Goal: Task Accomplishment & Management: Use online tool/utility

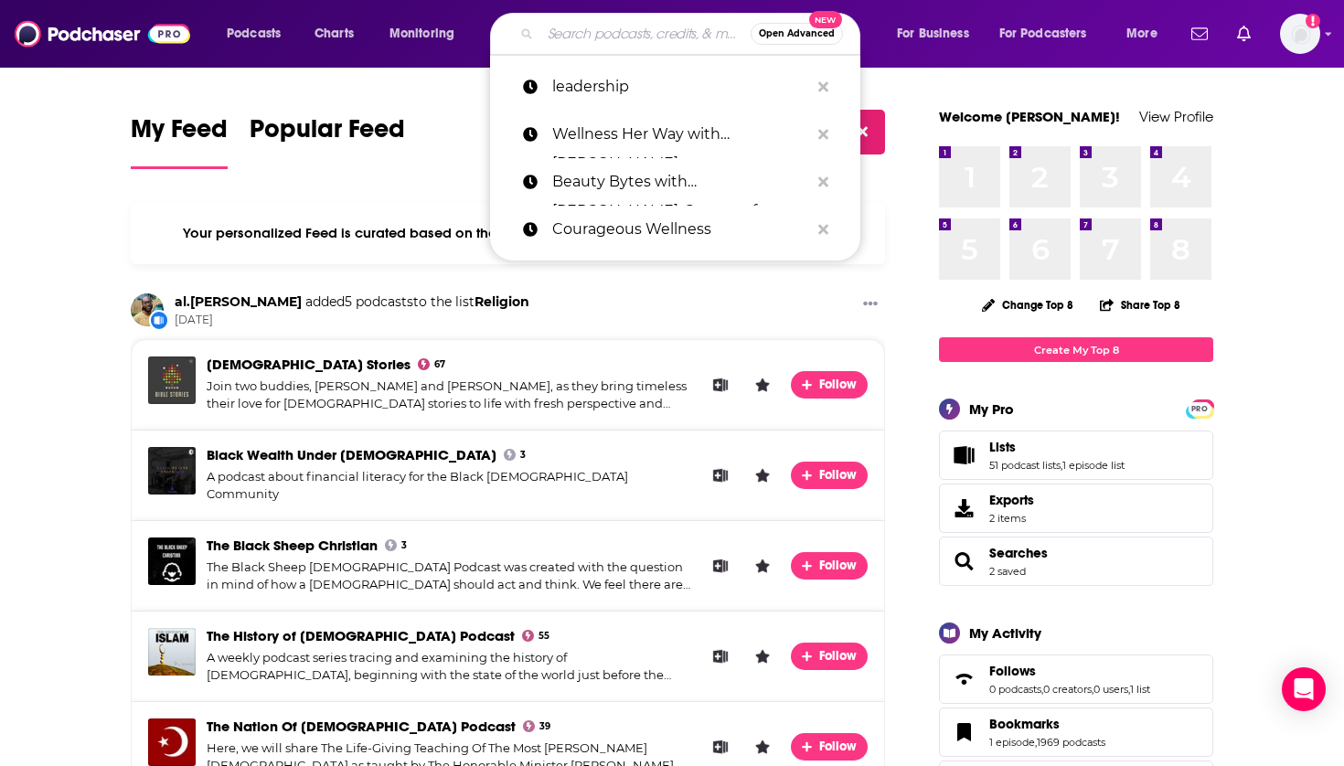
click at [655, 45] on input "Search podcasts, credits, & more..." at bounding box center [646, 33] width 210 height 29
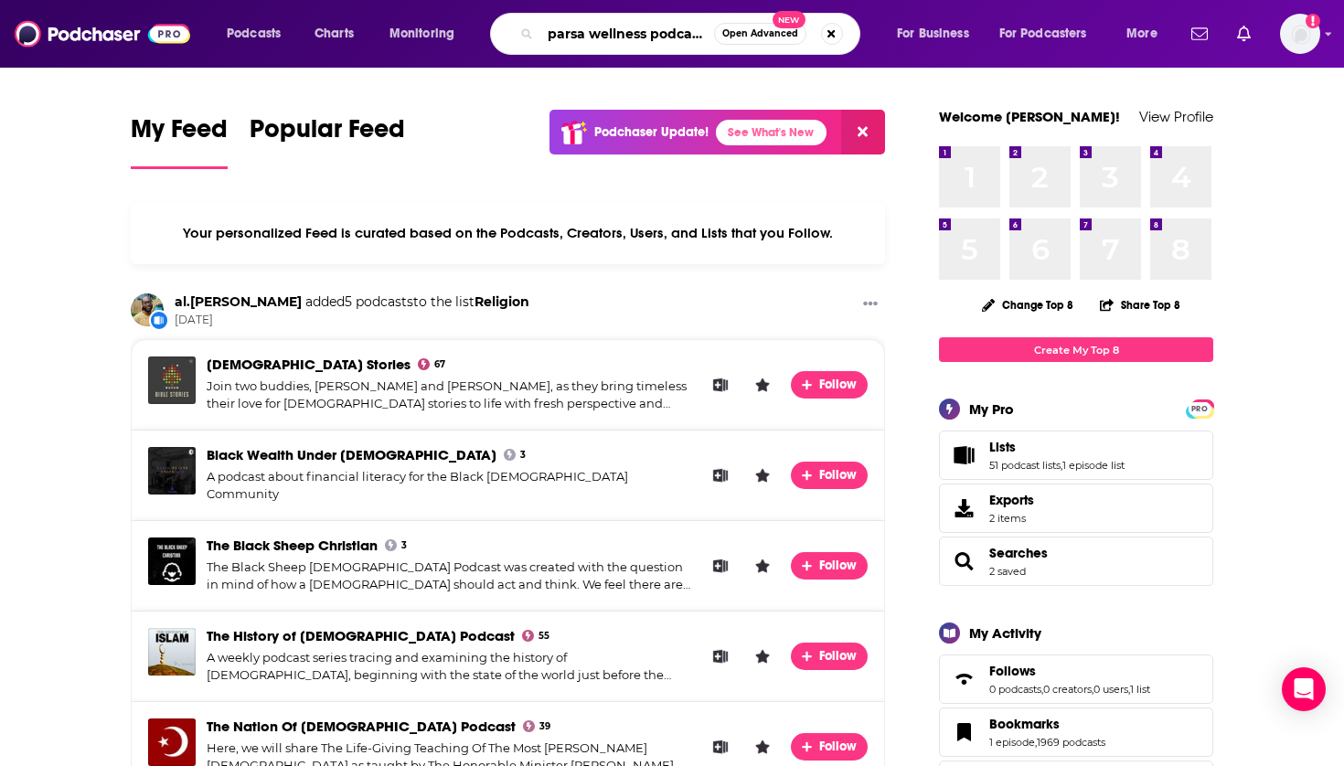
type input "parsa wellness podcast"
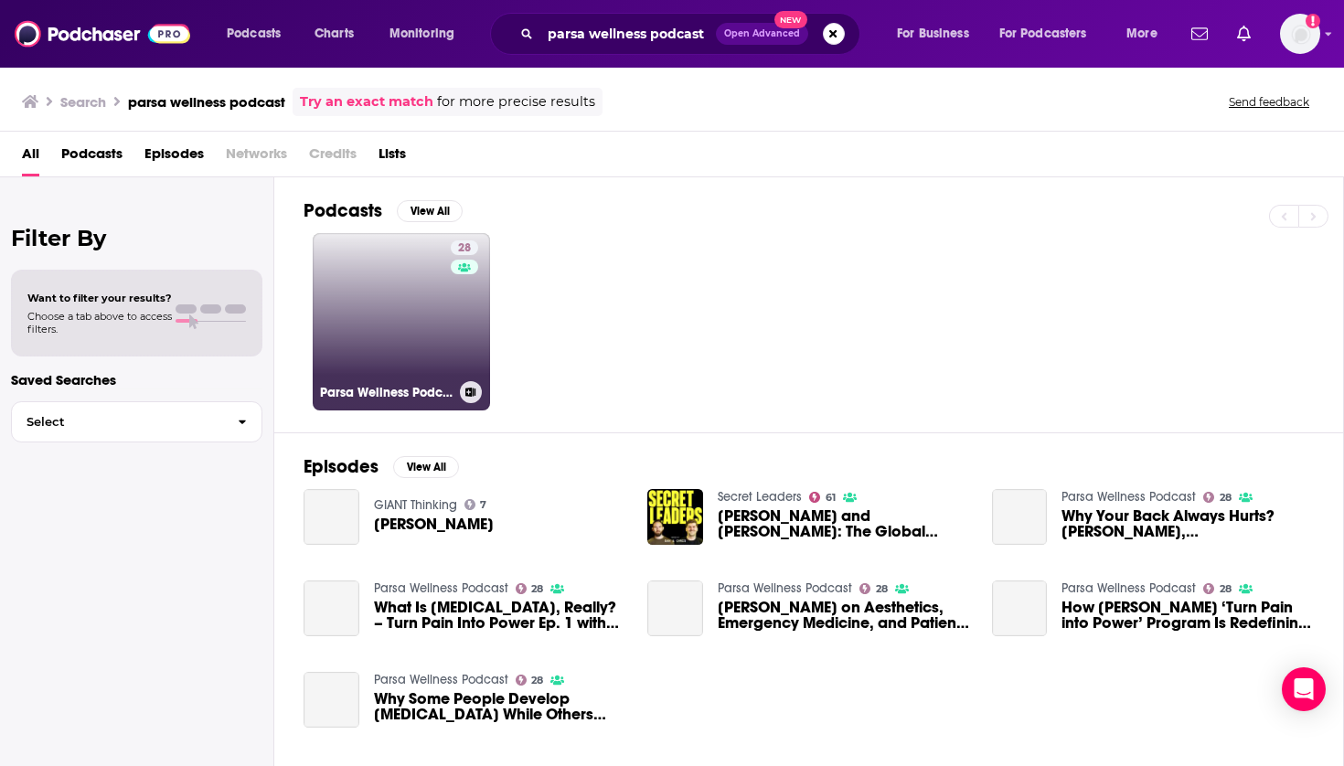
click at [416, 348] on link "28 Parsa Wellness Podcast" at bounding box center [401, 321] width 177 height 177
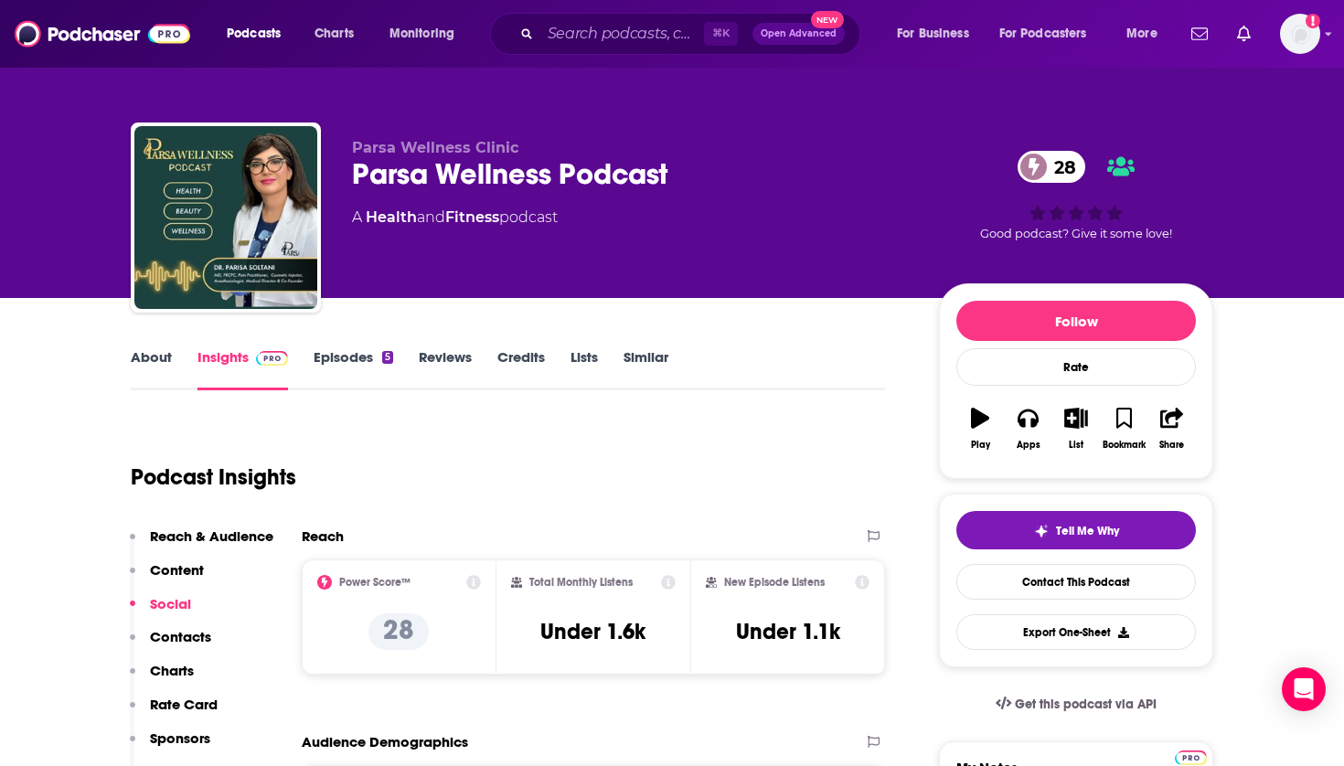
click at [1078, 414] on icon "button" at bounding box center [1077, 418] width 23 height 20
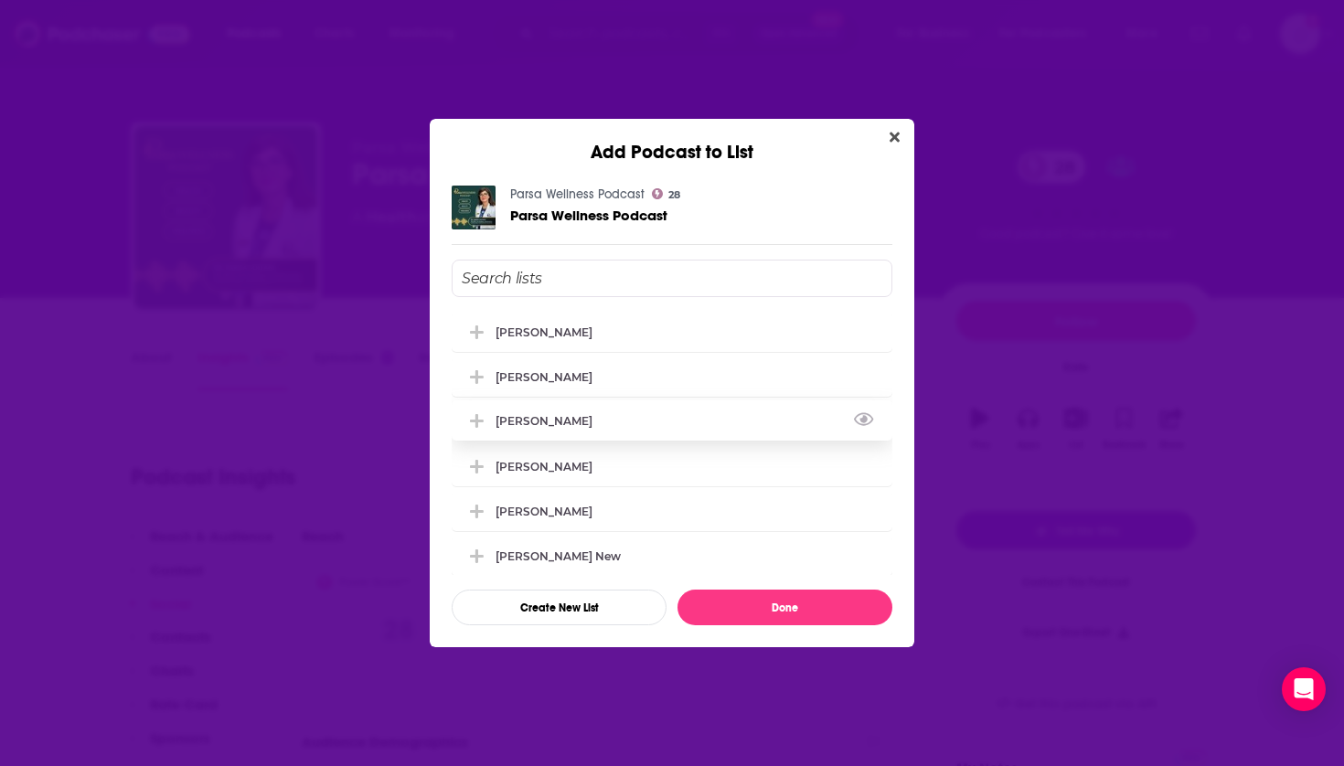
click at [574, 428] on div "[PERSON_NAME]" at bounding box center [550, 421] width 108 height 14
click at [727, 611] on button "Done" at bounding box center [785, 608] width 215 height 36
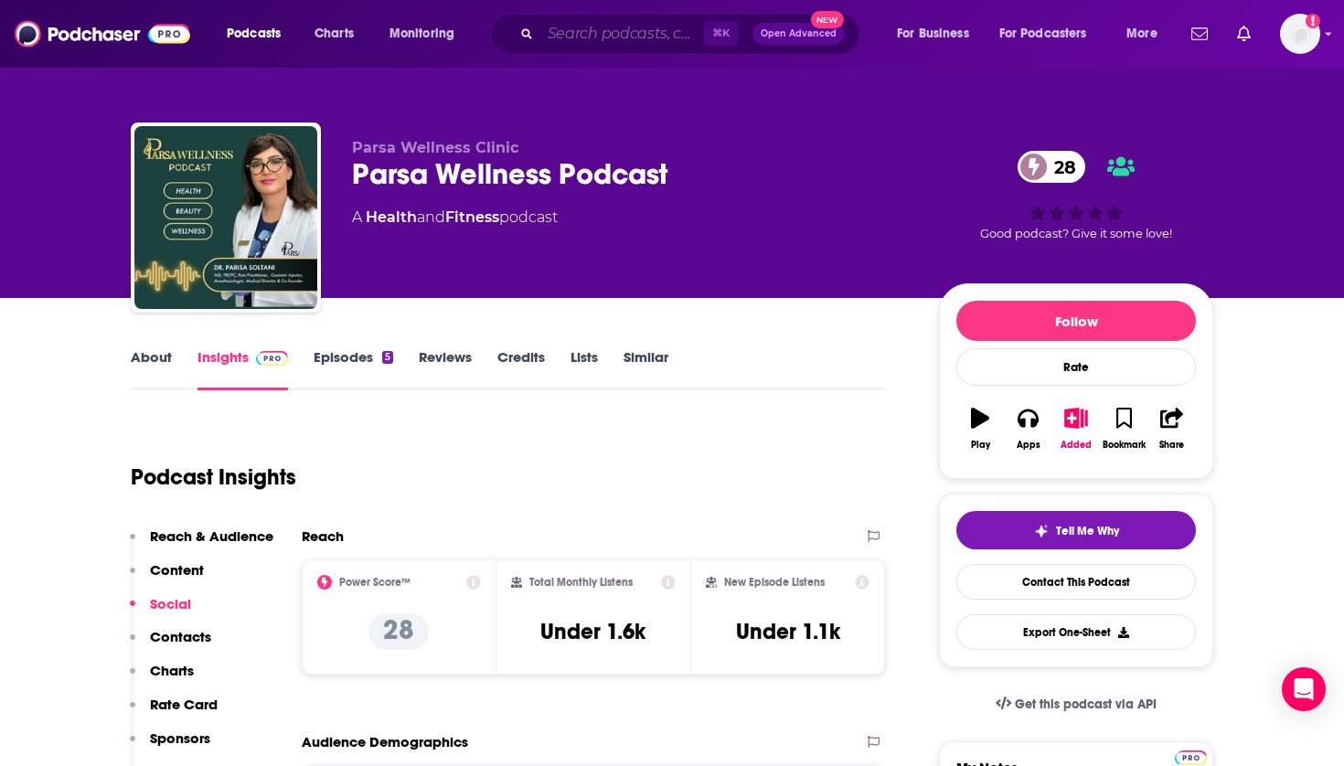
click at [657, 32] on input "Search podcasts, credits, & more..." at bounding box center [623, 33] width 164 height 29
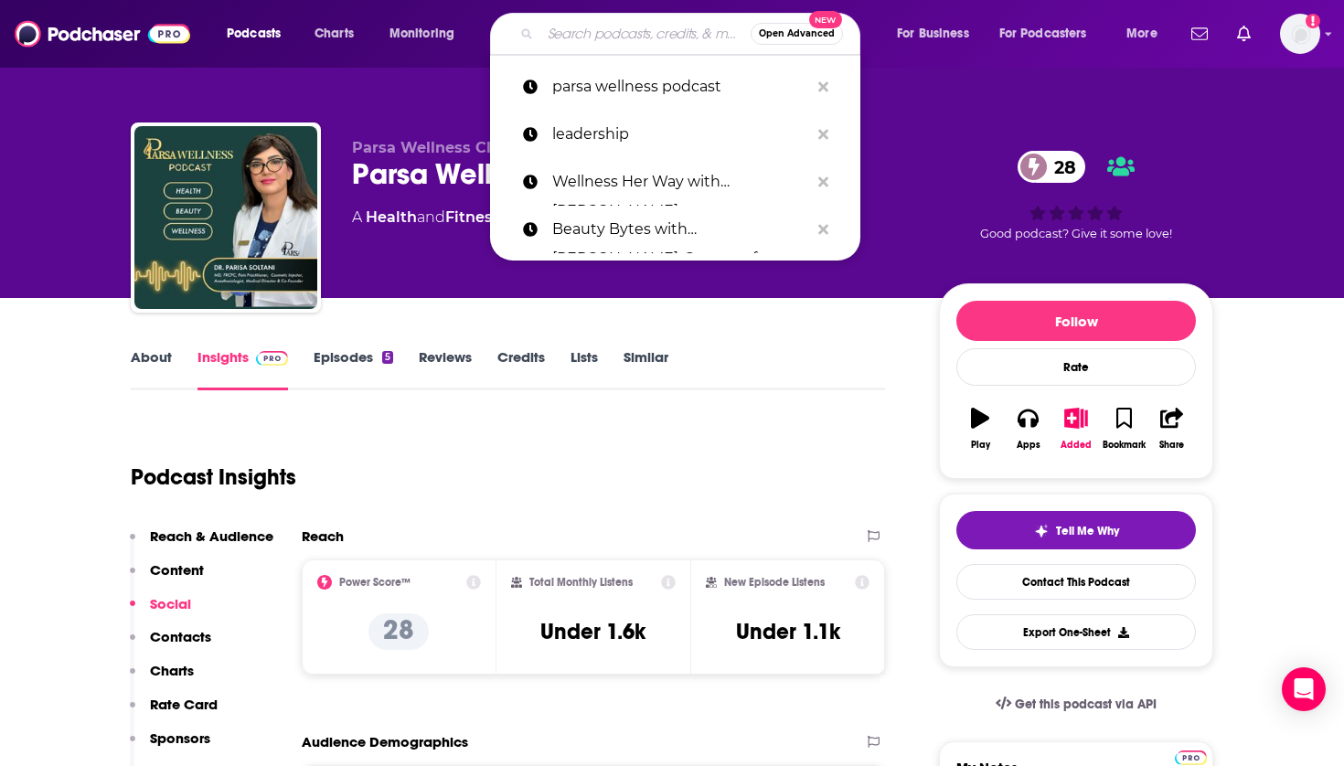
paste input "Trend Talk: Beauty & Wellness Reimagined"
type input "Trend Talk: Beauty & Wellness Reimagined"
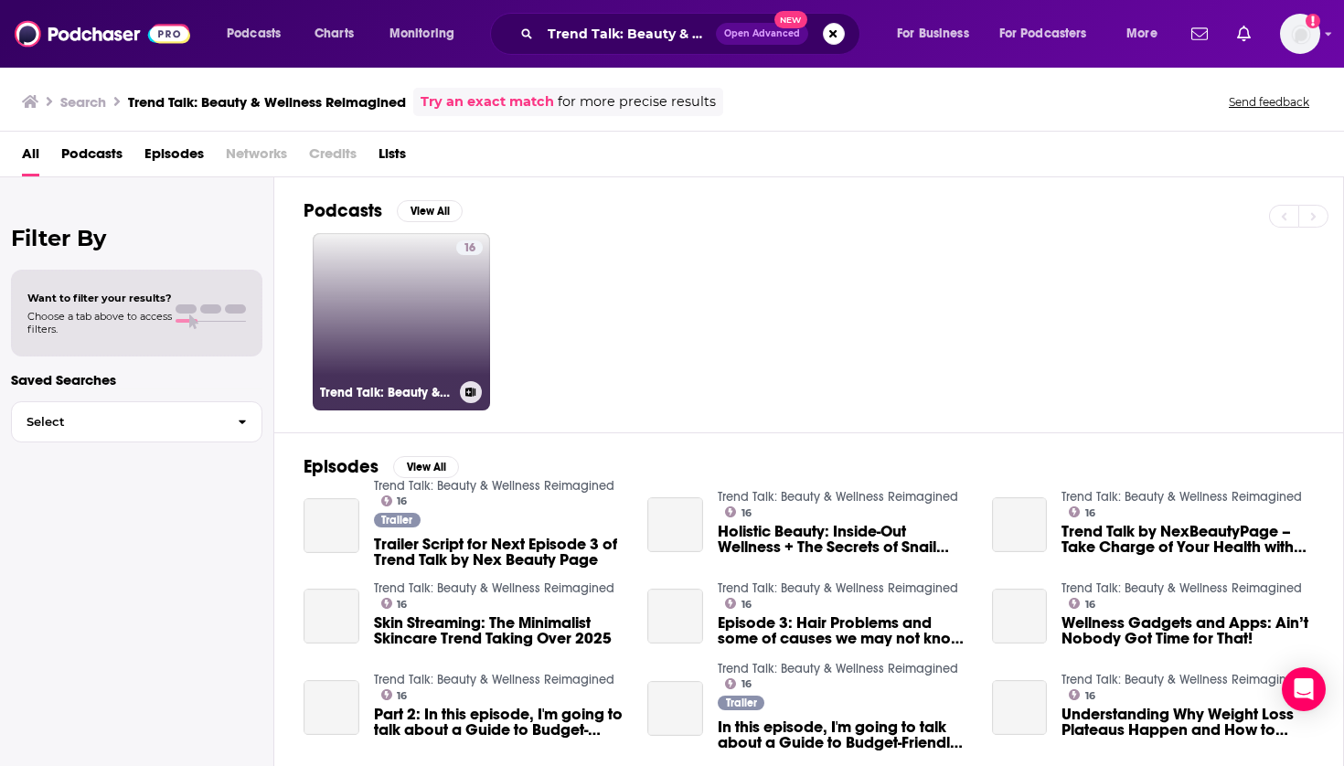
click at [427, 295] on link "16 Trend Talk: Beauty & Wellness Reimagined" at bounding box center [401, 321] width 177 height 177
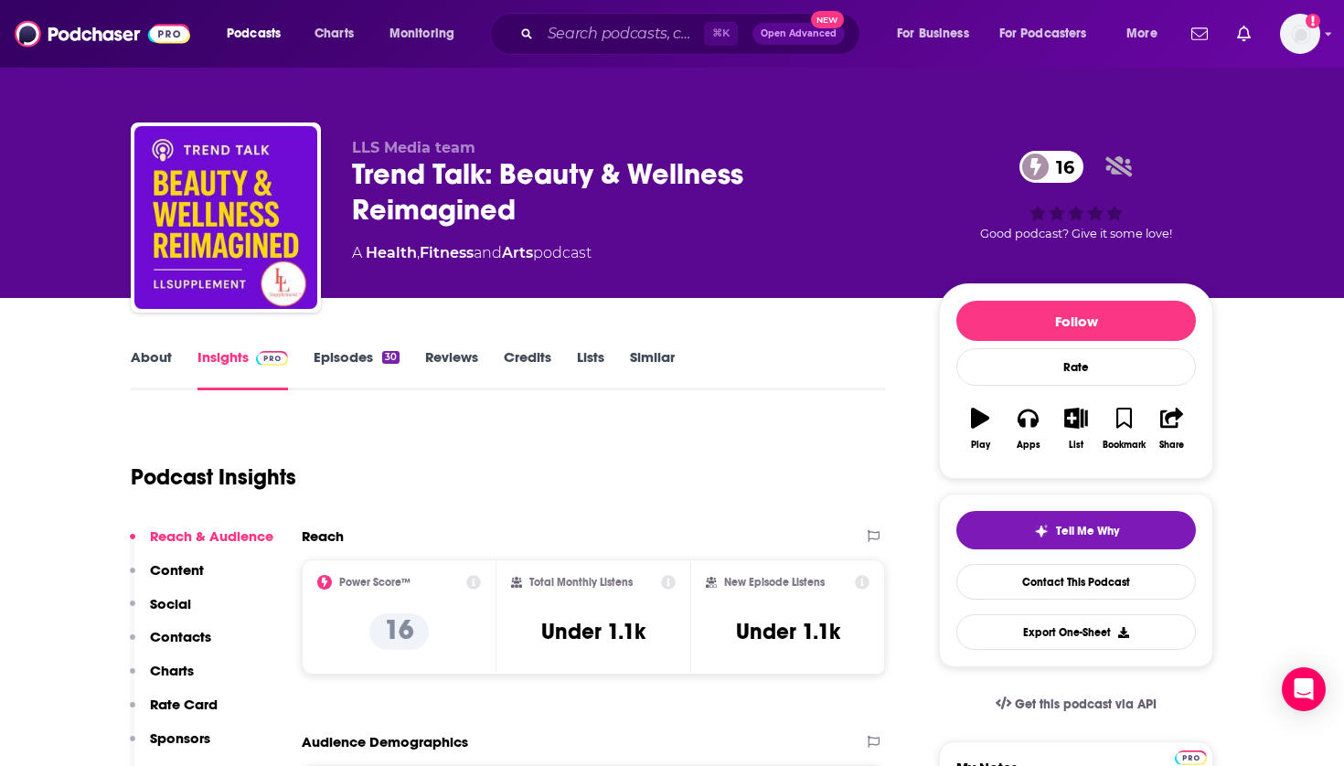
click at [1073, 415] on icon "button" at bounding box center [1076, 418] width 23 height 20
click at [364, 387] on div "Add Podcast to List Trend Talk: Beauty & Wellness Reimagined 16 Trend Talk: Bea…" at bounding box center [672, 383] width 1344 height 766
click at [1082, 415] on icon "button" at bounding box center [1077, 418] width 23 height 20
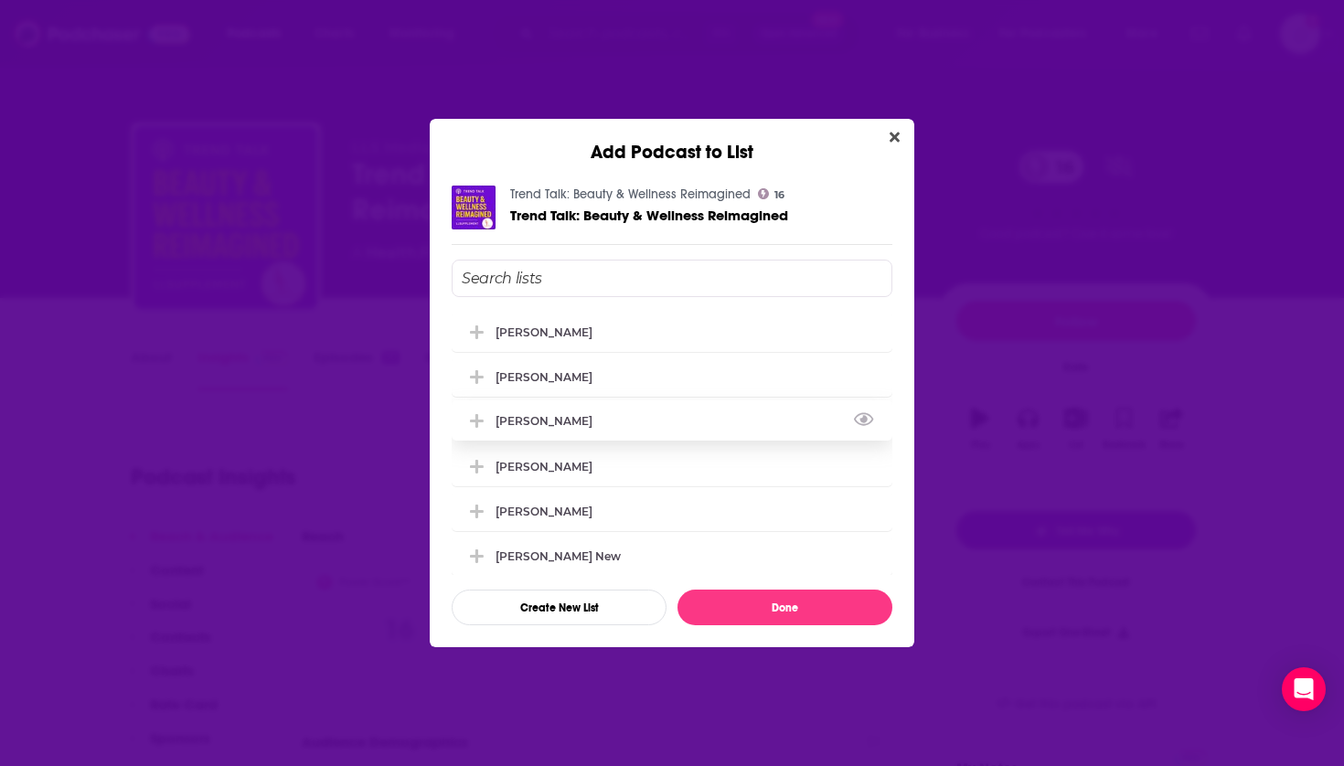
click at [570, 423] on div "[PERSON_NAME]" at bounding box center [550, 421] width 108 height 14
click at [740, 607] on button "Done" at bounding box center [785, 608] width 215 height 36
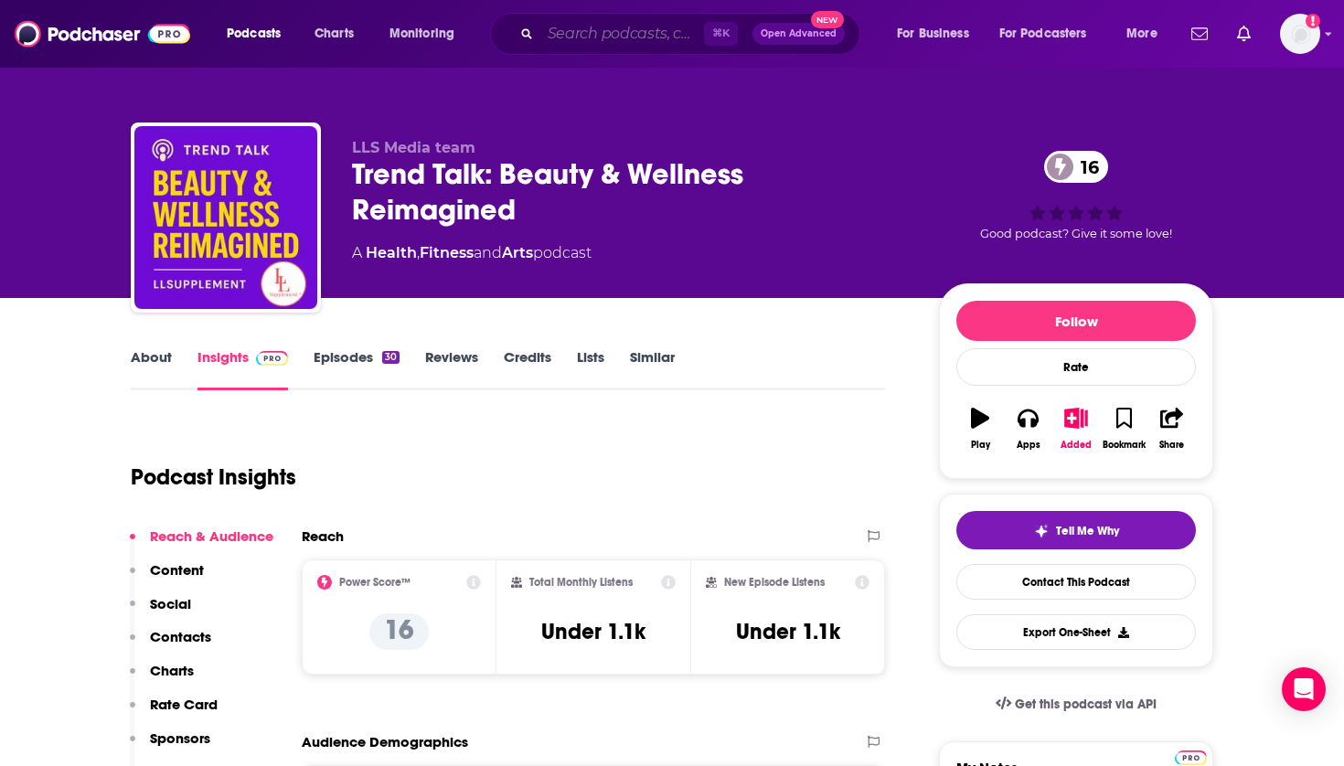
click at [575, 37] on input "Search podcasts, credits, & more..." at bounding box center [623, 33] width 164 height 29
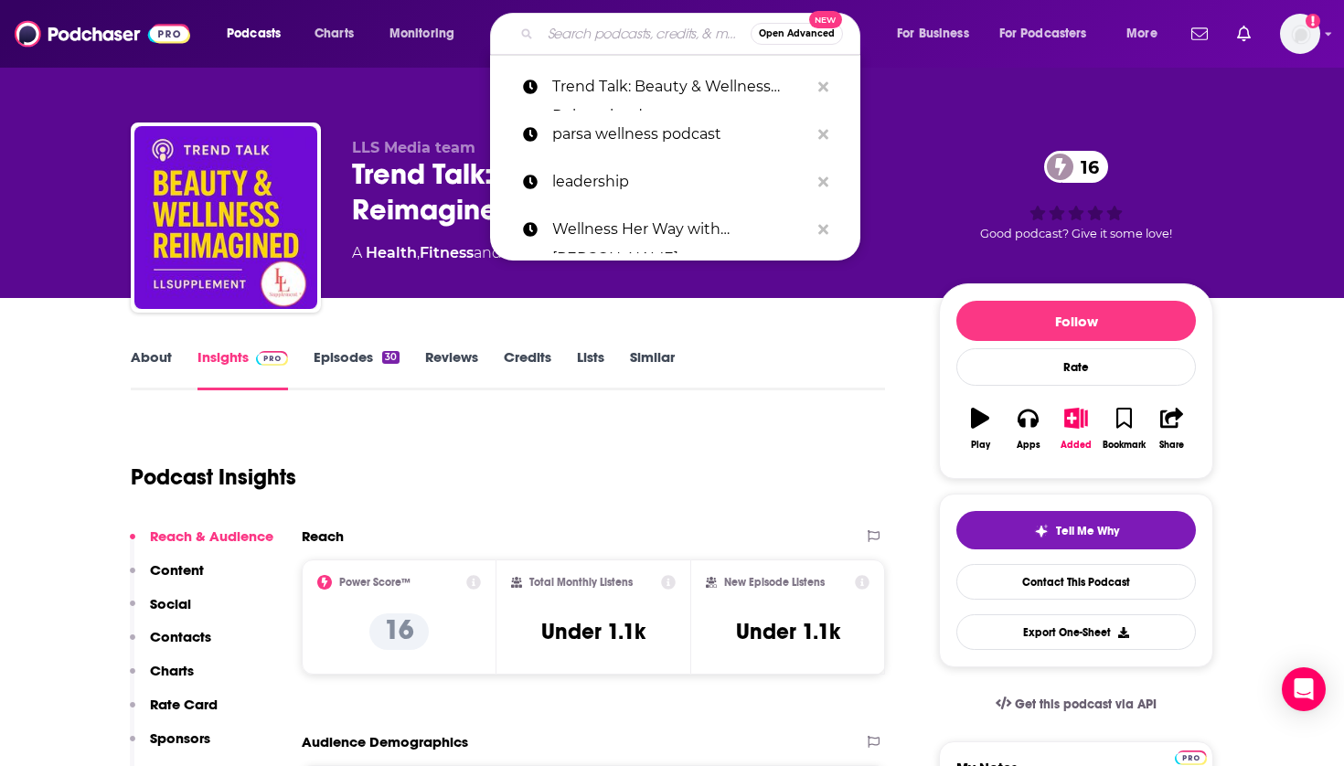
paste input "[PERSON_NAME] Beauty's Life is Beauty Full"
type input "[PERSON_NAME] Beauty's Life is Beauty Full"
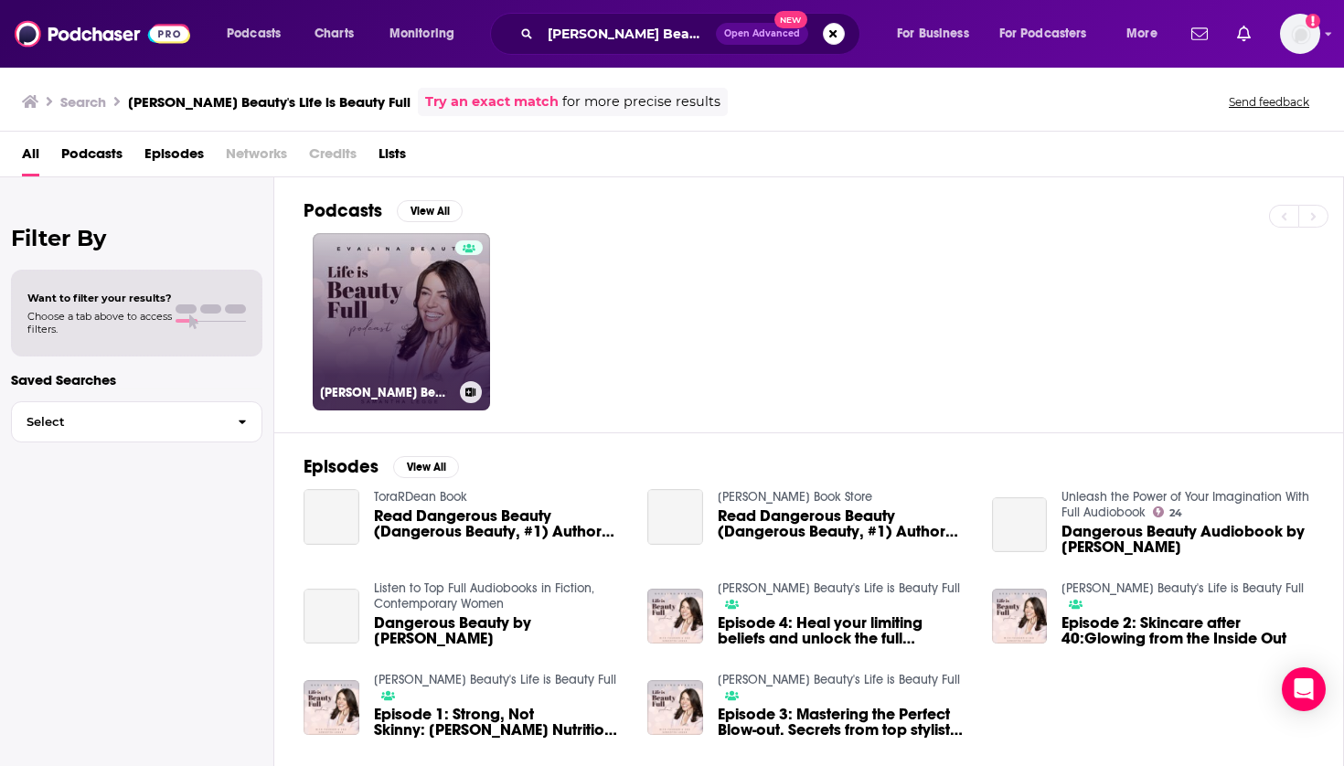
click at [372, 260] on link "[PERSON_NAME] Beauty's Life is Beauty Full" at bounding box center [401, 321] width 177 height 177
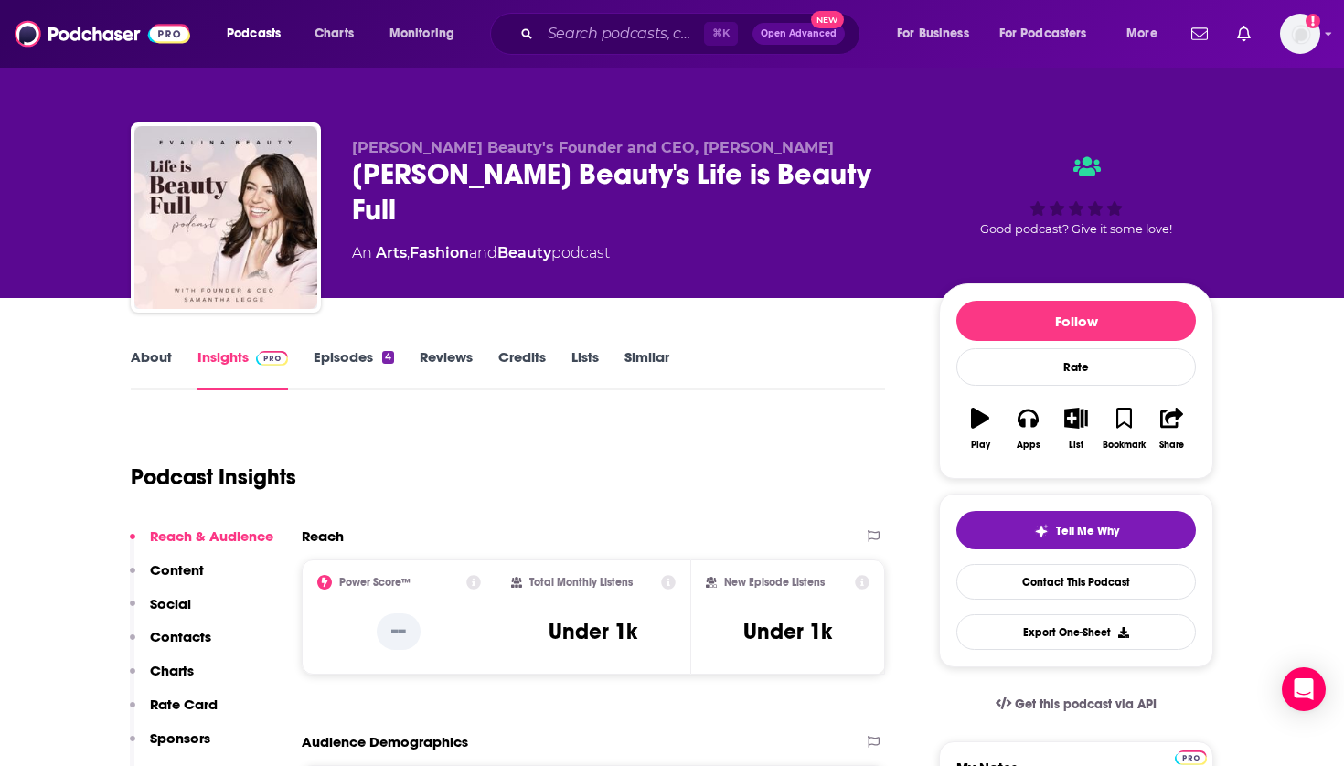
click at [1058, 425] on button "List" at bounding box center [1077, 429] width 48 height 66
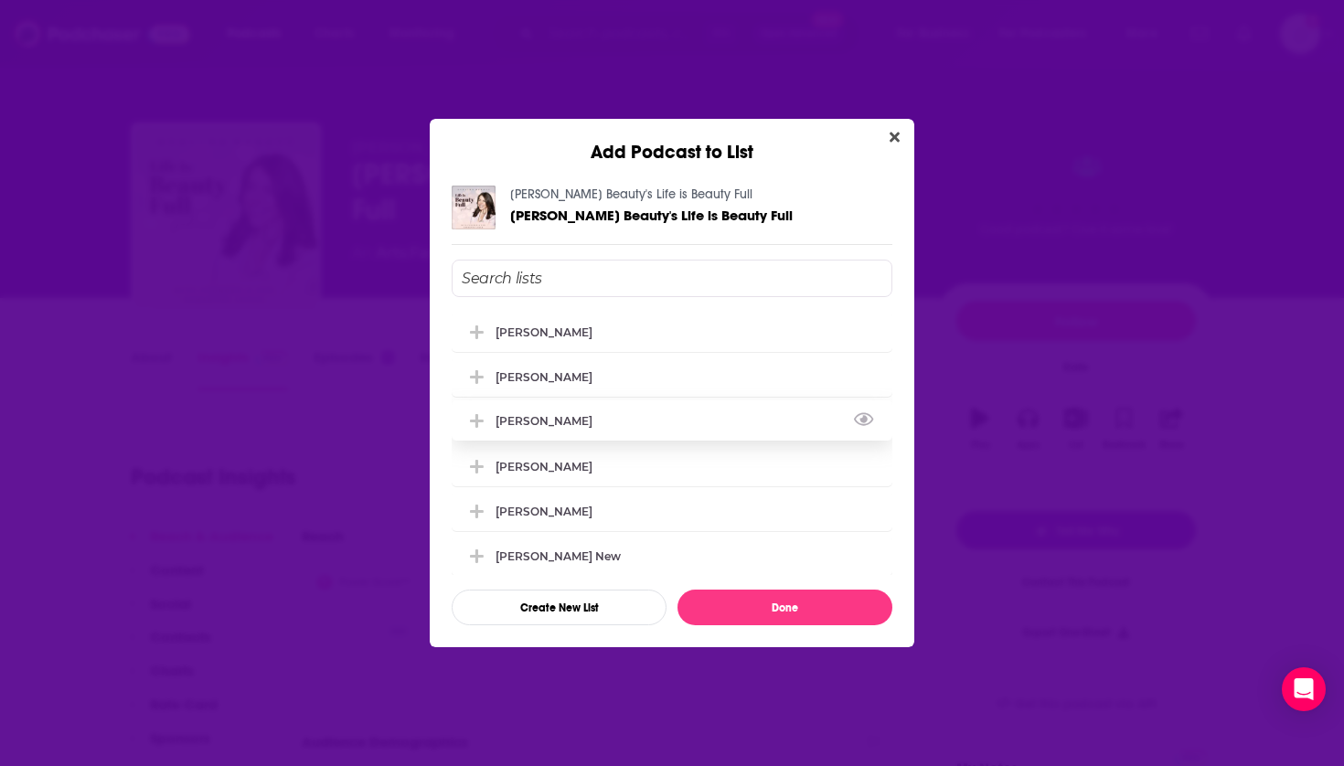
click at [521, 441] on div "[PERSON_NAME]" at bounding box center [672, 421] width 441 height 40
click at [752, 612] on button "Done" at bounding box center [785, 608] width 215 height 36
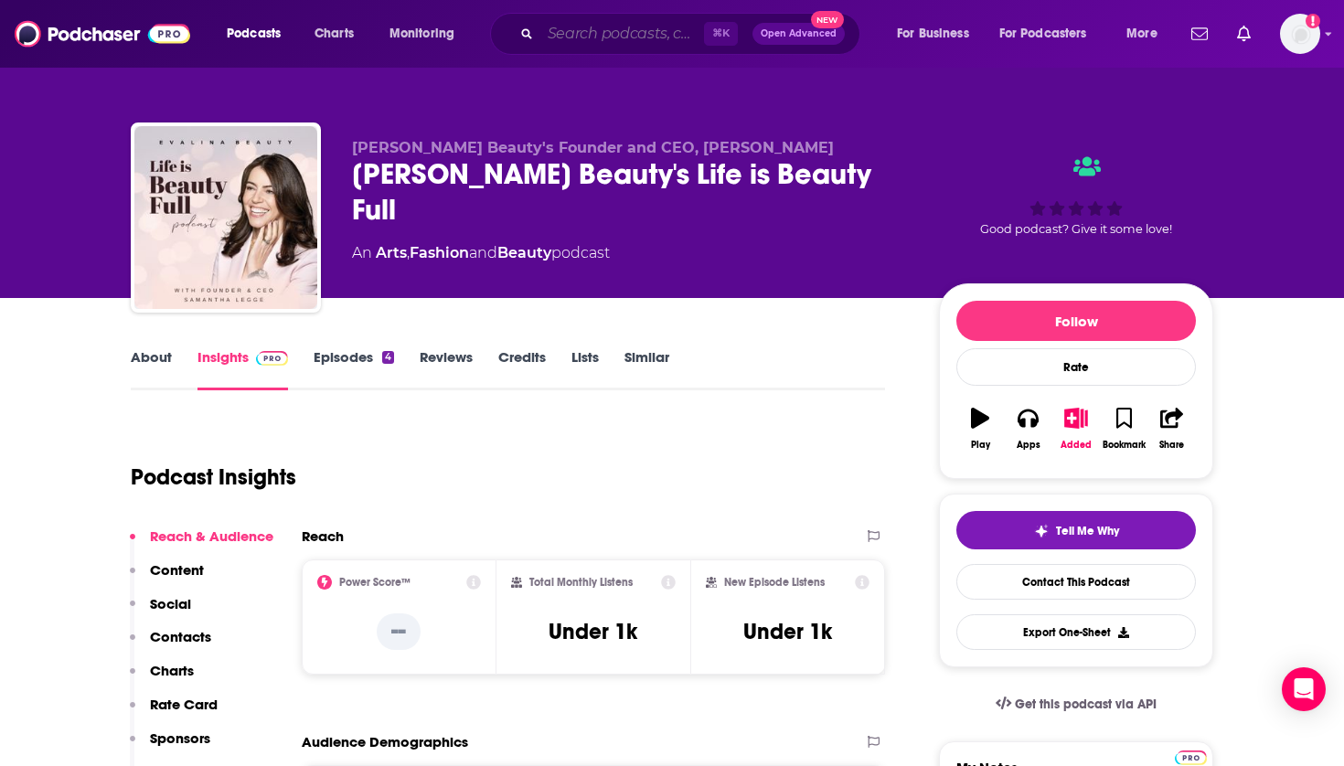
click at [612, 37] on input "Search podcasts, credits, & more..." at bounding box center [623, 33] width 164 height 29
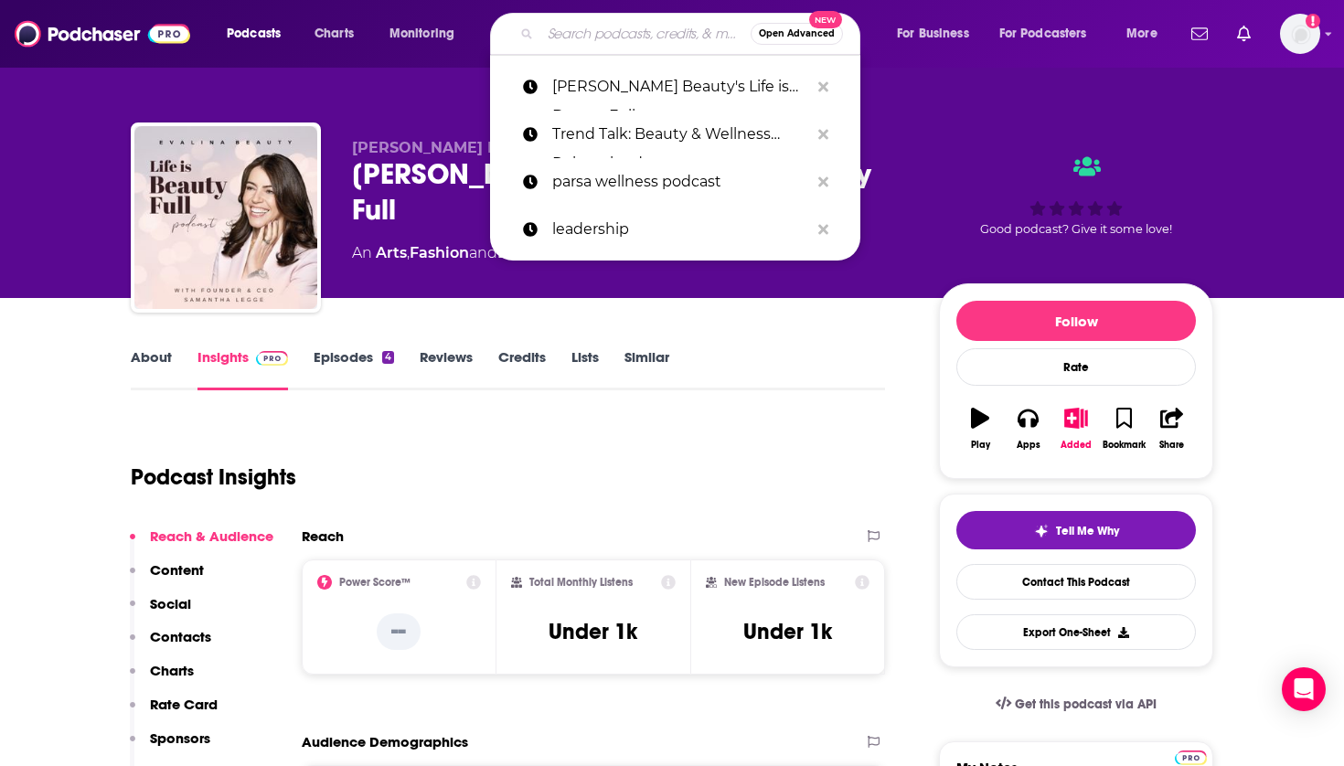
paste input "Beauty Bound"
type input "Beauty Bound"
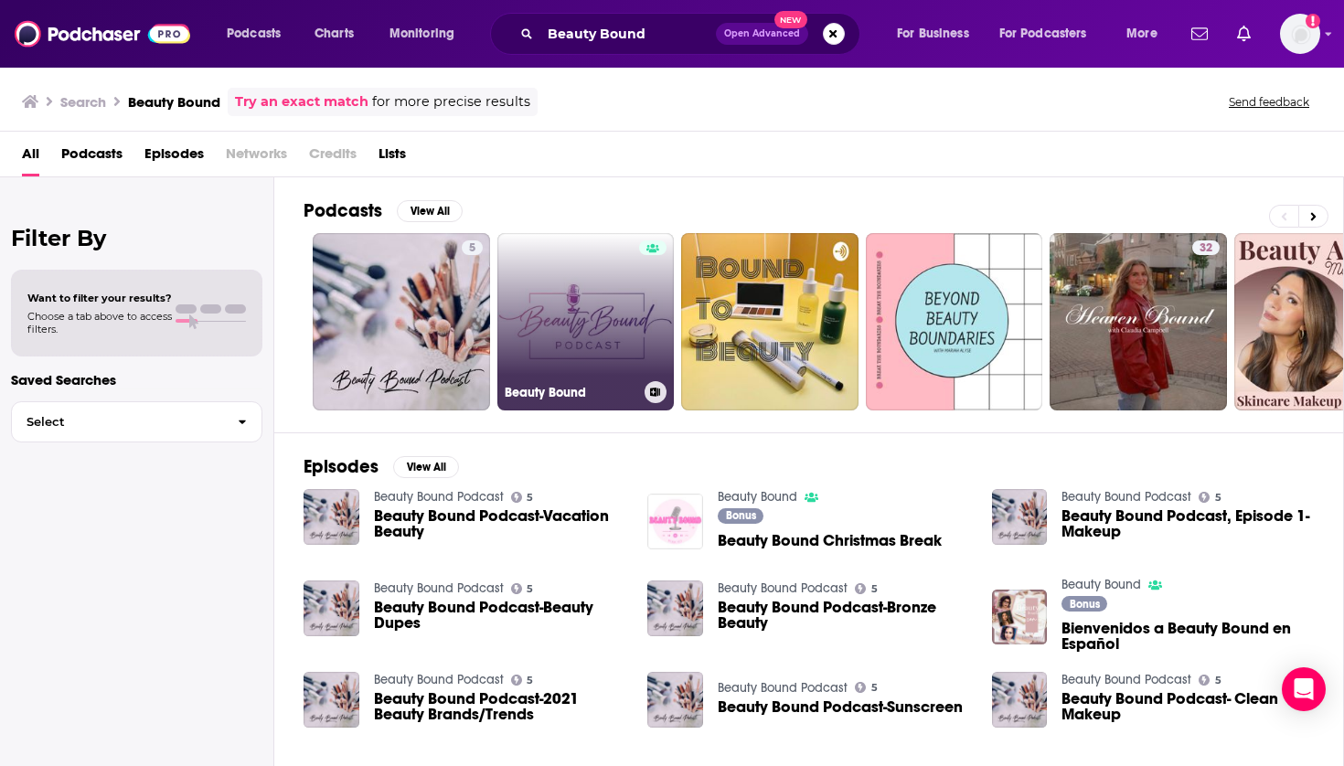
click at [574, 290] on link "Beauty Bound" at bounding box center [586, 321] width 177 height 177
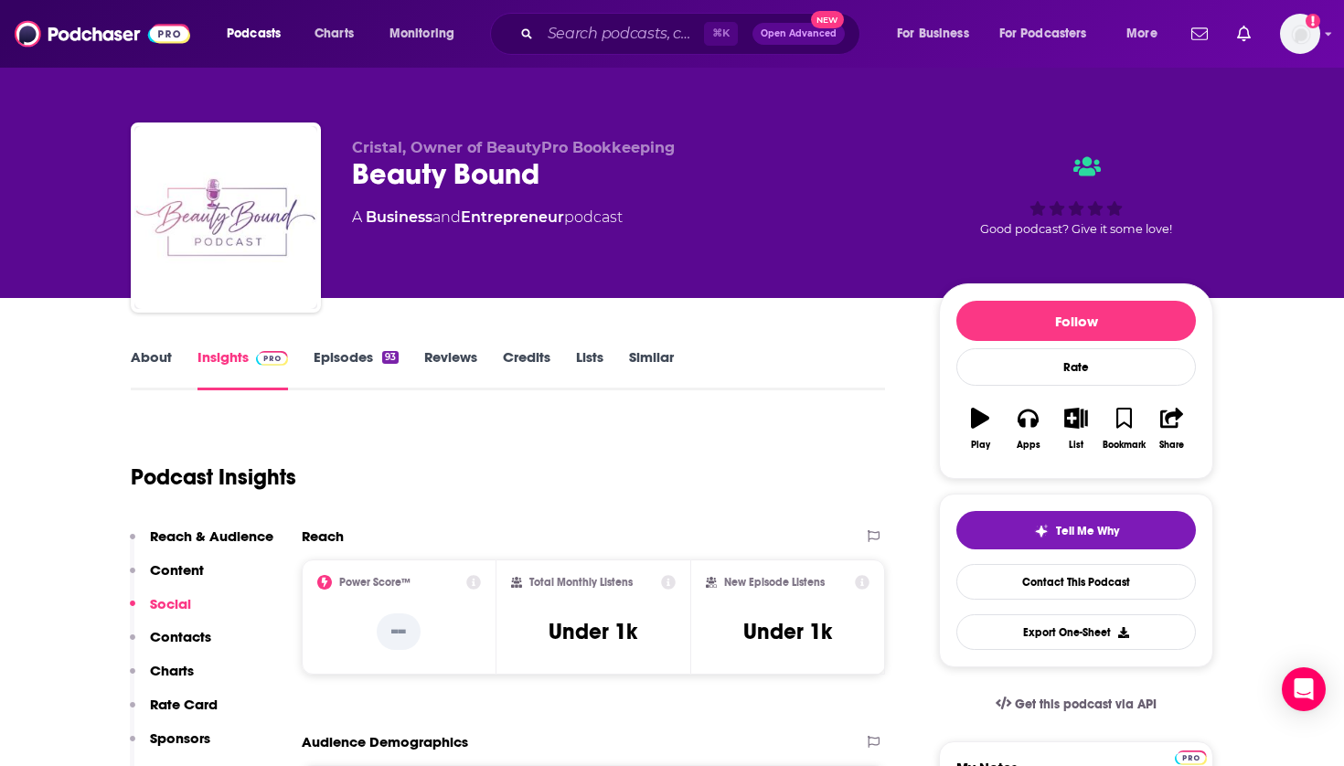
click at [1075, 428] on icon "button" at bounding box center [1076, 418] width 23 height 20
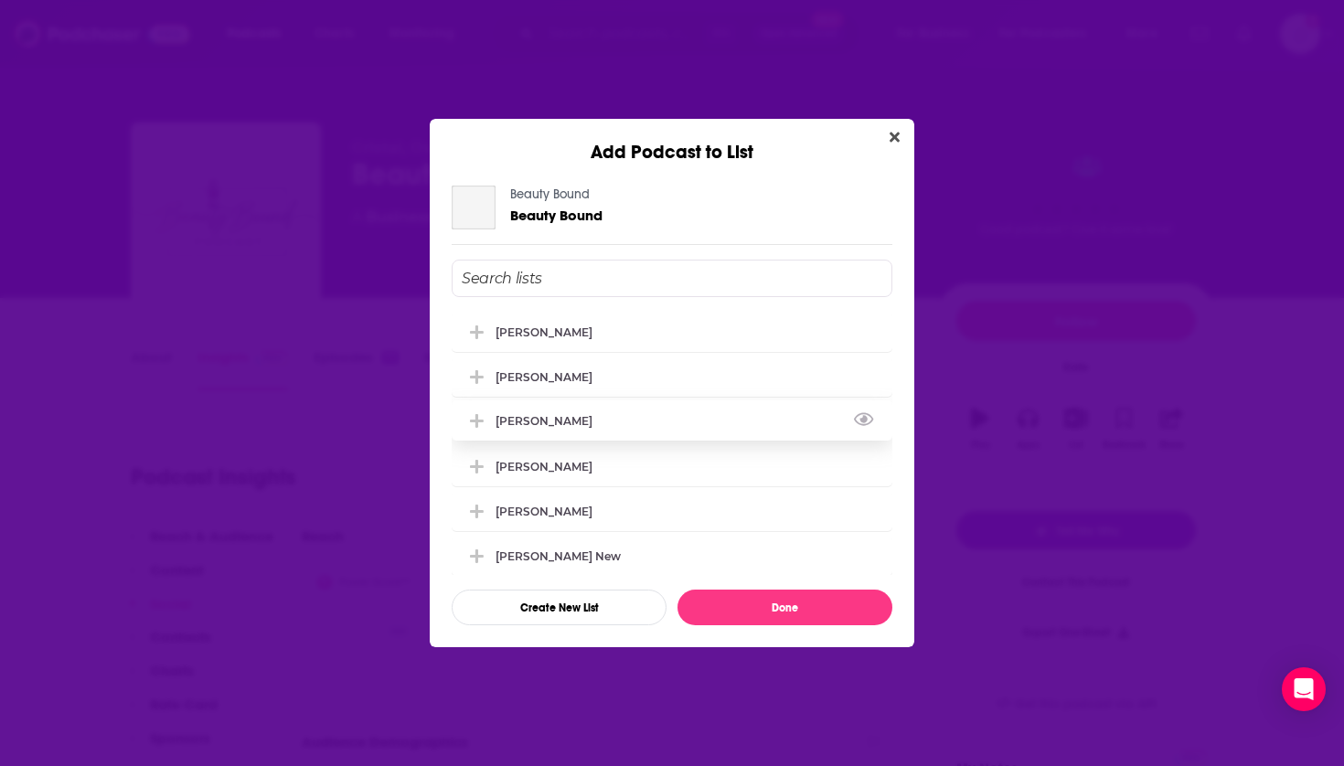
click at [622, 421] on div "[PERSON_NAME]" at bounding box center [672, 421] width 441 height 40
click at [733, 606] on button "Done" at bounding box center [785, 608] width 215 height 36
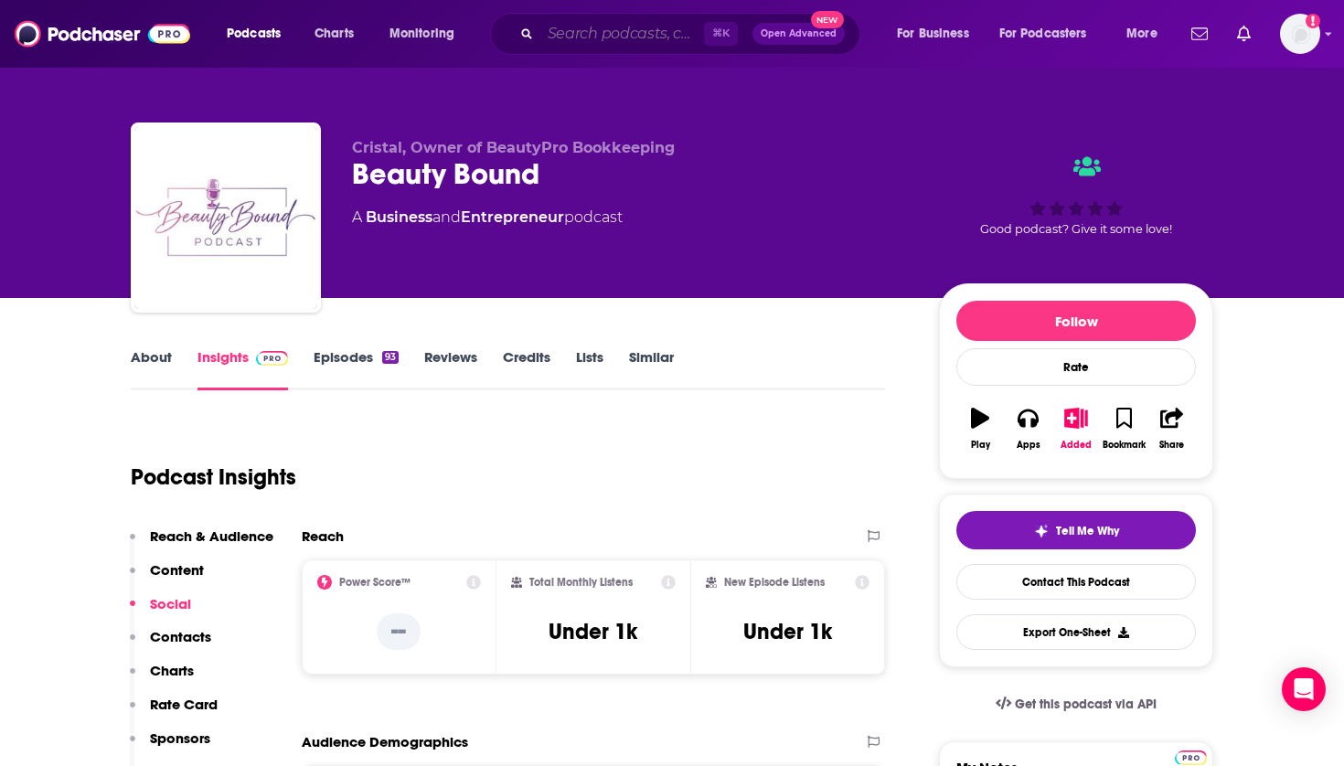
click at [669, 33] on input "Search podcasts, credits, & more..." at bounding box center [623, 33] width 164 height 29
paste input "You Beauty"
type input "You Beauty"
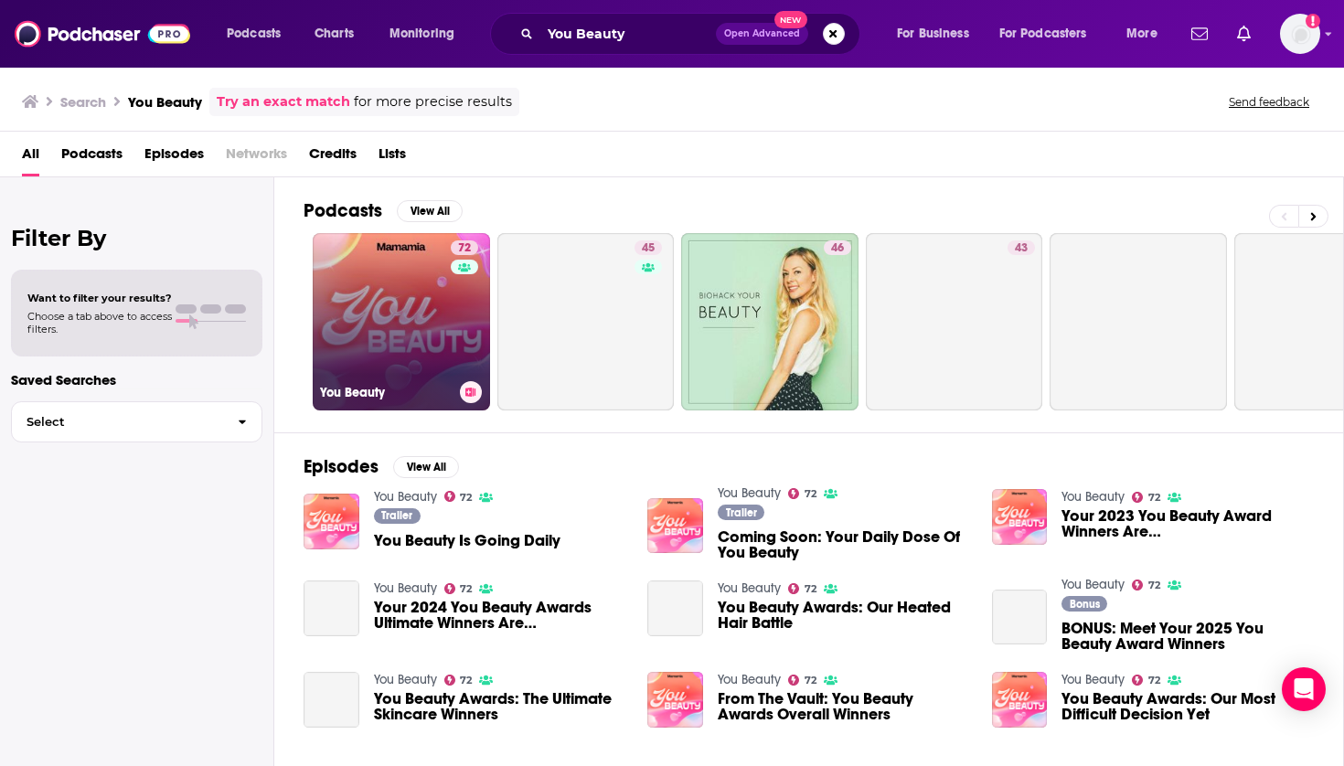
click at [425, 292] on link "72 You Beauty" at bounding box center [401, 321] width 177 height 177
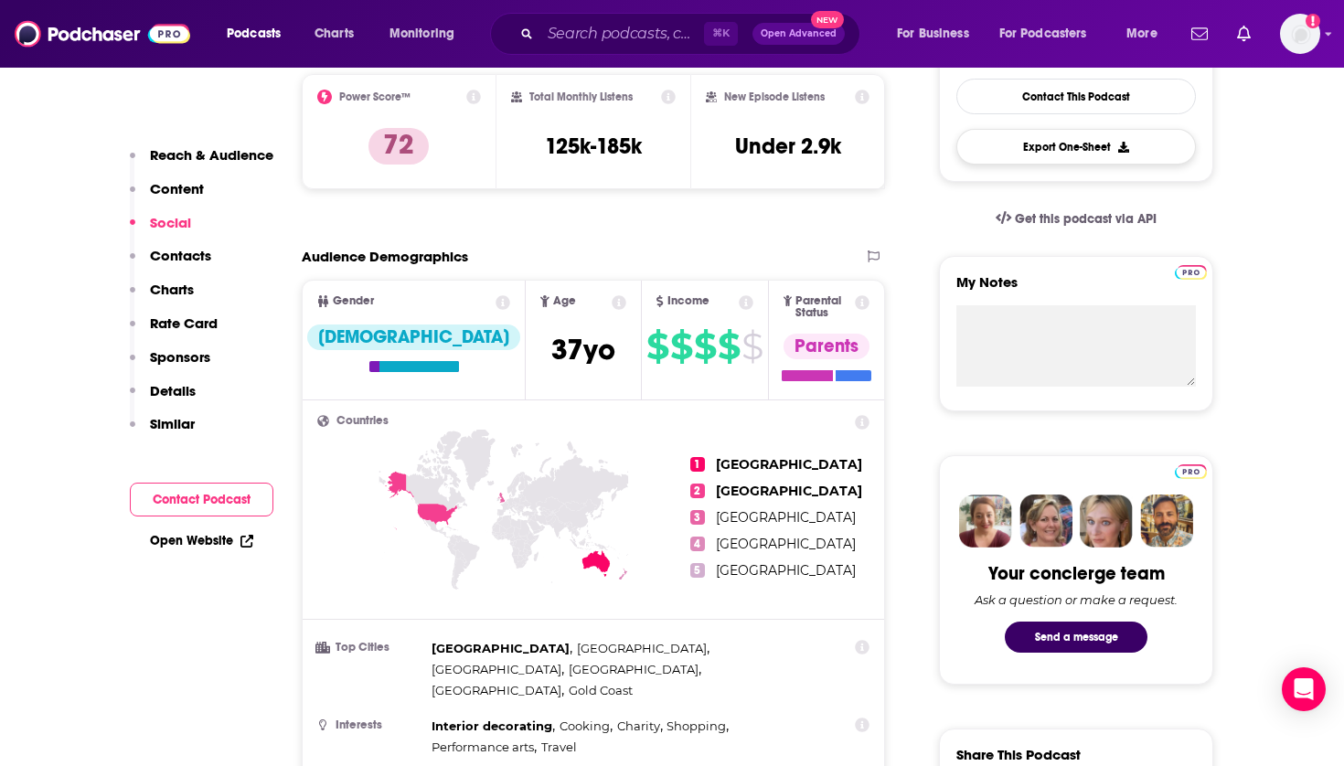
scroll to position [227, 0]
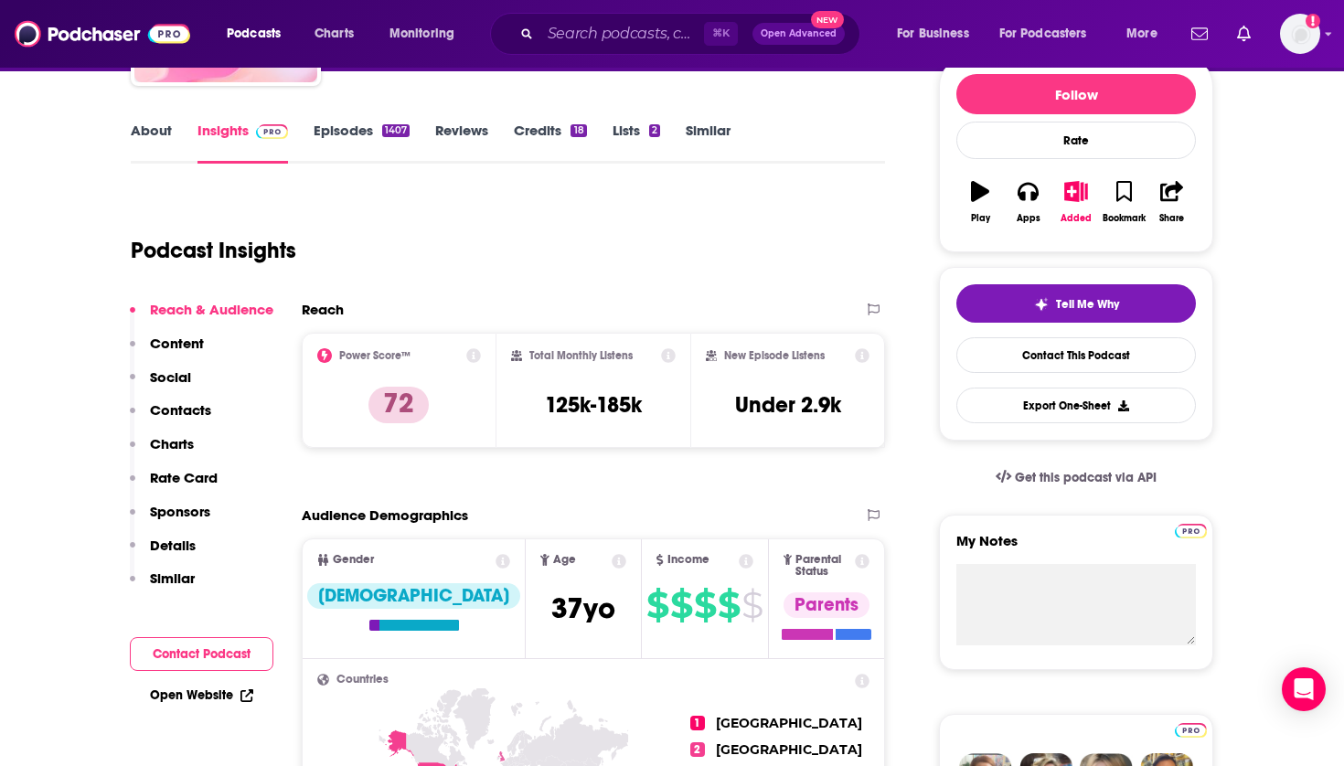
click at [1079, 194] on icon "button" at bounding box center [1077, 191] width 23 height 20
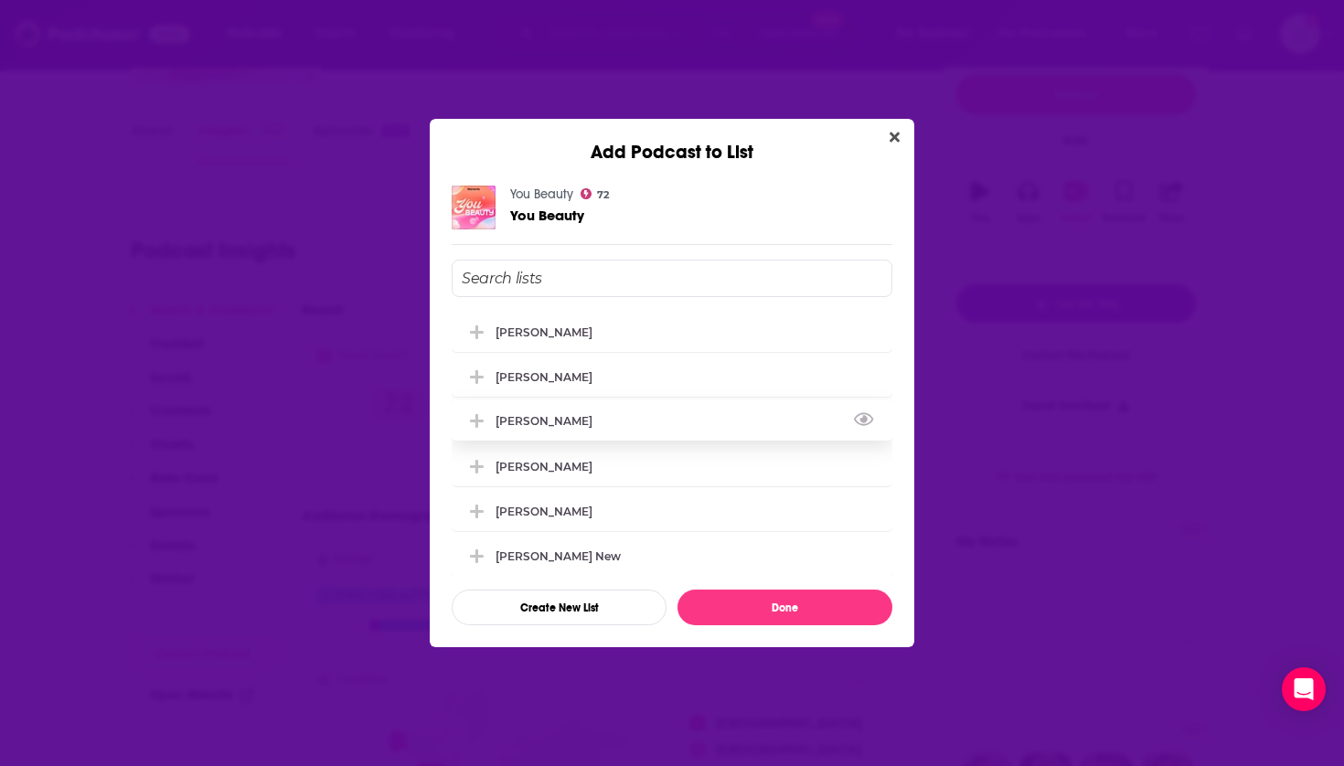
click at [689, 427] on div "[PERSON_NAME]" at bounding box center [672, 421] width 441 height 40
click at [727, 598] on button "Done" at bounding box center [785, 608] width 215 height 36
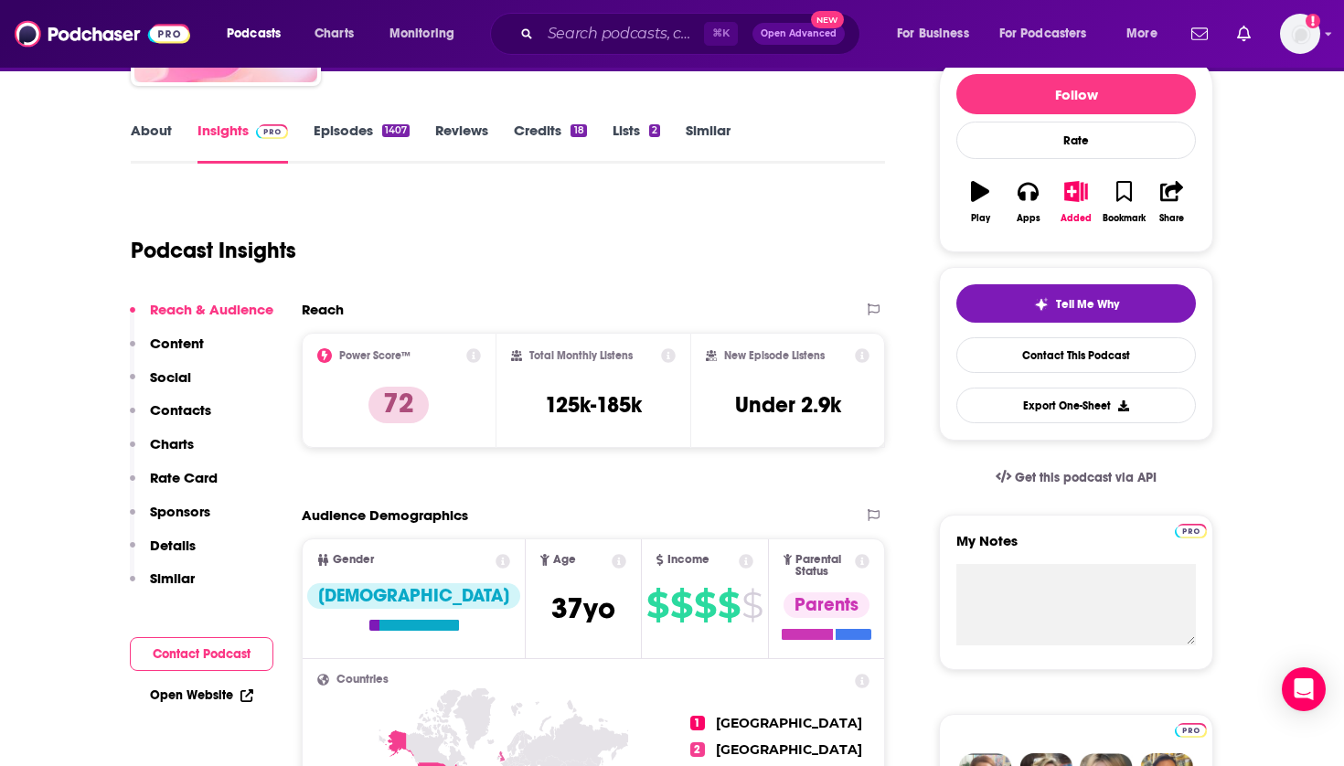
click at [681, 1] on div "Podcasts Charts Monitoring ⌘ K Open Advanced New For Business For Podcasters Mo…" at bounding box center [672, 34] width 1344 height 68
click at [618, 40] on input "Search podcasts, credits, & more..." at bounding box center [623, 33] width 164 height 29
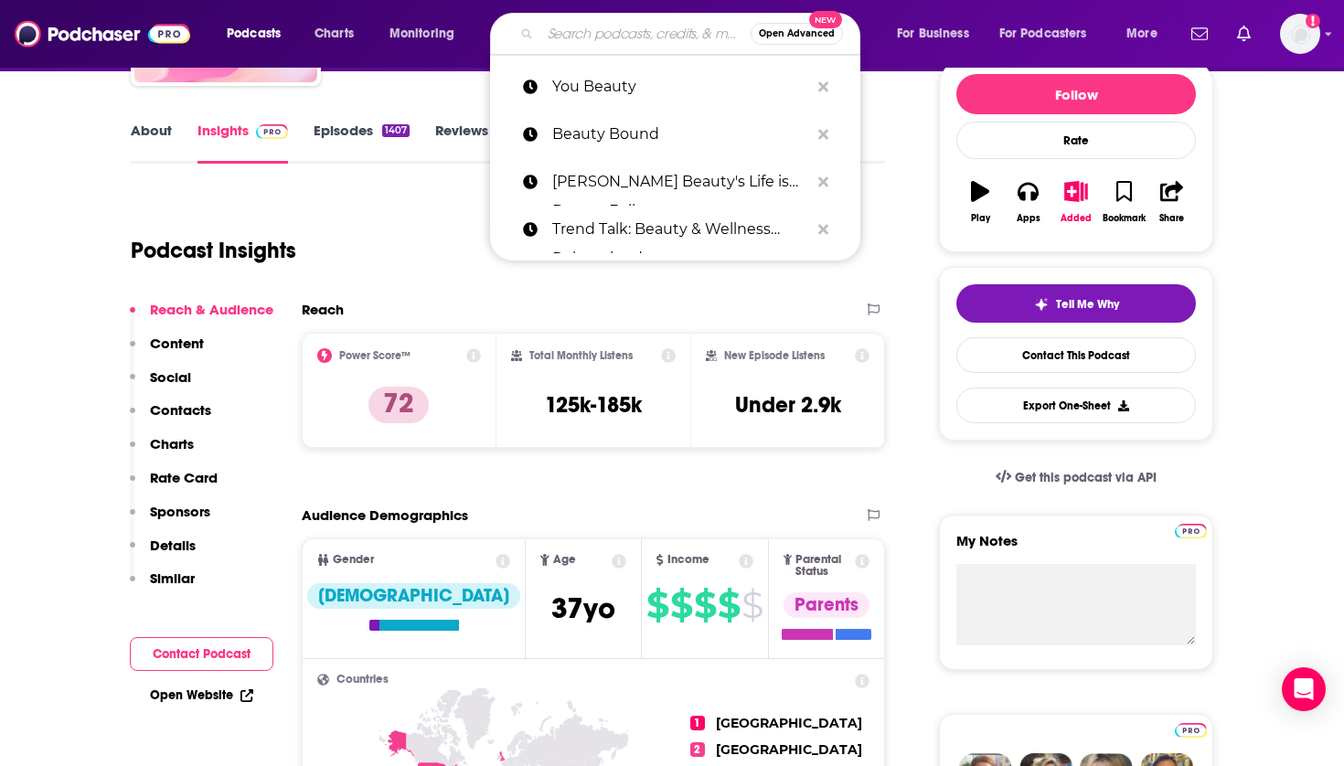
paste input "The Beauty Biz™ Show"
type input "The Beauty Biz™ Show"
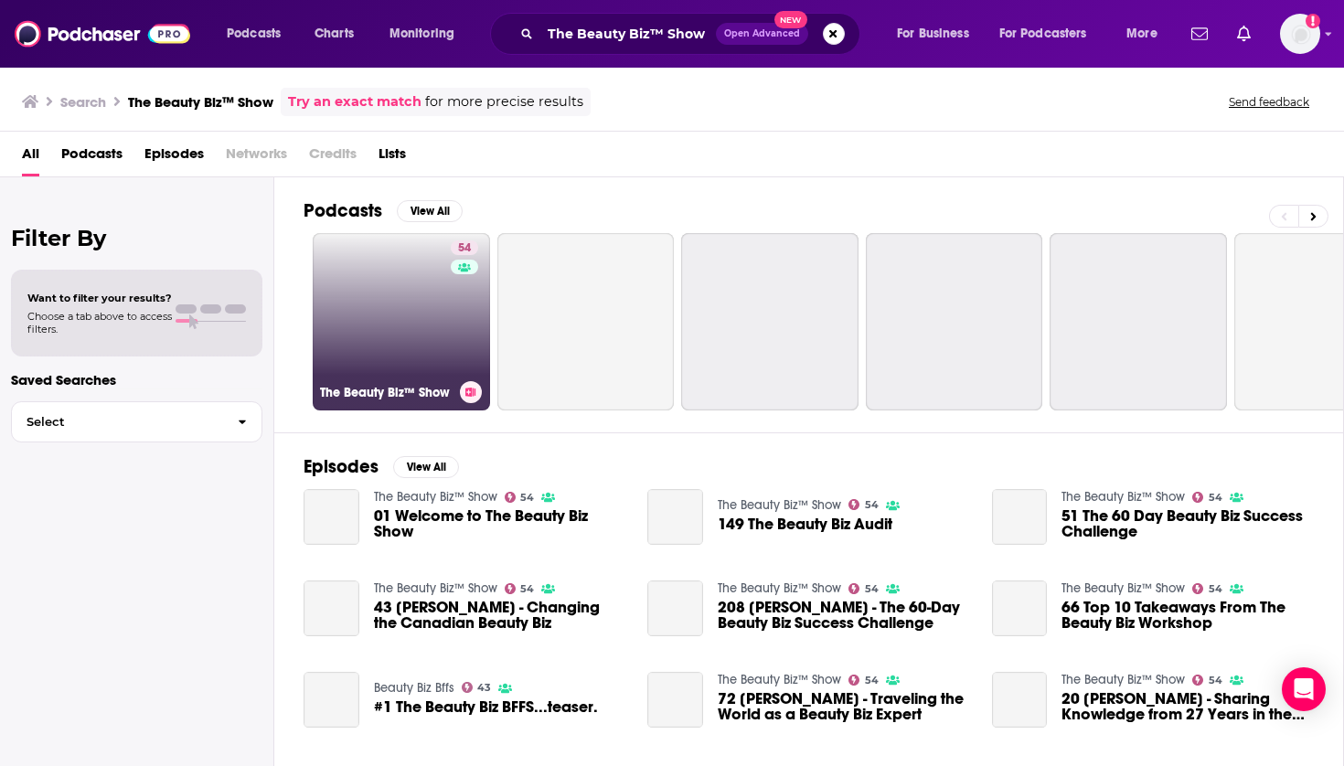
click at [407, 290] on link "54 The Beauty Biz™ Show" at bounding box center [401, 321] width 177 height 177
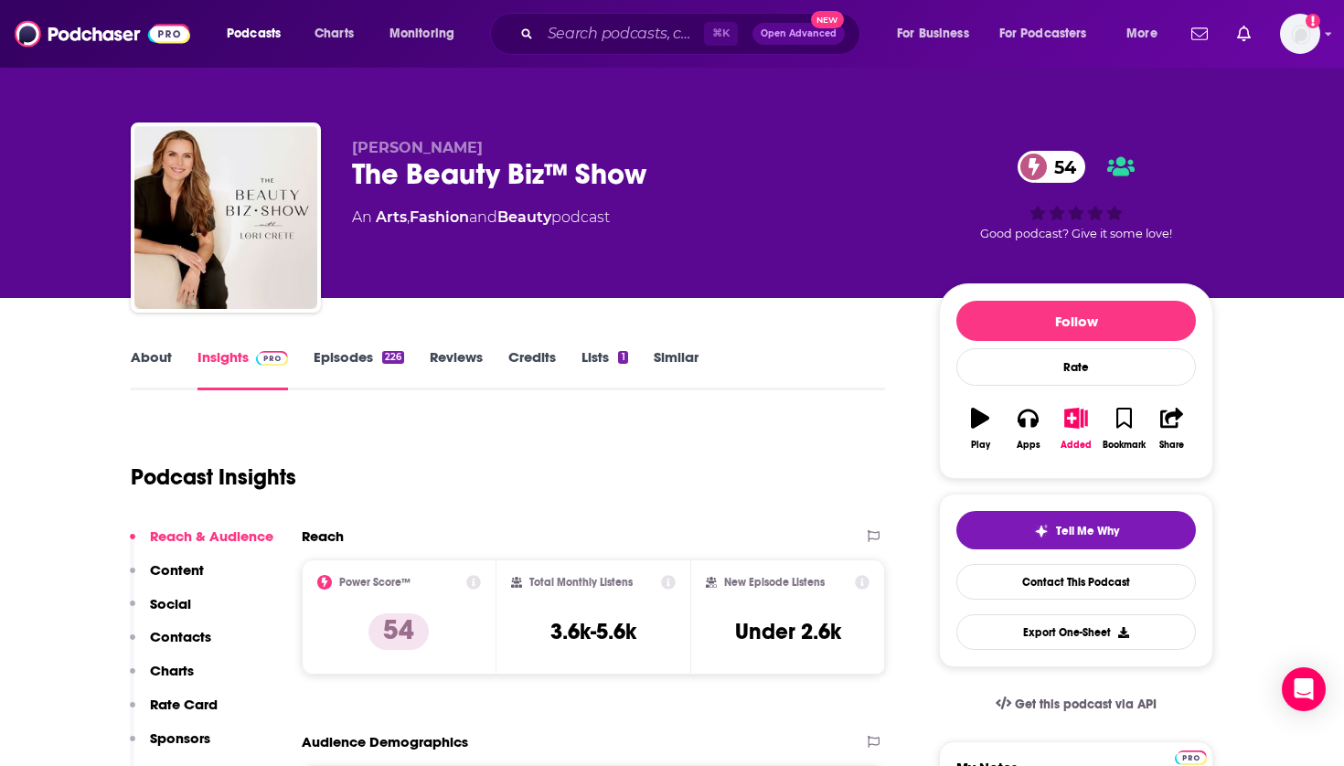
click at [1063, 417] on button "Added" at bounding box center [1077, 429] width 48 height 66
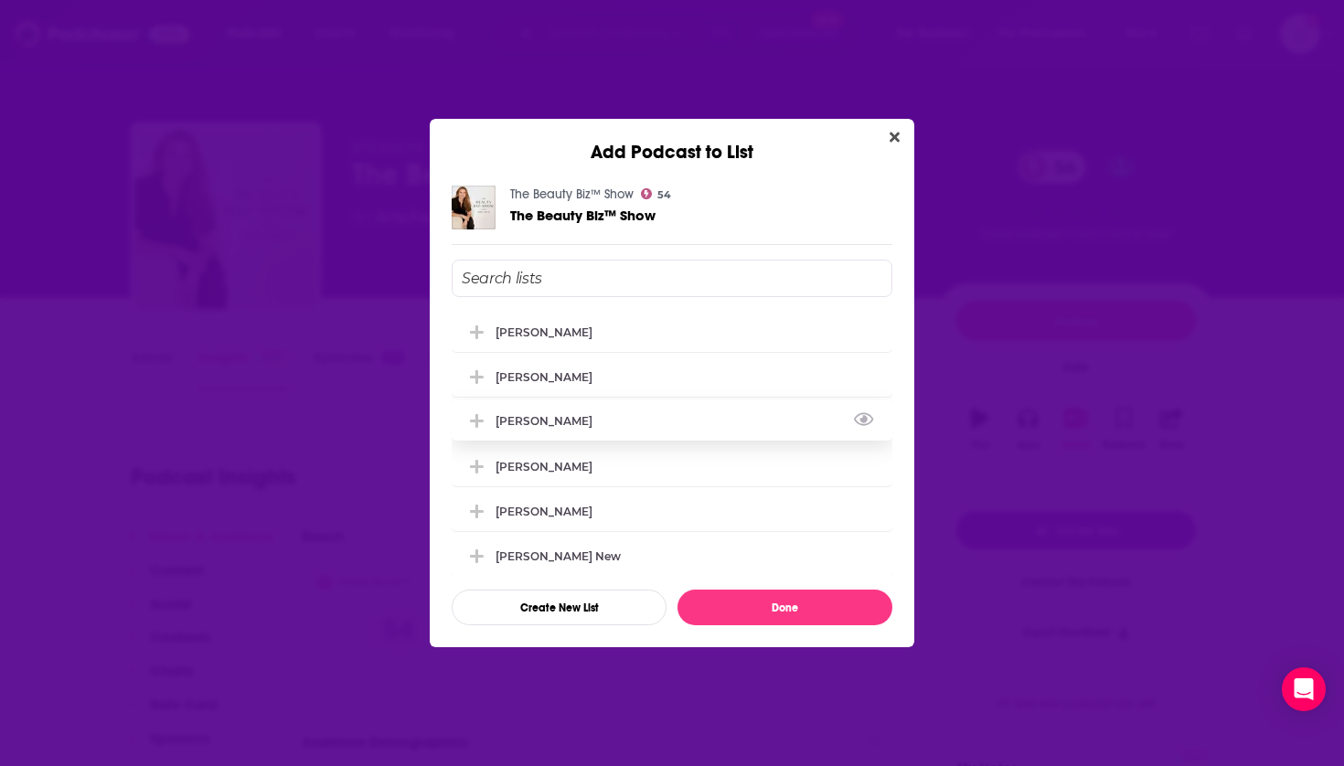
click at [593, 426] on button "View Link" at bounding box center [598, 425] width 11 height 2
click at [563, 435] on div "[PERSON_NAME]" at bounding box center [672, 421] width 441 height 40
click at [729, 605] on button "Done" at bounding box center [785, 608] width 215 height 36
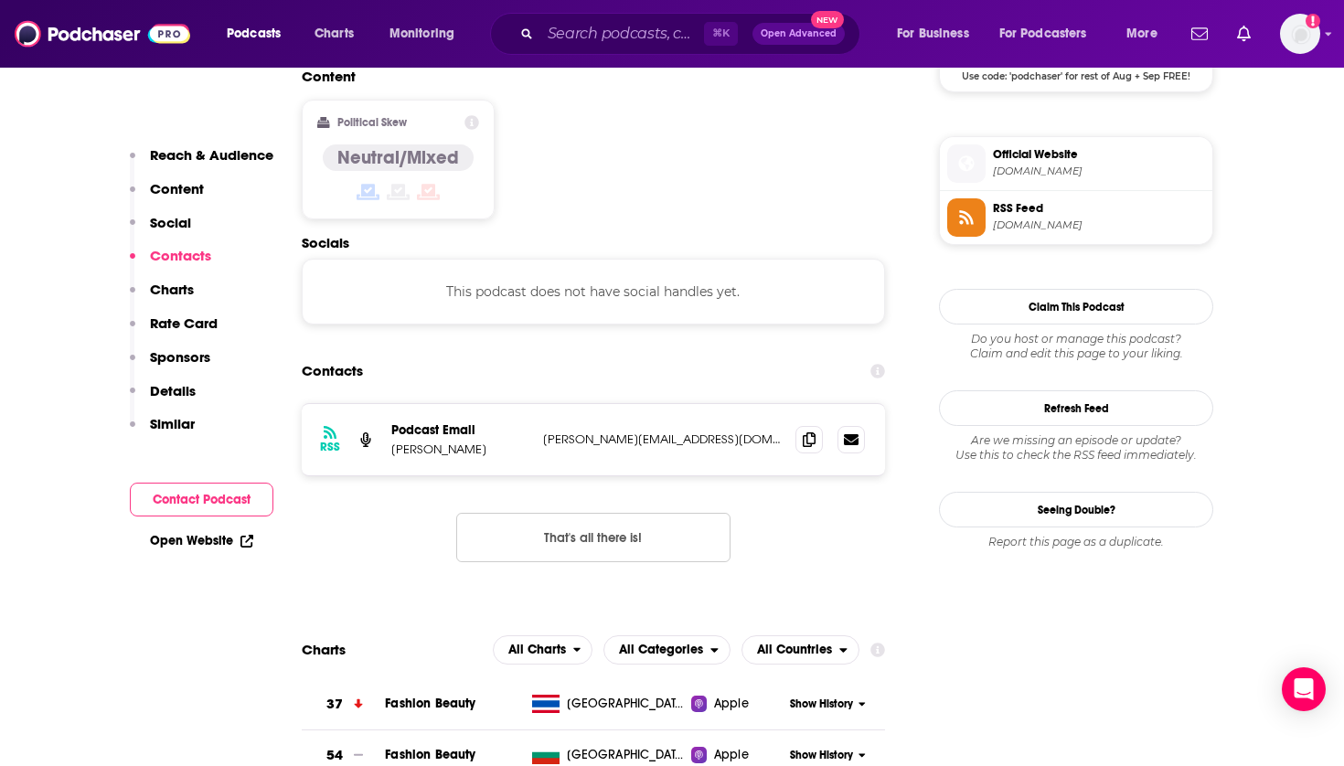
scroll to position [1440, 0]
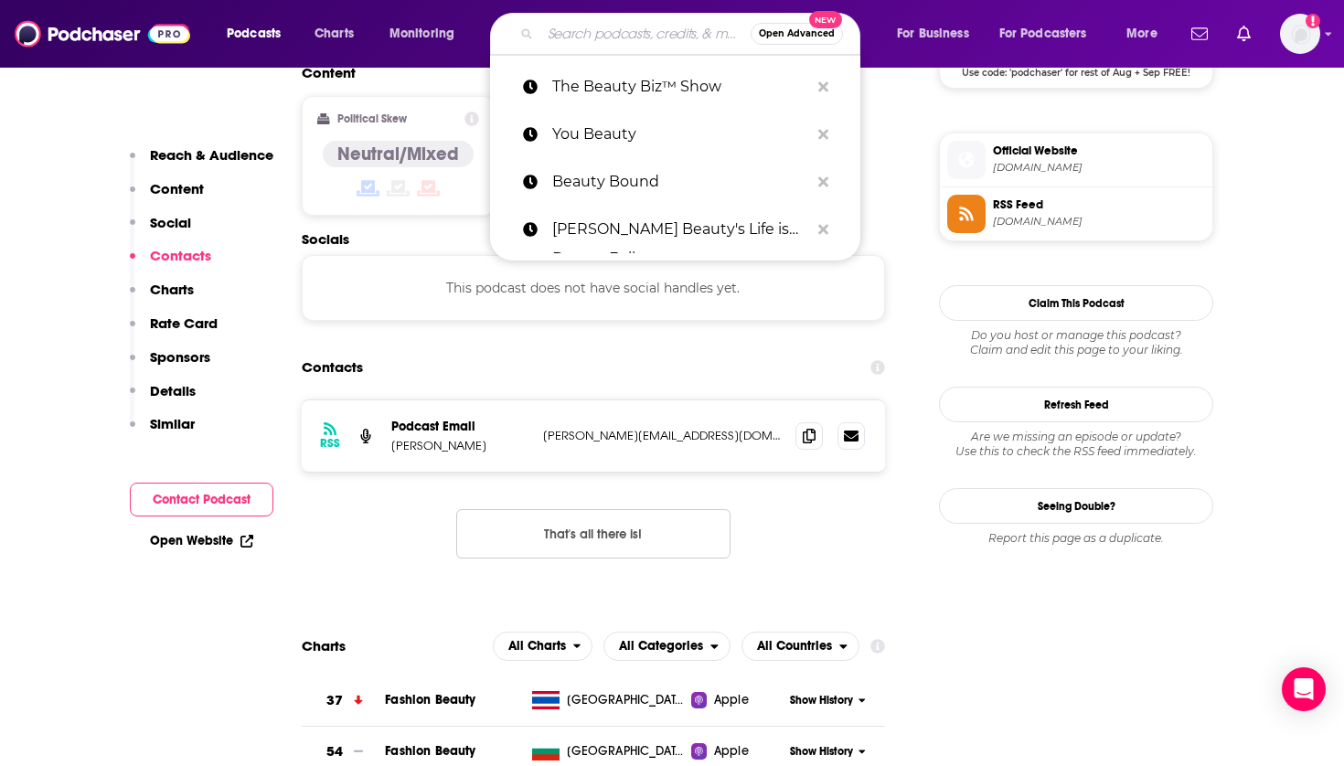
click at [575, 35] on input "Search podcasts, credits, & more..." at bounding box center [646, 33] width 210 height 29
paste input "Wellness Rising"
type input "Wellness Rising"
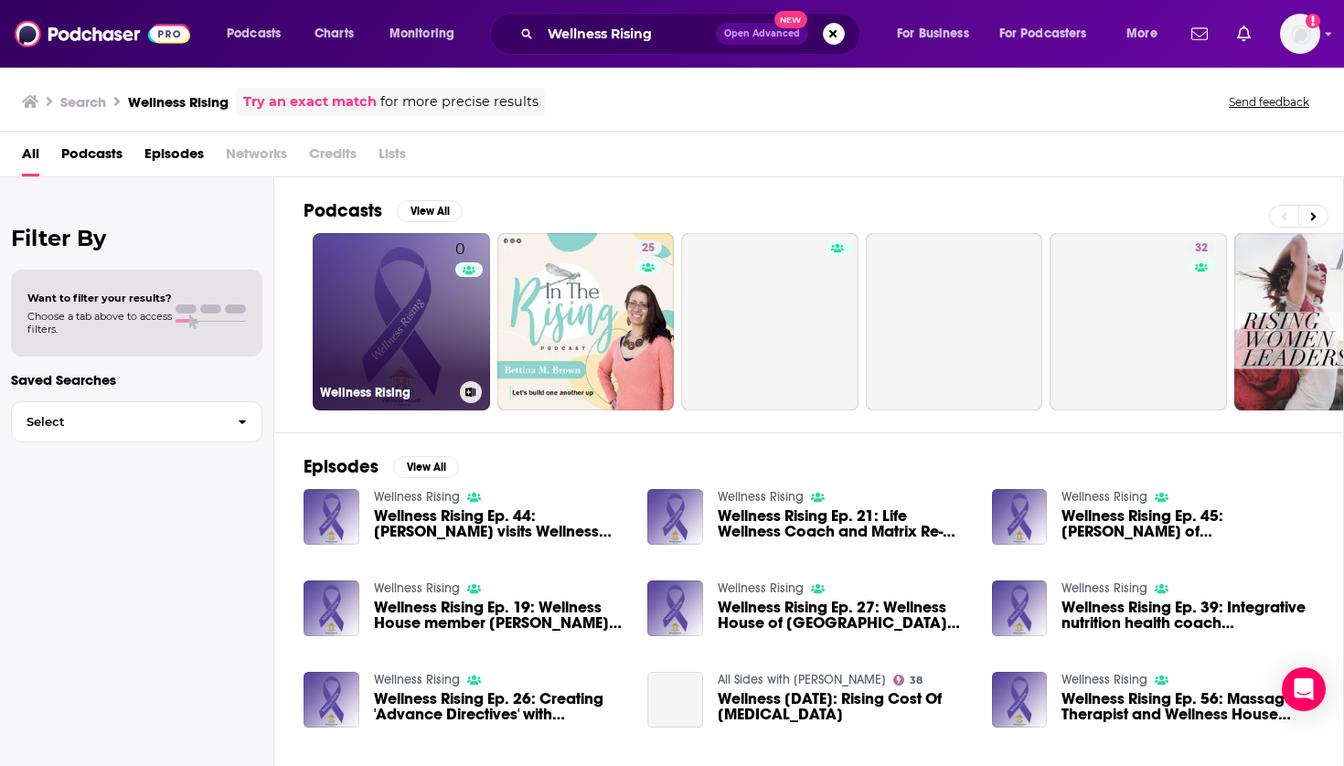
click at [419, 325] on link "0 Wellness Rising" at bounding box center [401, 321] width 177 height 177
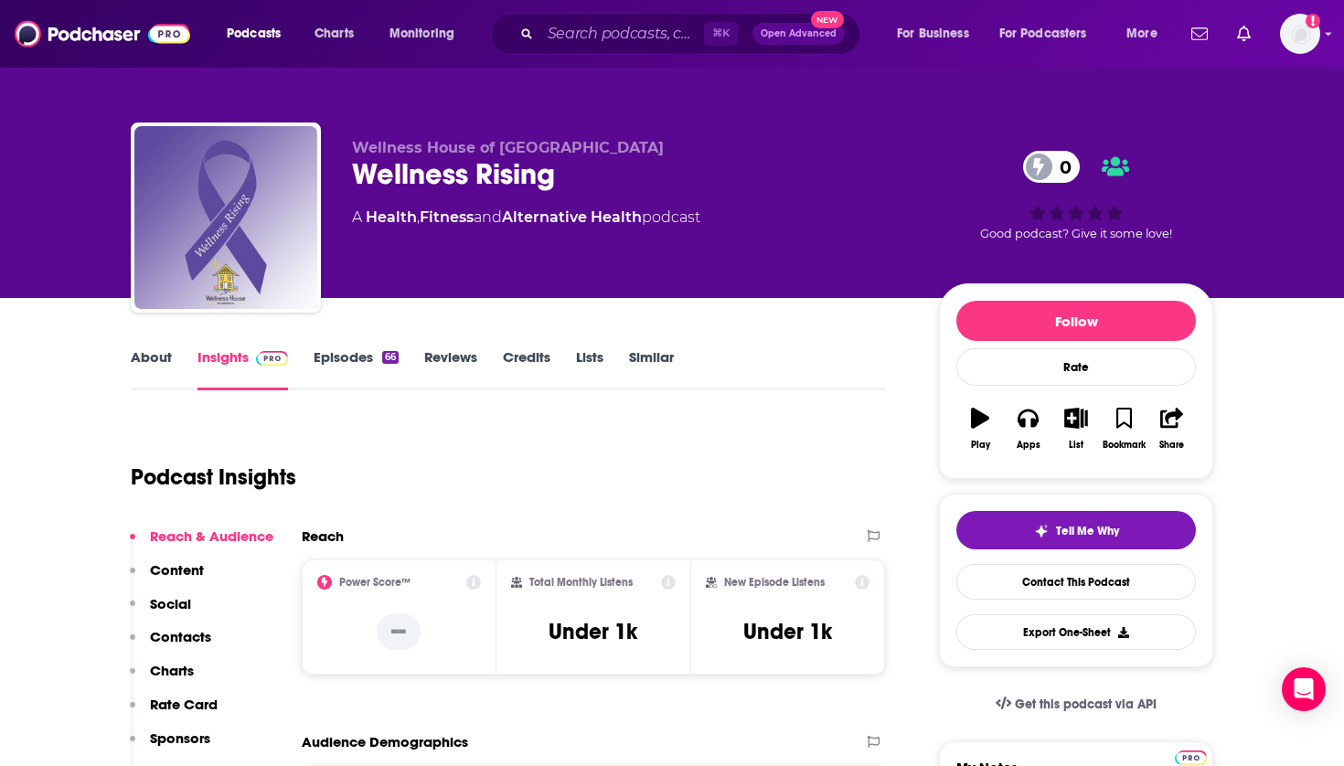
click at [1071, 438] on button "List" at bounding box center [1077, 429] width 48 height 66
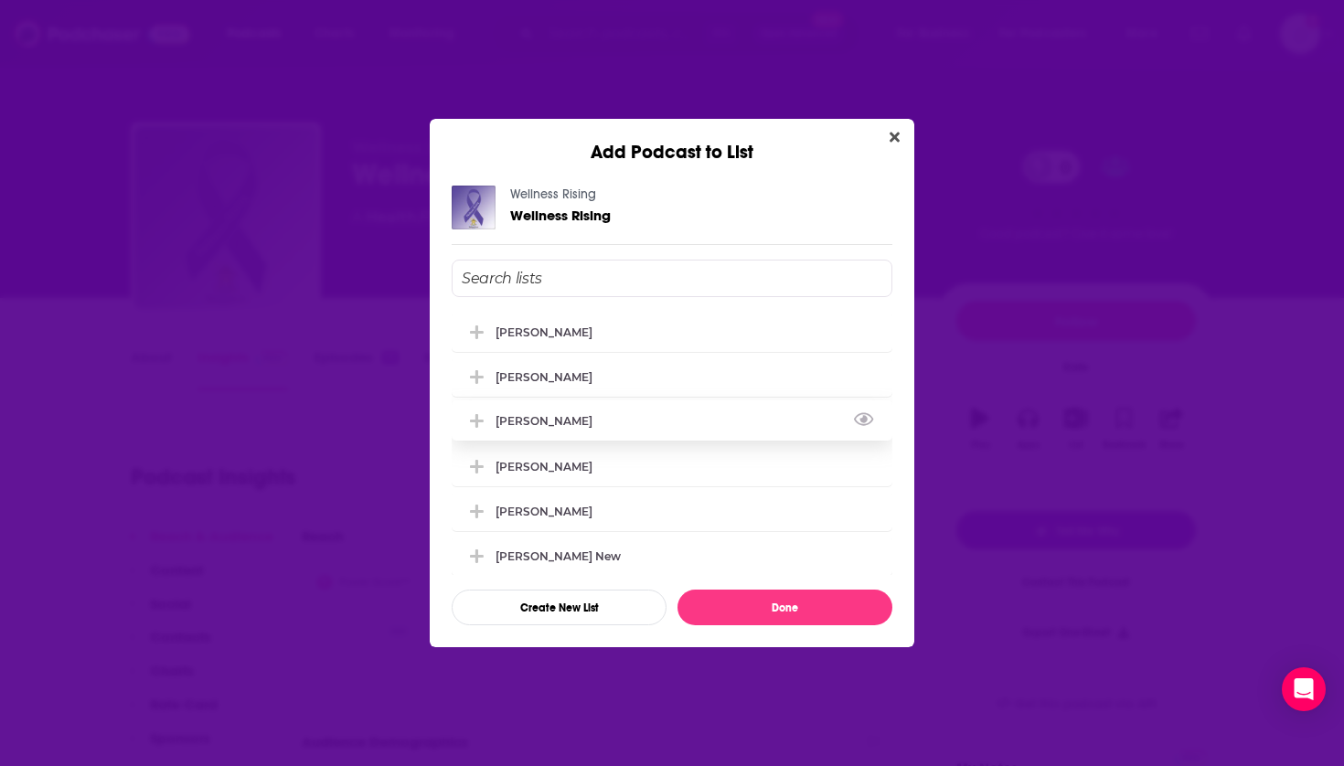
click at [612, 435] on div "[PERSON_NAME]" at bounding box center [672, 421] width 441 height 40
click at [713, 616] on button "Done" at bounding box center [785, 608] width 215 height 36
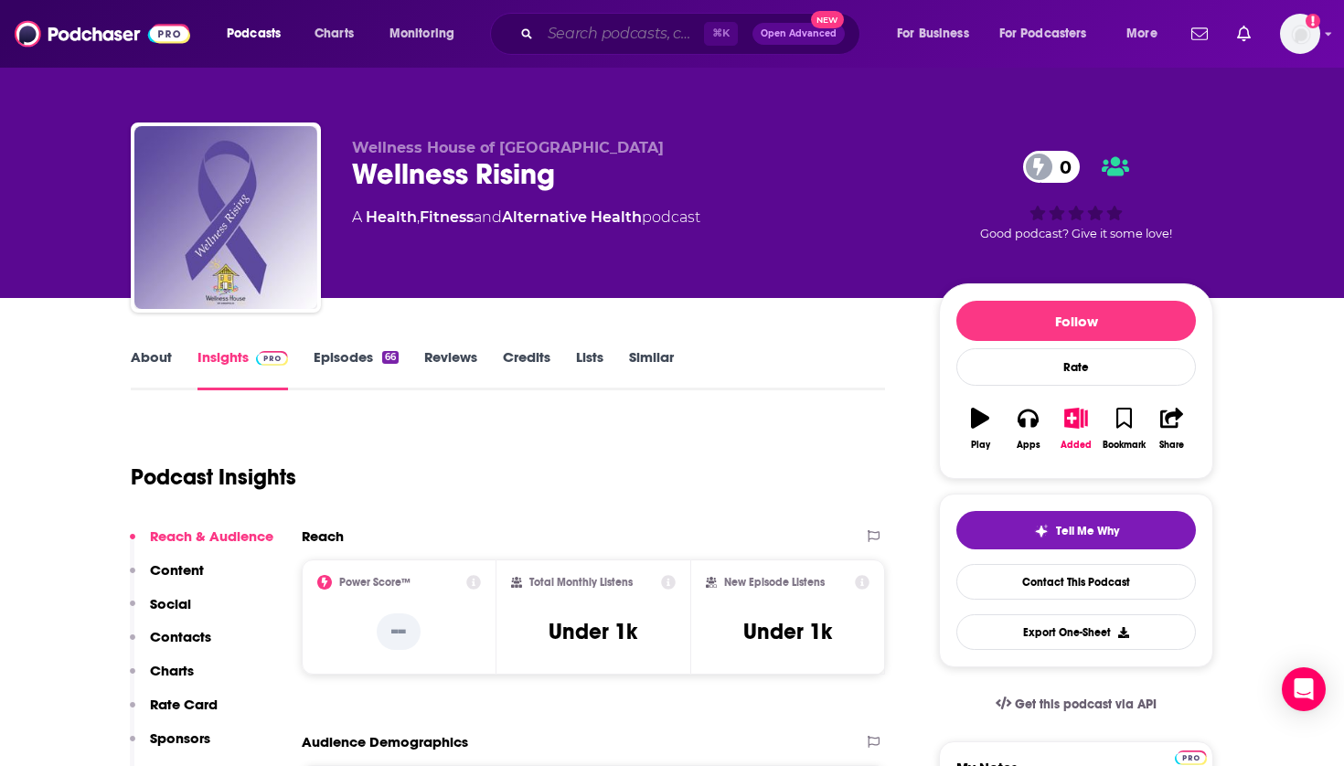
click at [580, 46] on input "Search podcasts, credits, & more..." at bounding box center [623, 33] width 164 height 29
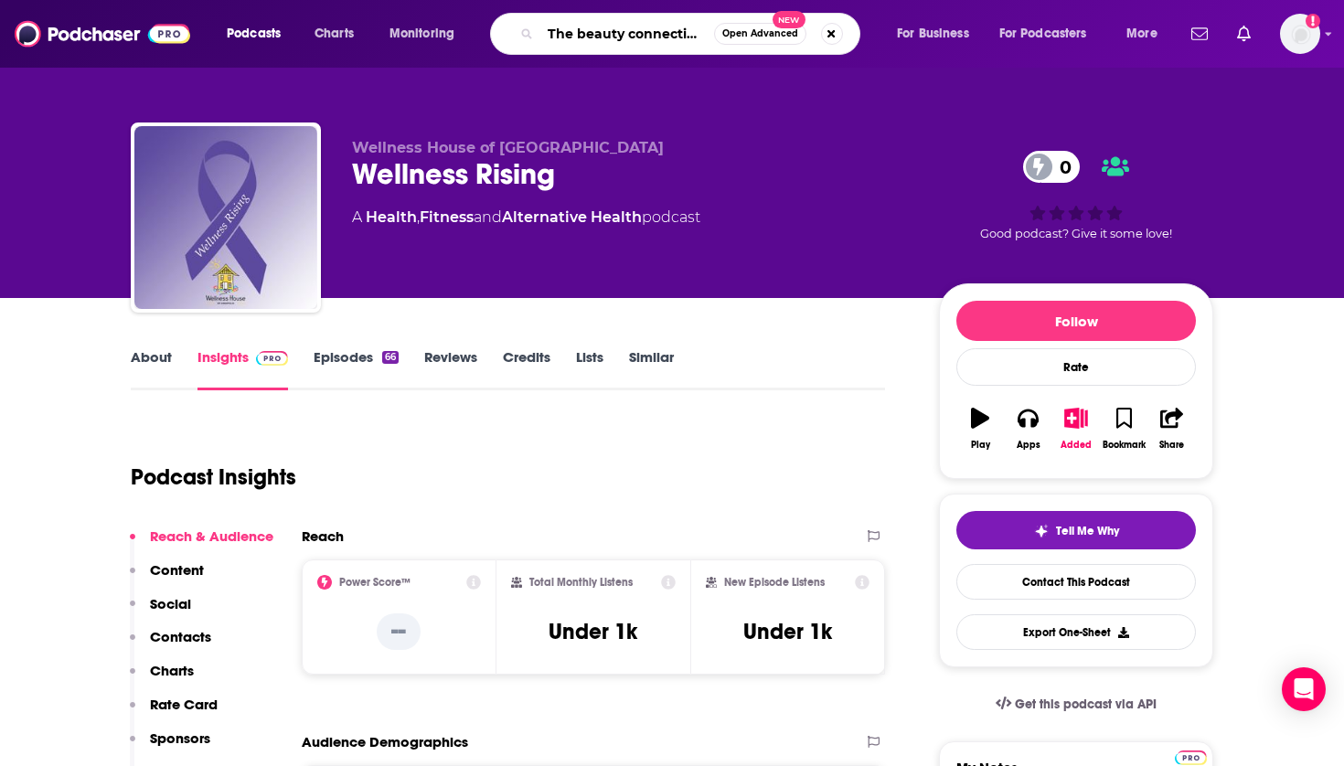
type input "The beauty connective podcast"
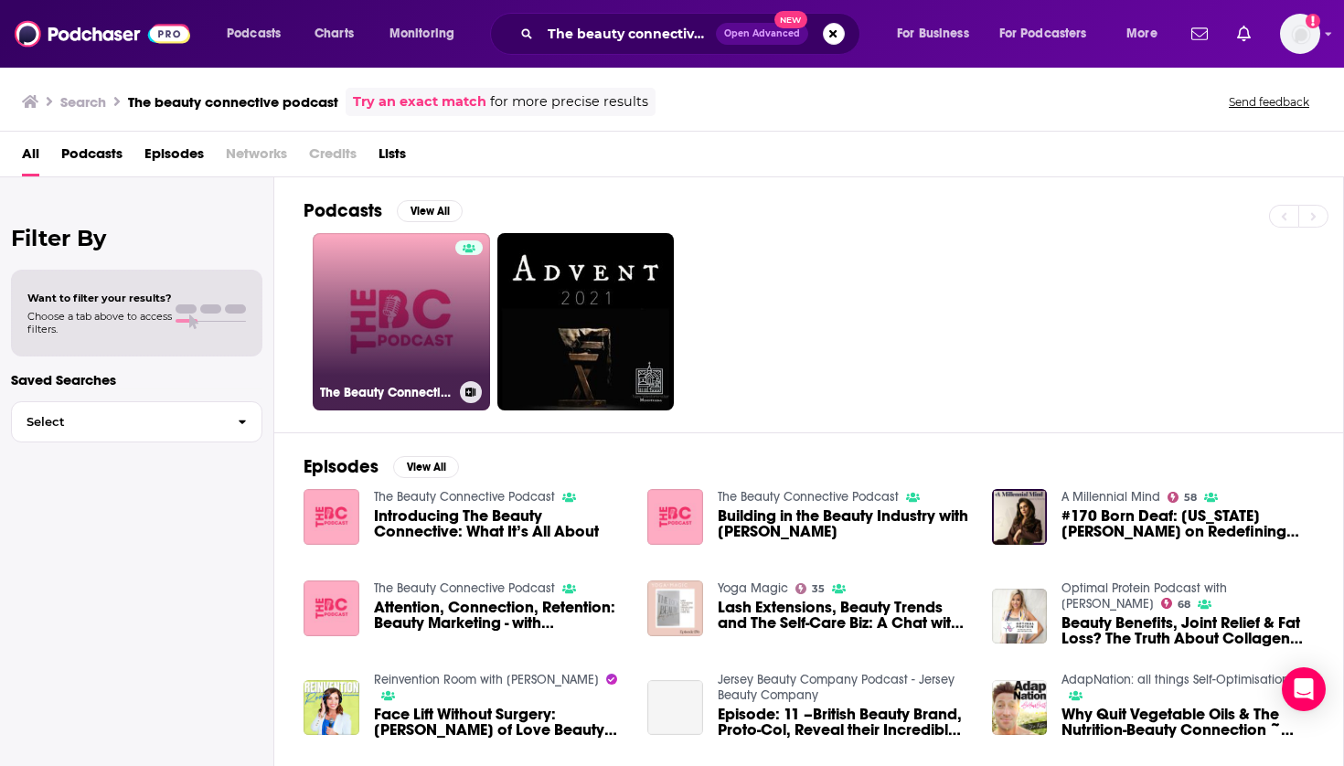
click at [383, 321] on link "The Beauty Connective Podcast" at bounding box center [401, 321] width 177 height 177
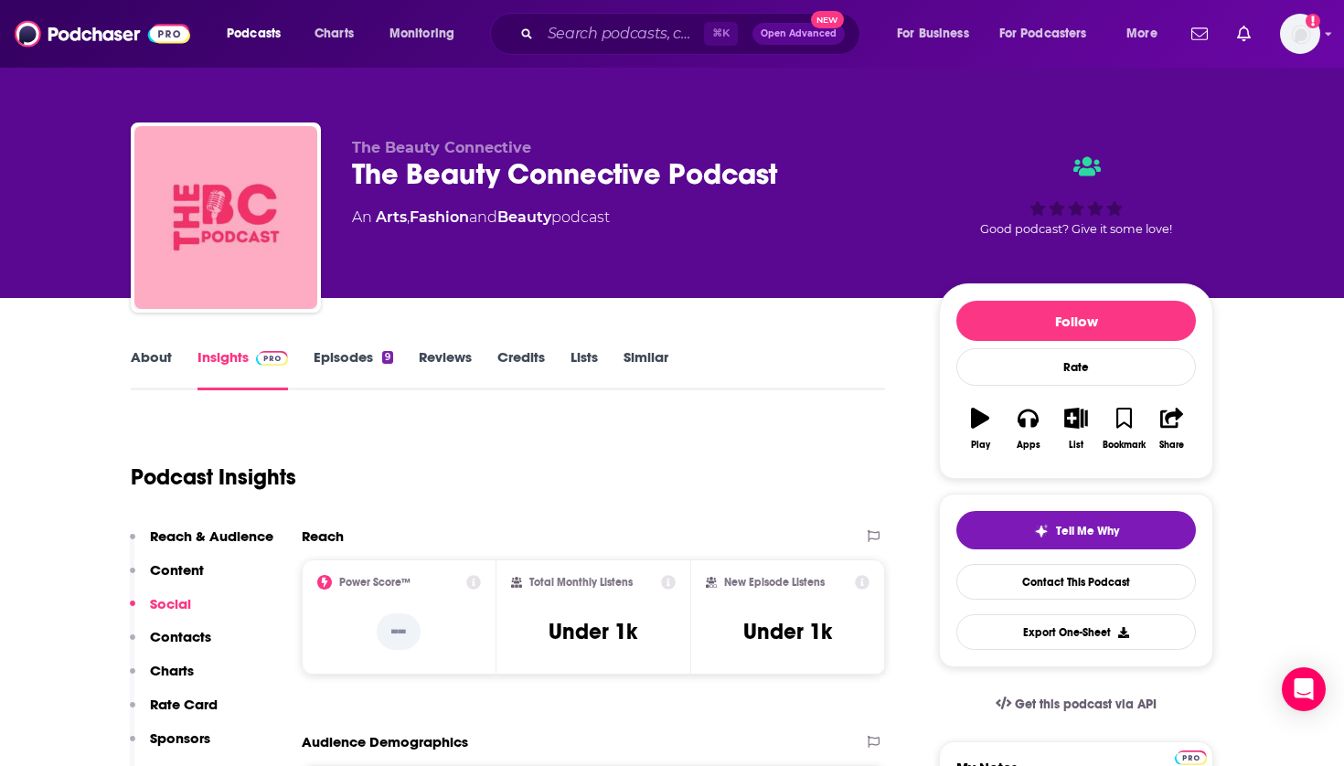
click at [1064, 410] on button "List" at bounding box center [1077, 429] width 48 height 66
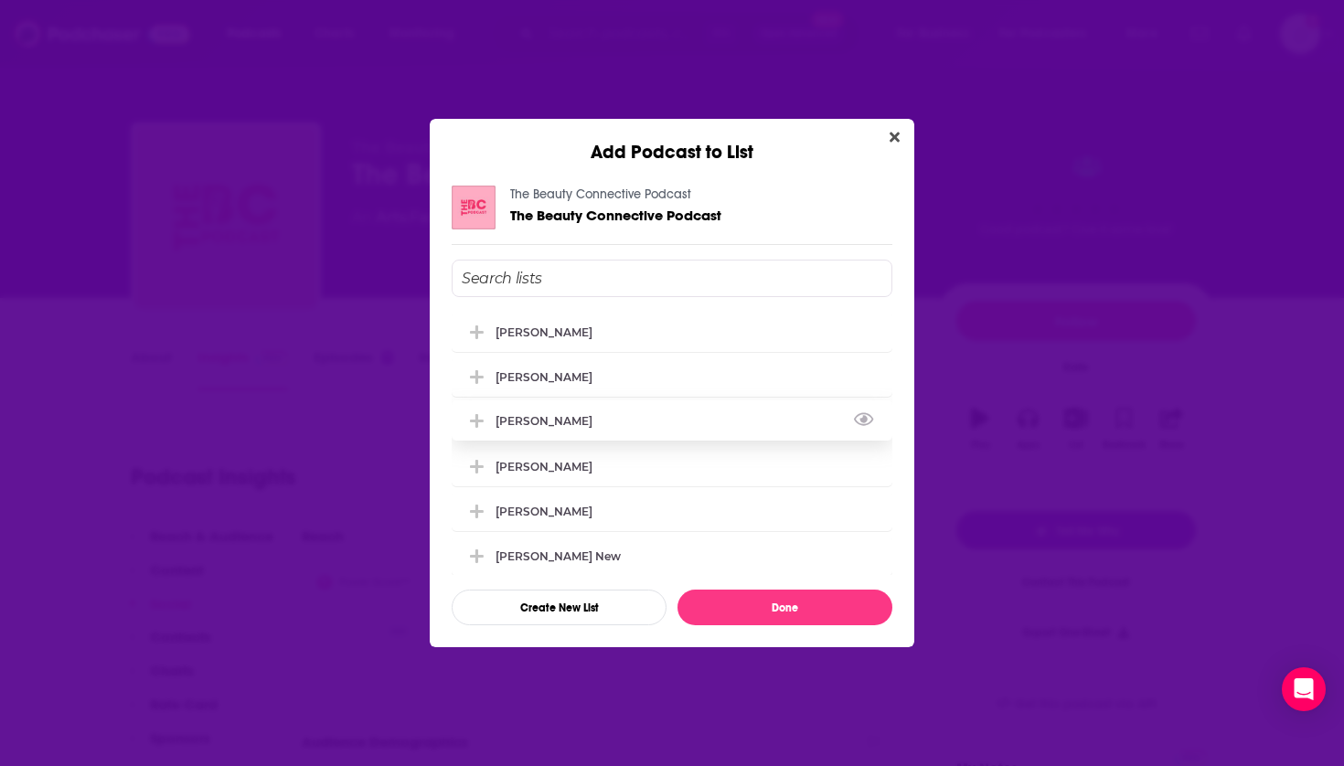
click at [555, 428] on div "[PERSON_NAME]" at bounding box center [550, 421] width 108 height 14
click at [744, 600] on button "Done" at bounding box center [785, 608] width 215 height 36
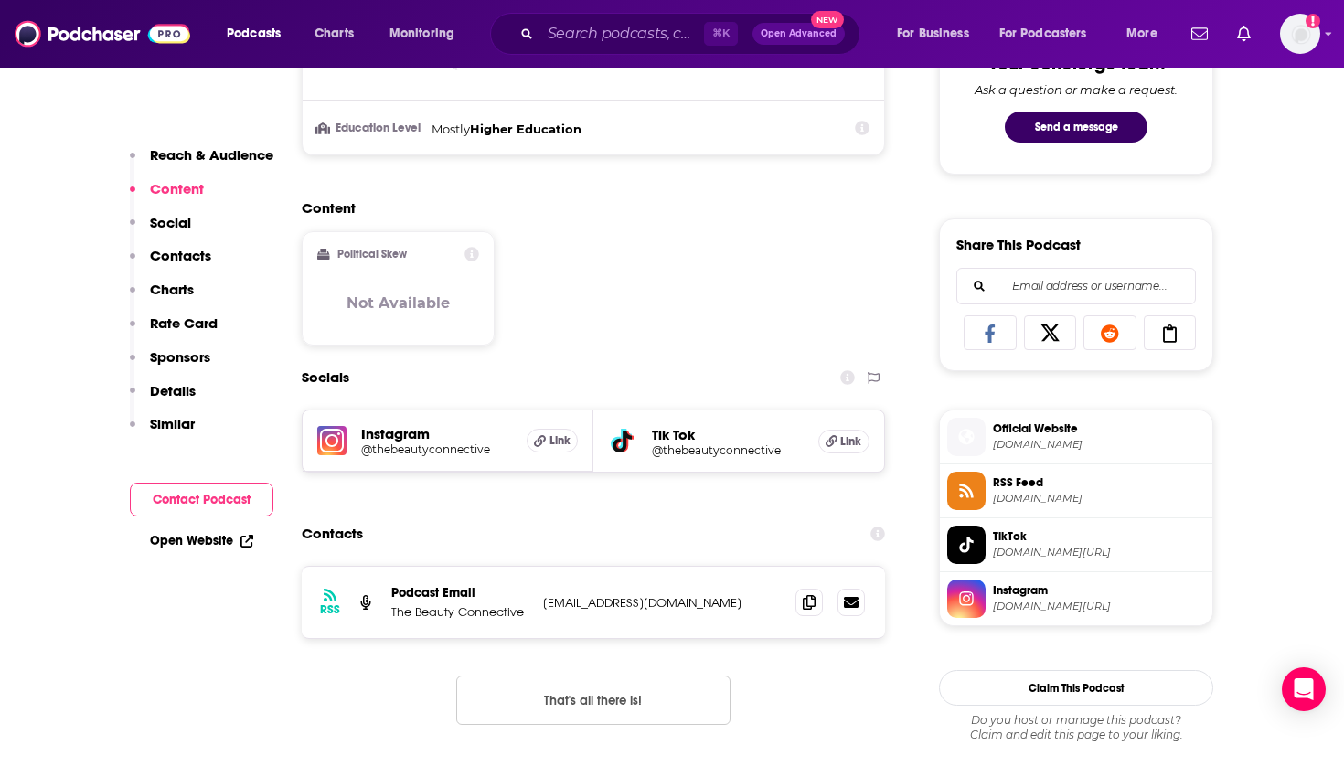
scroll to position [1003, 0]
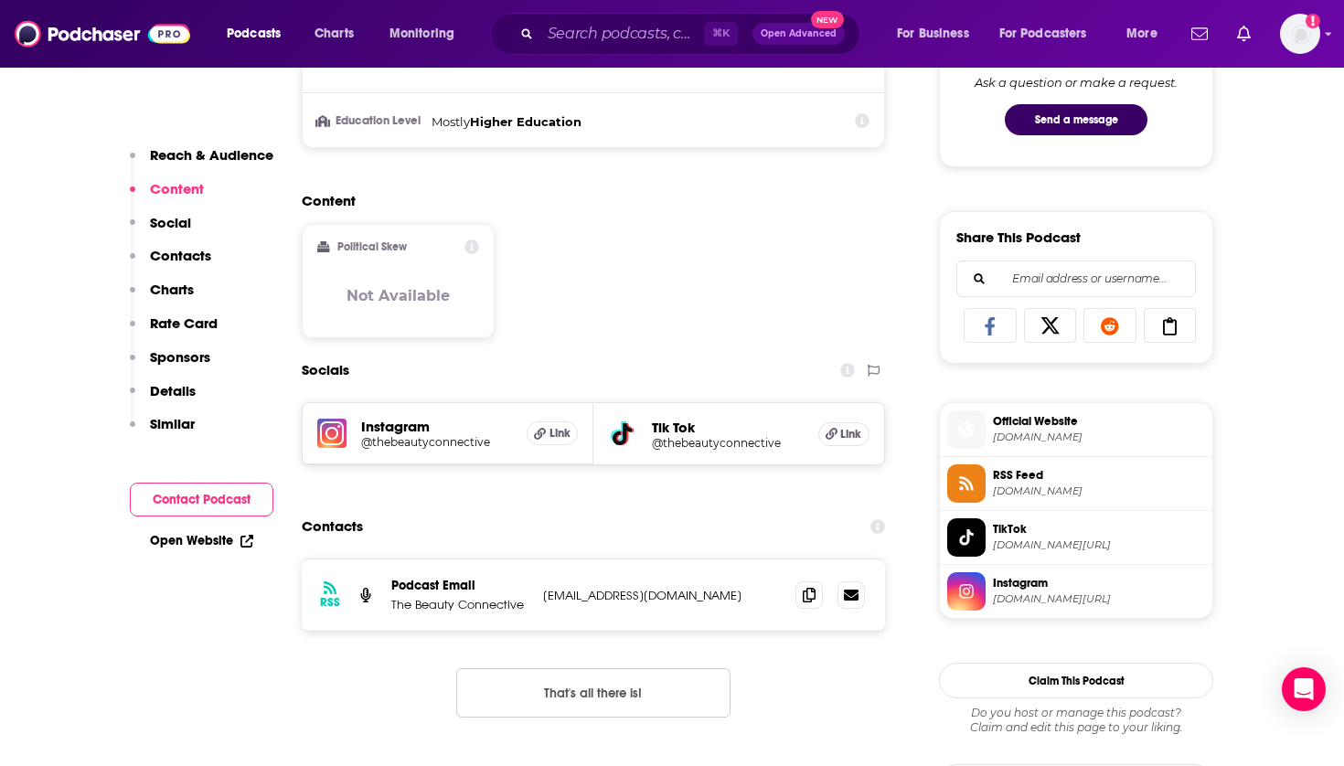
click at [685, 5] on div "Podcasts Charts Monitoring ⌘ K Open Advanced New For Business For Podcasters Mo…" at bounding box center [672, 34] width 1344 height 68
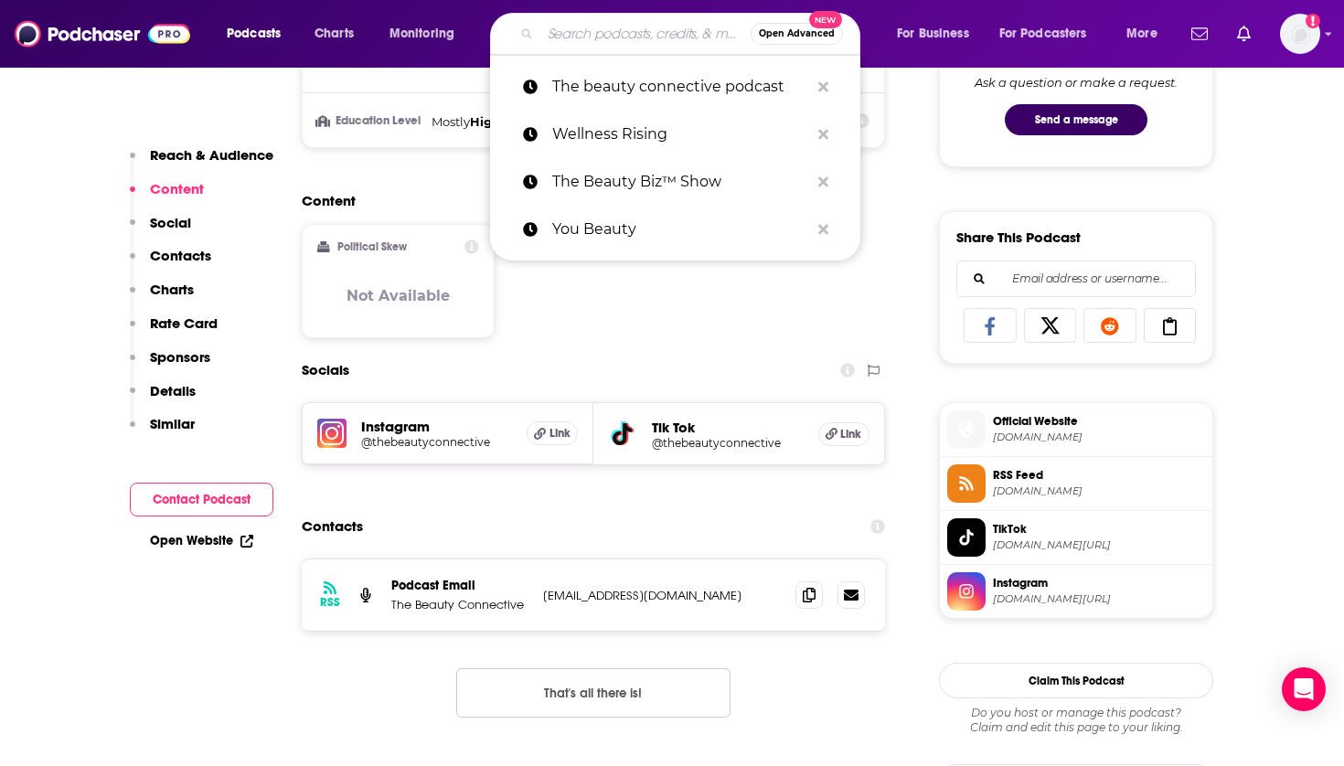
click at [672, 30] on input "Search podcasts, credits, & more..." at bounding box center [646, 33] width 210 height 29
paste input "Unfiltered Beauty Edit"
type input "Unfiltered Beauty Edit"
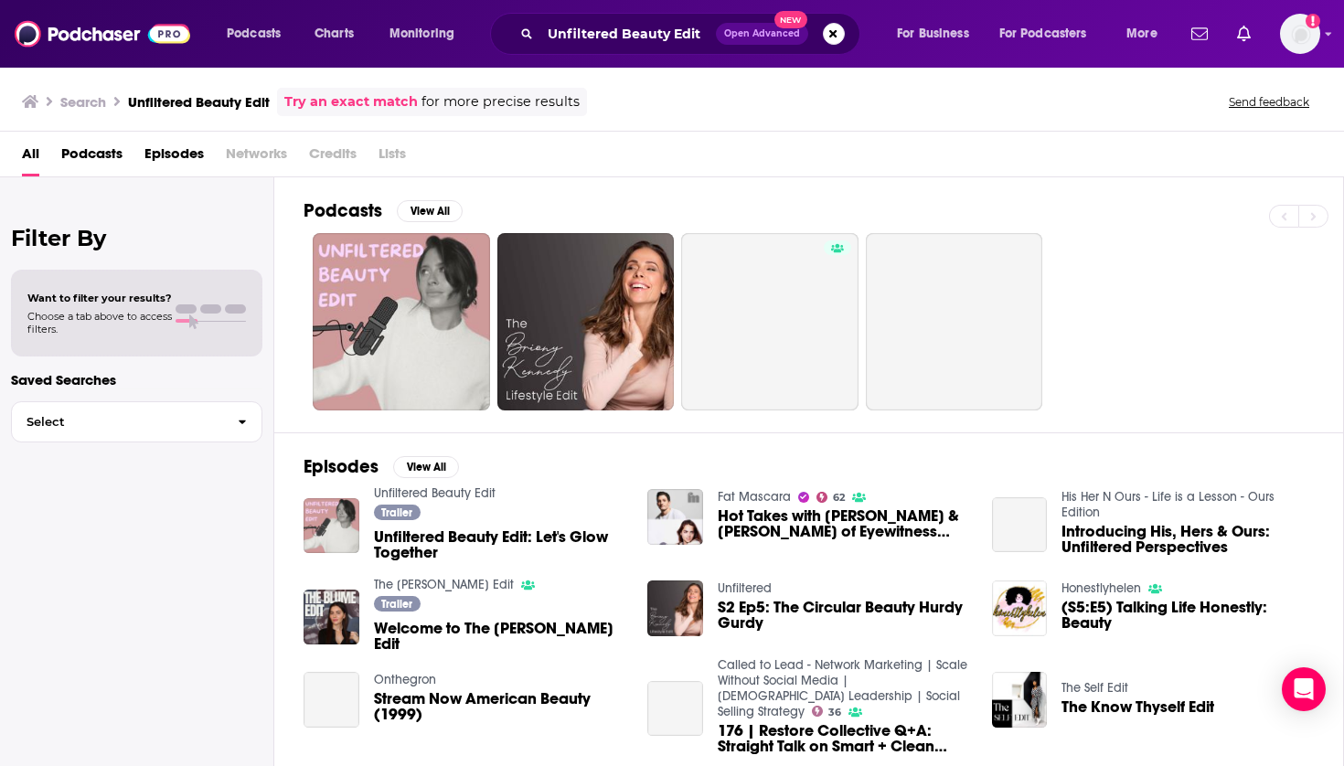
click at [402, 314] on link at bounding box center [401, 321] width 177 height 177
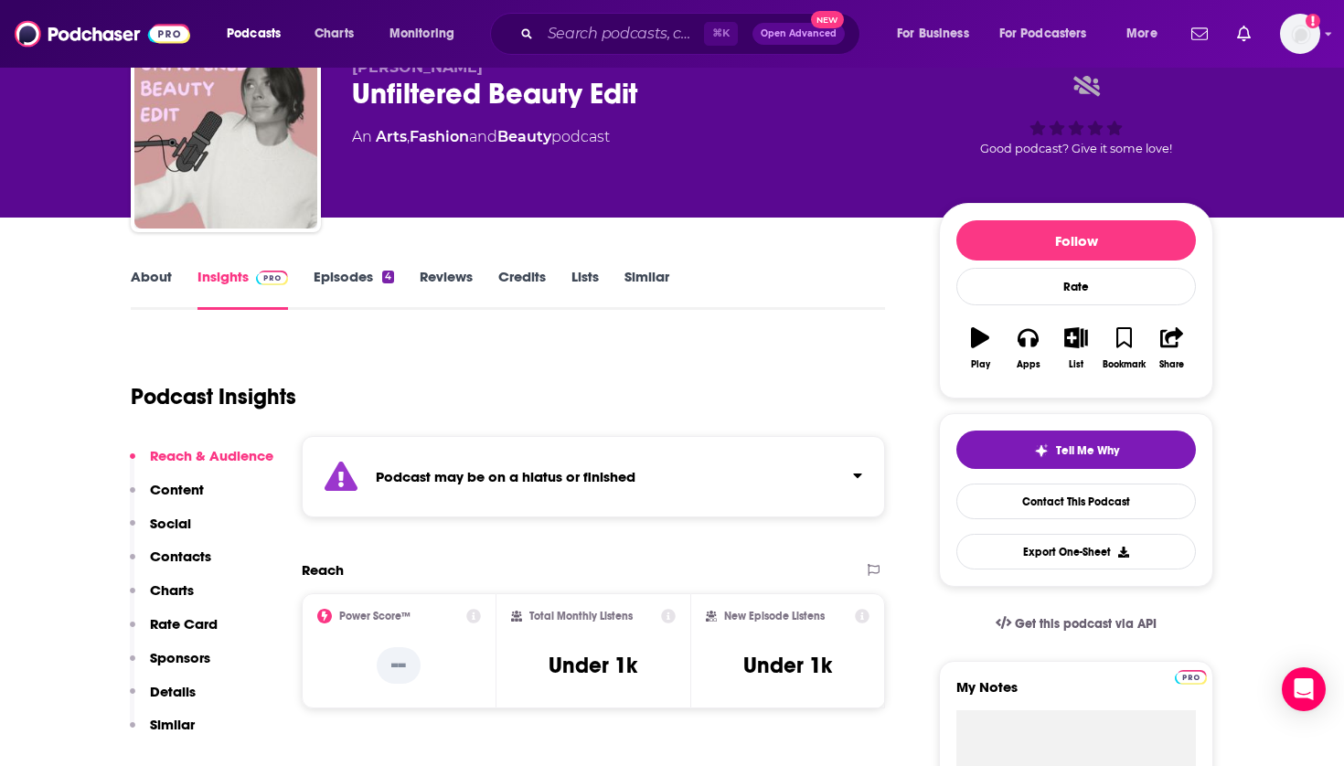
scroll to position [4, 0]
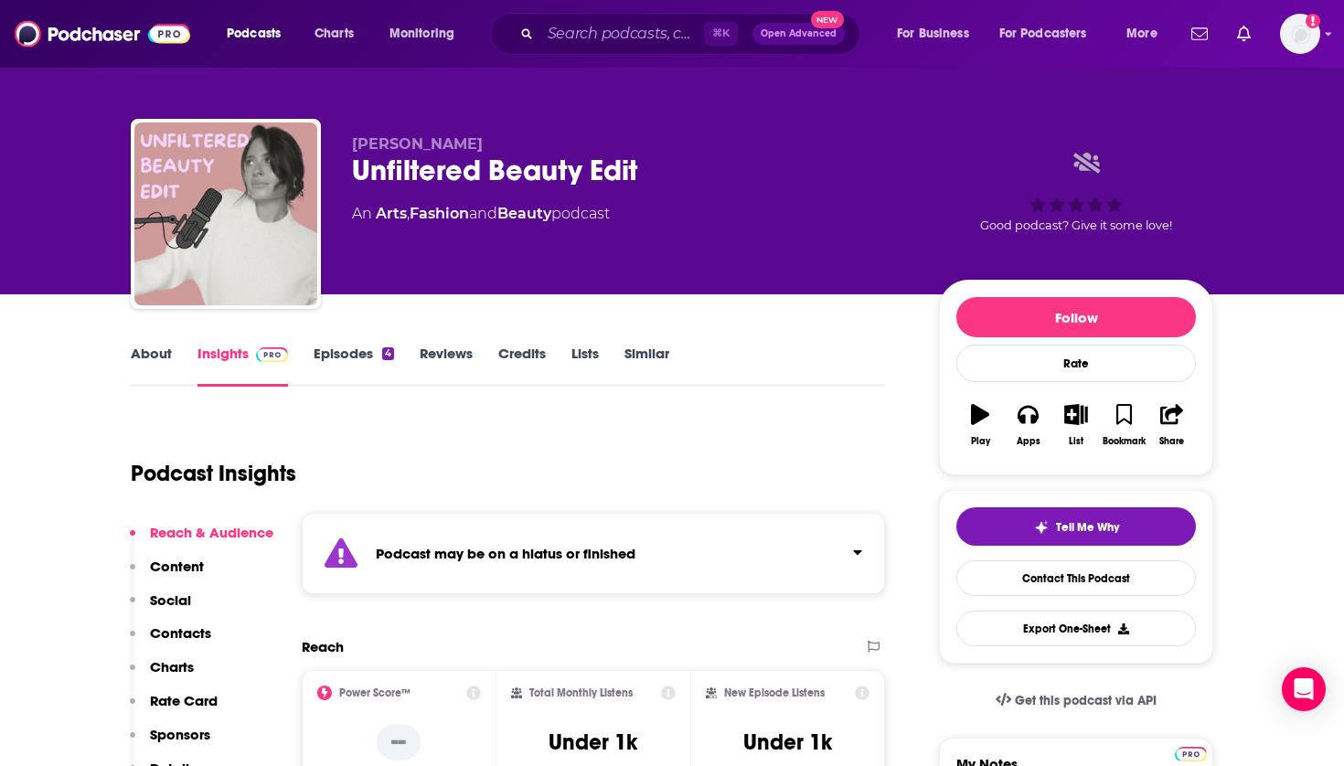
click at [1076, 405] on icon "button" at bounding box center [1076, 414] width 23 height 20
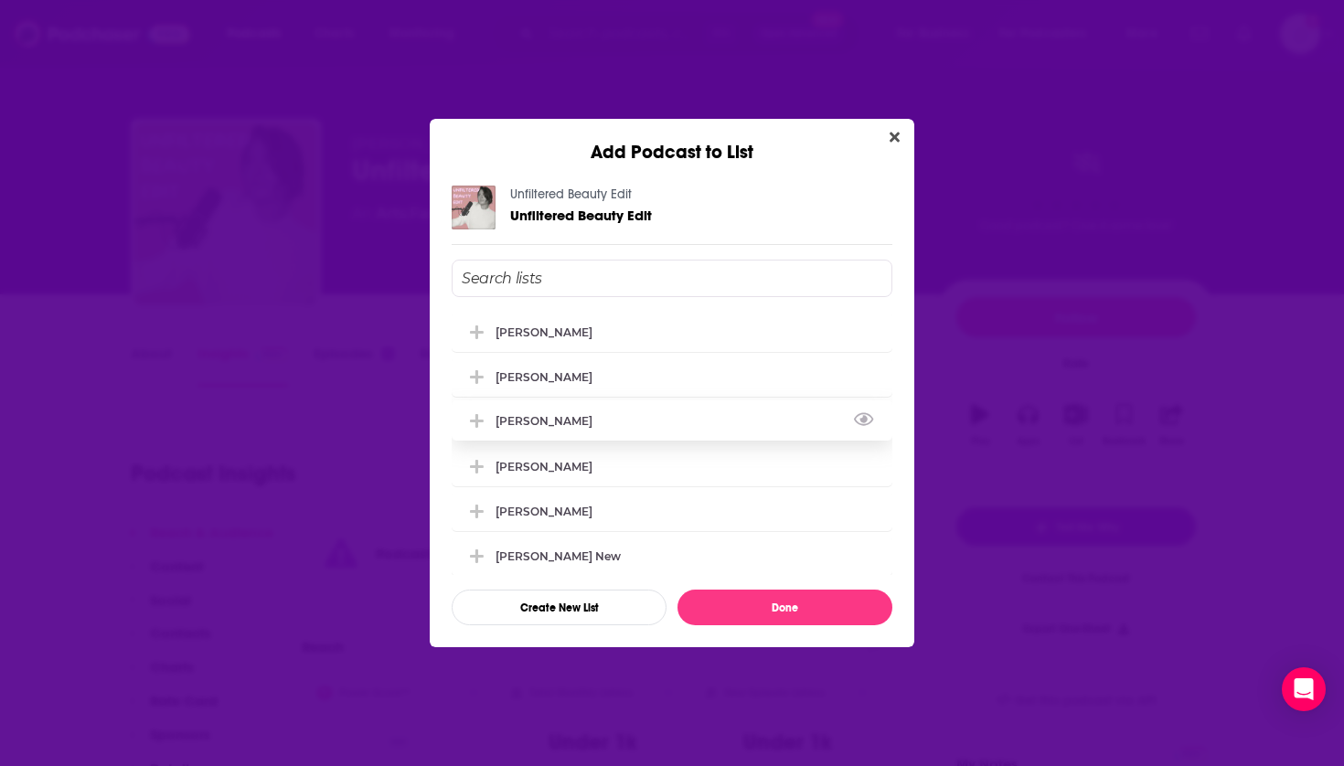
click at [529, 423] on div "[PERSON_NAME]" at bounding box center [550, 421] width 108 height 14
click at [739, 626] on div "Unfiltered Beauty Edit Unfiltered Beauty Edit [PERSON_NAME] [PERSON_NAME] [PERS…" at bounding box center [672, 406] width 485 height 484
click at [739, 611] on button "Done" at bounding box center [785, 608] width 215 height 36
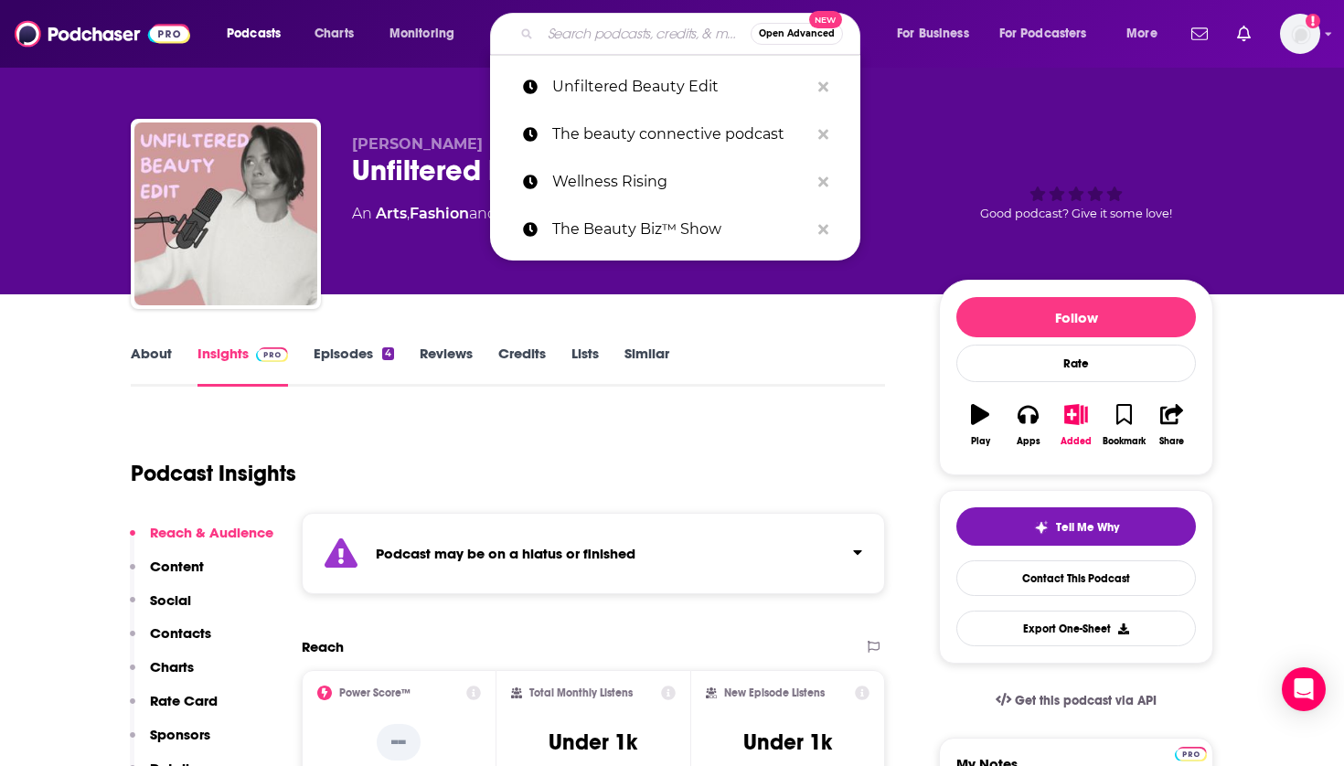
click at [643, 37] on input "Search podcasts, credits, & more..." at bounding box center [646, 33] width 210 height 29
paste input "Beauty Sauce"
type input "Beauty Sauce"
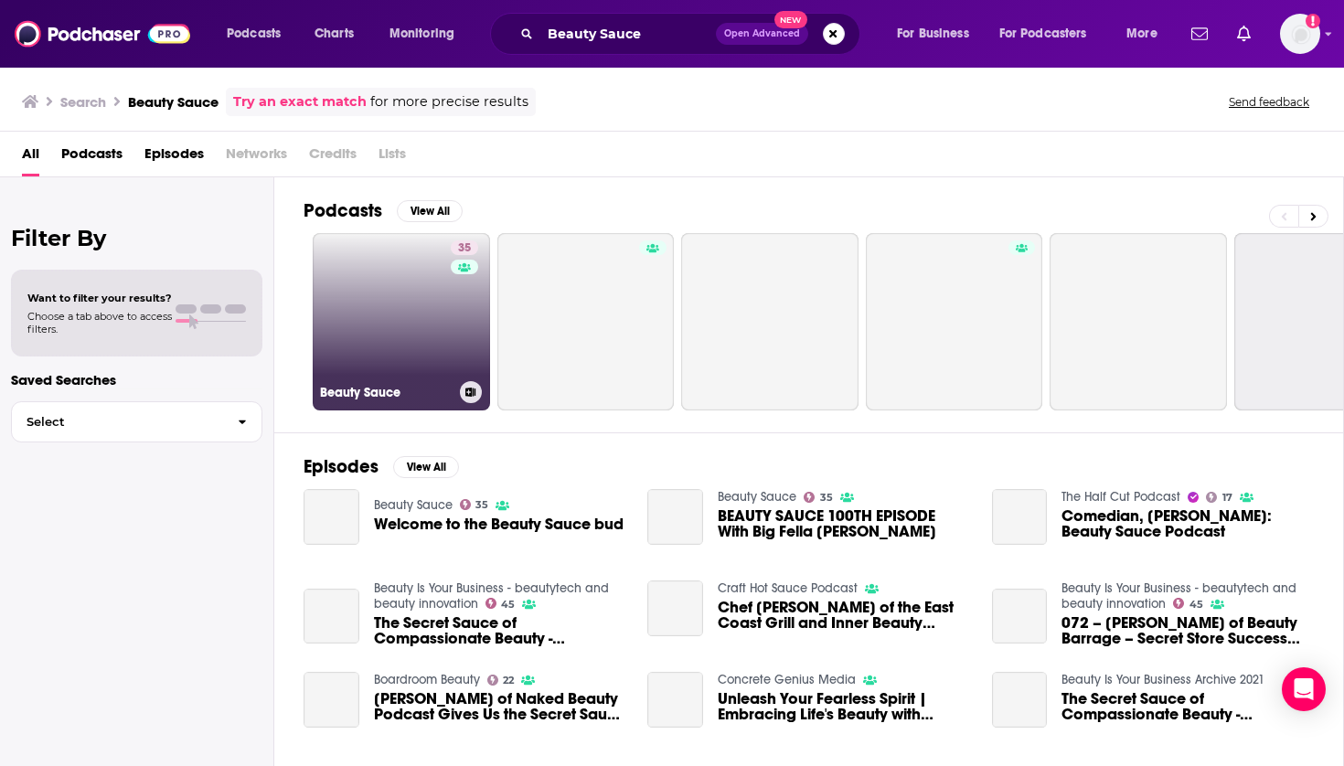
click at [426, 293] on link "35 Beauty Sauce" at bounding box center [401, 321] width 177 height 177
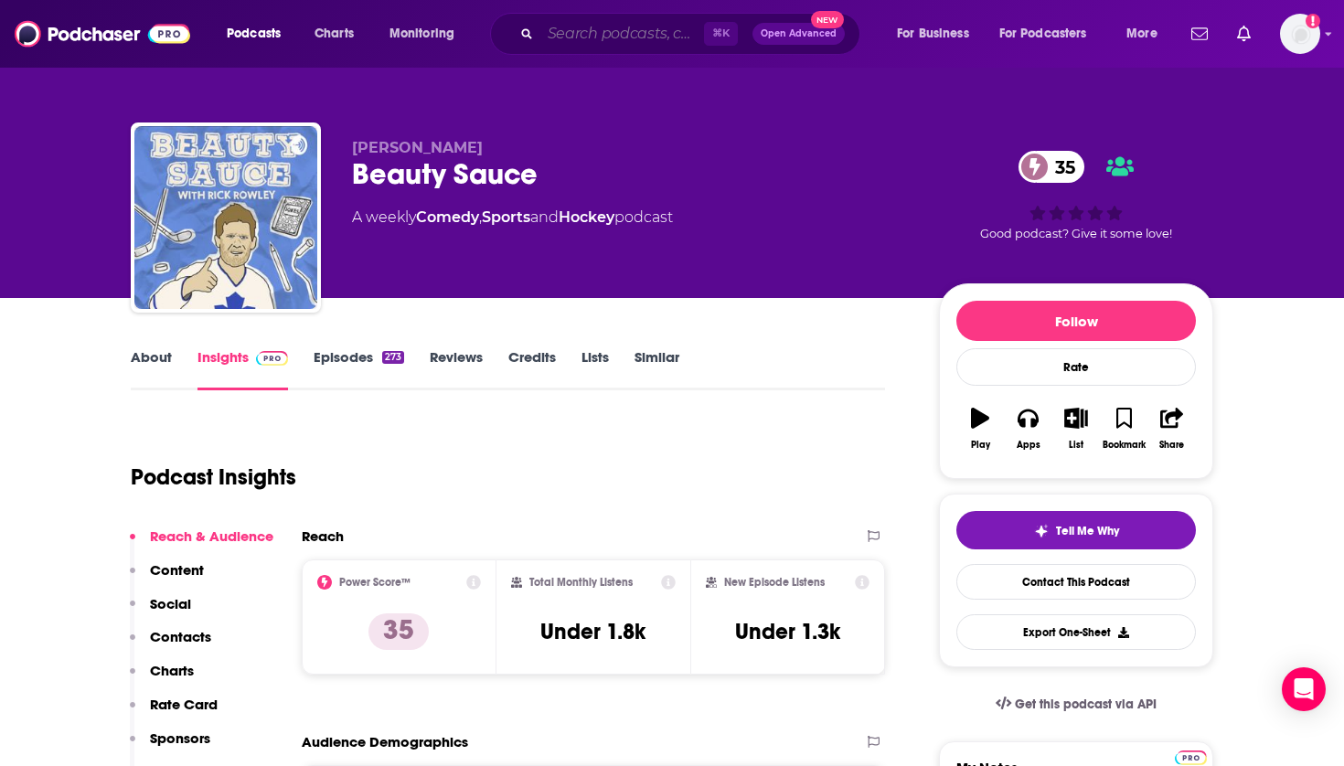
click at [590, 33] on input "Search podcasts, credits, & more..." at bounding box center [623, 33] width 164 height 29
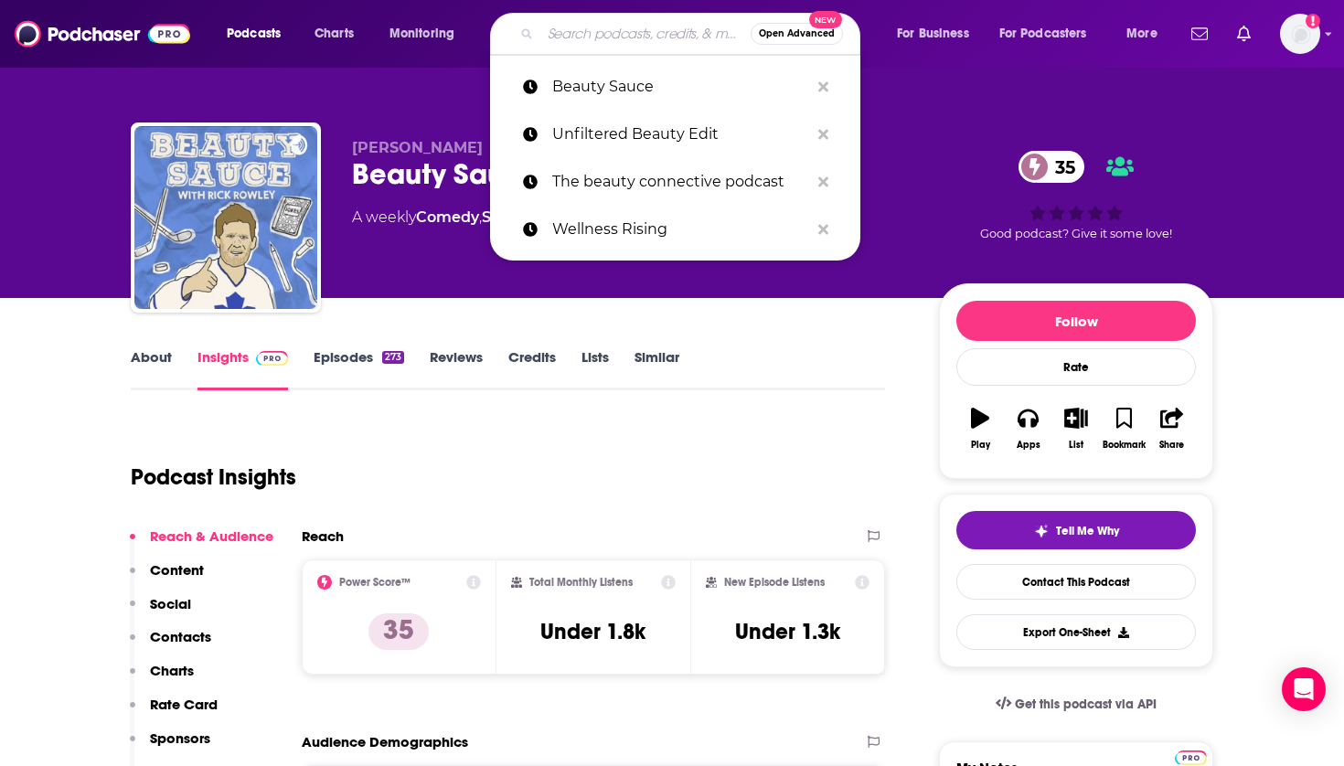
paste input "Podcast thumbnail for Reawakening Beauty Reawakening Beauty"
type input "Podcast thumbnail for Reawakening Beauty Reawakening Beauty"
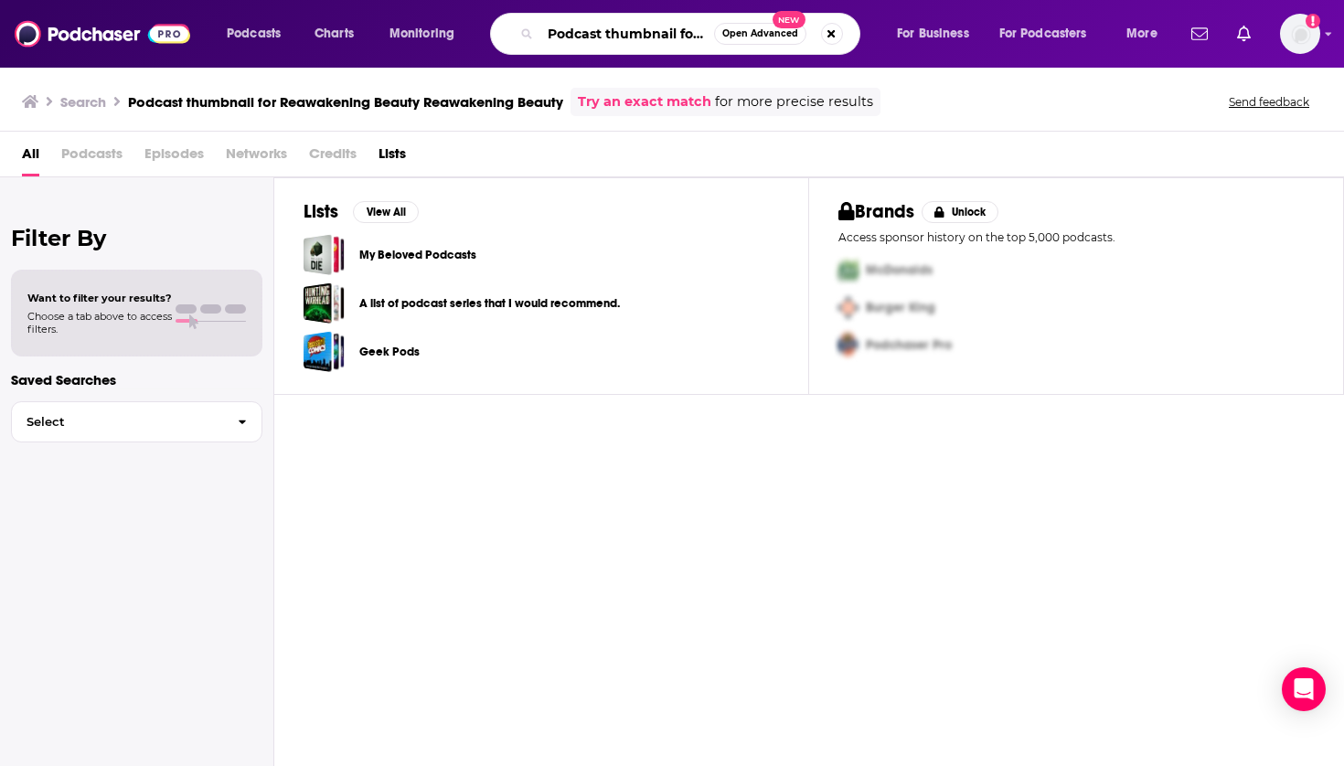
drag, startPoint x: 682, startPoint y: 36, endPoint x: 434, endPoint y: 18, distance: 249.4
click at [434, 18] on div "Podcasts Charts Monitoring Podcast thumbnail for Reawakening Beauty Reawakening…" at bounding box center [694, 34] width 961 height 42
drag, startPoint x: 566, startPoint y: 31, endPoint x: 341, endPoint y: 6, distance: 226.3
click at [342, 16] on div "Podcasts Charts Monitoring or Reawakening Beauty Reawakening Beauty Open Advanc…" at bounding box center [694, 34] width 961 height 42
type input "Reawakening Beauty Reawakening Beauty"
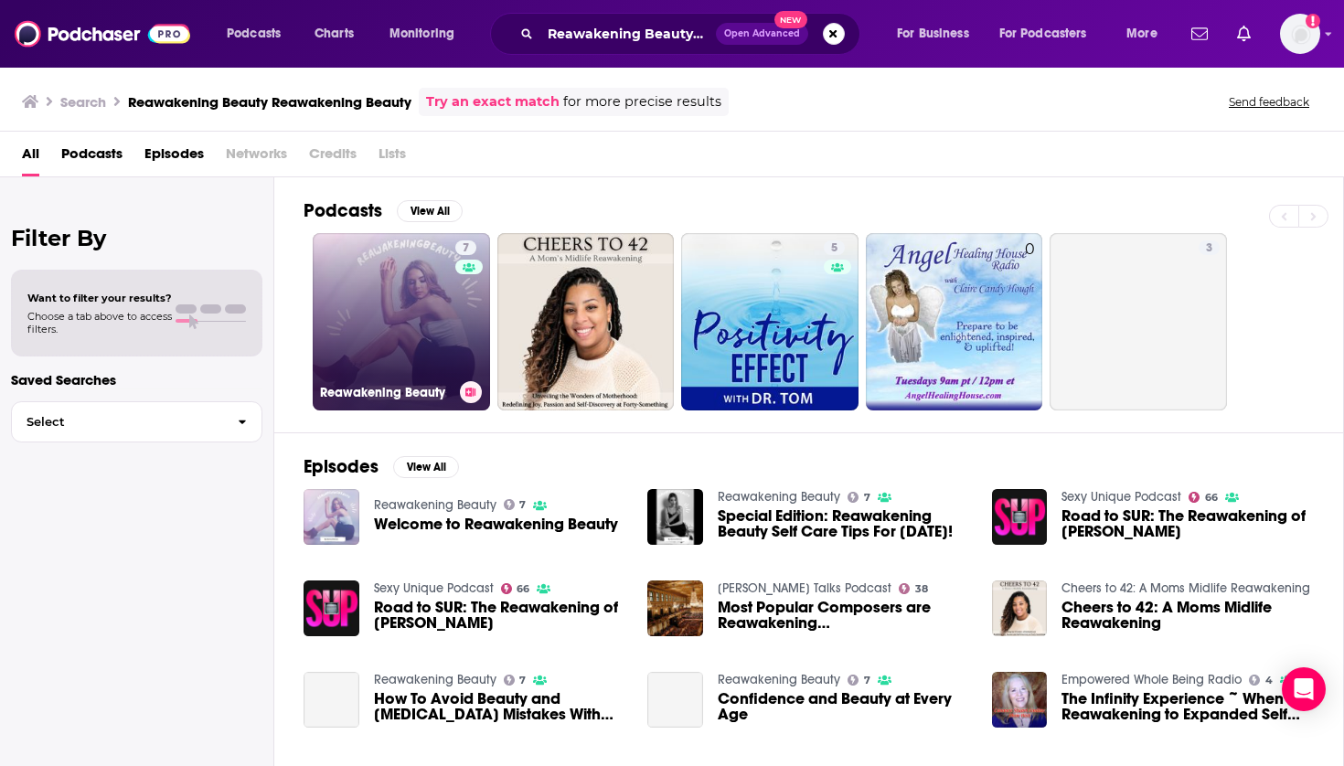
click at [349, 316] on link "7 Reawakening Beauty" at bounding box center [401, 321] width 177 height 177
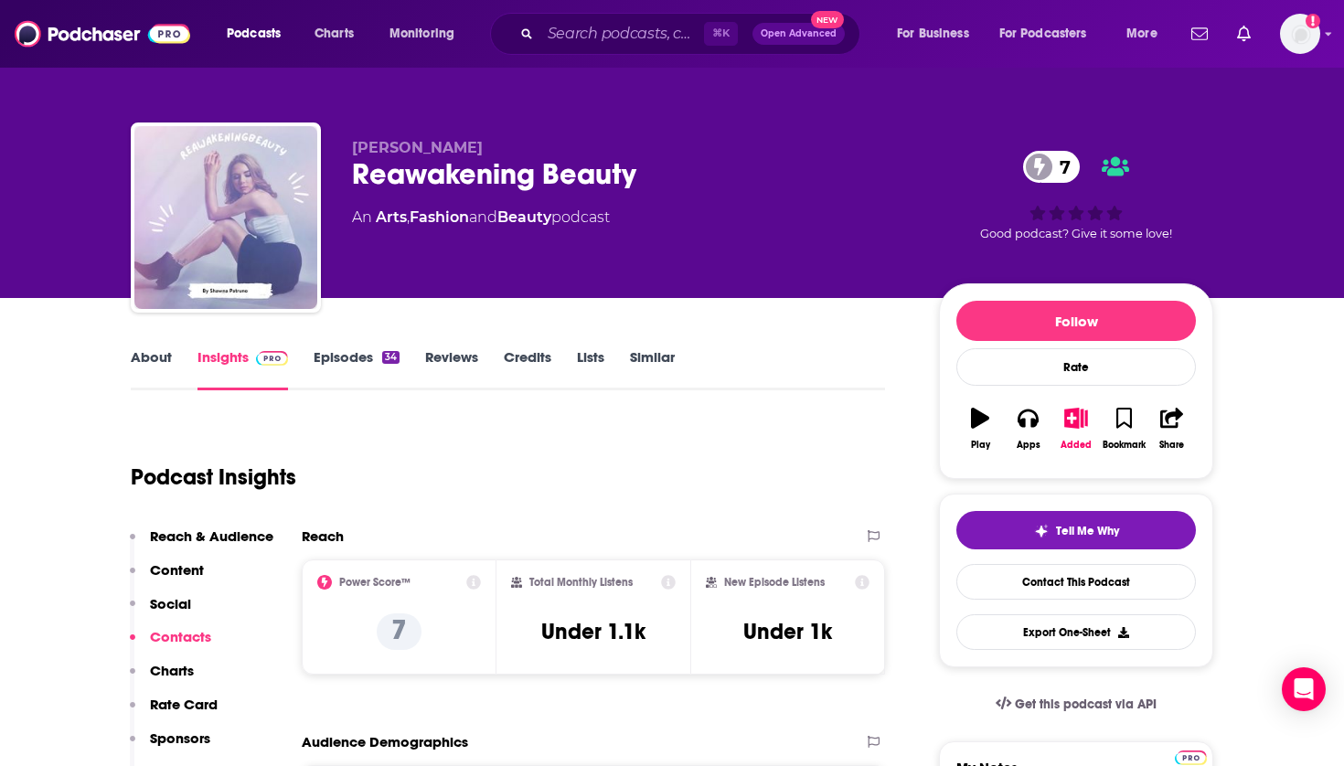
click at [1076, 413] on icon "button" at bounding box center [1077, 418] width 23 height 20
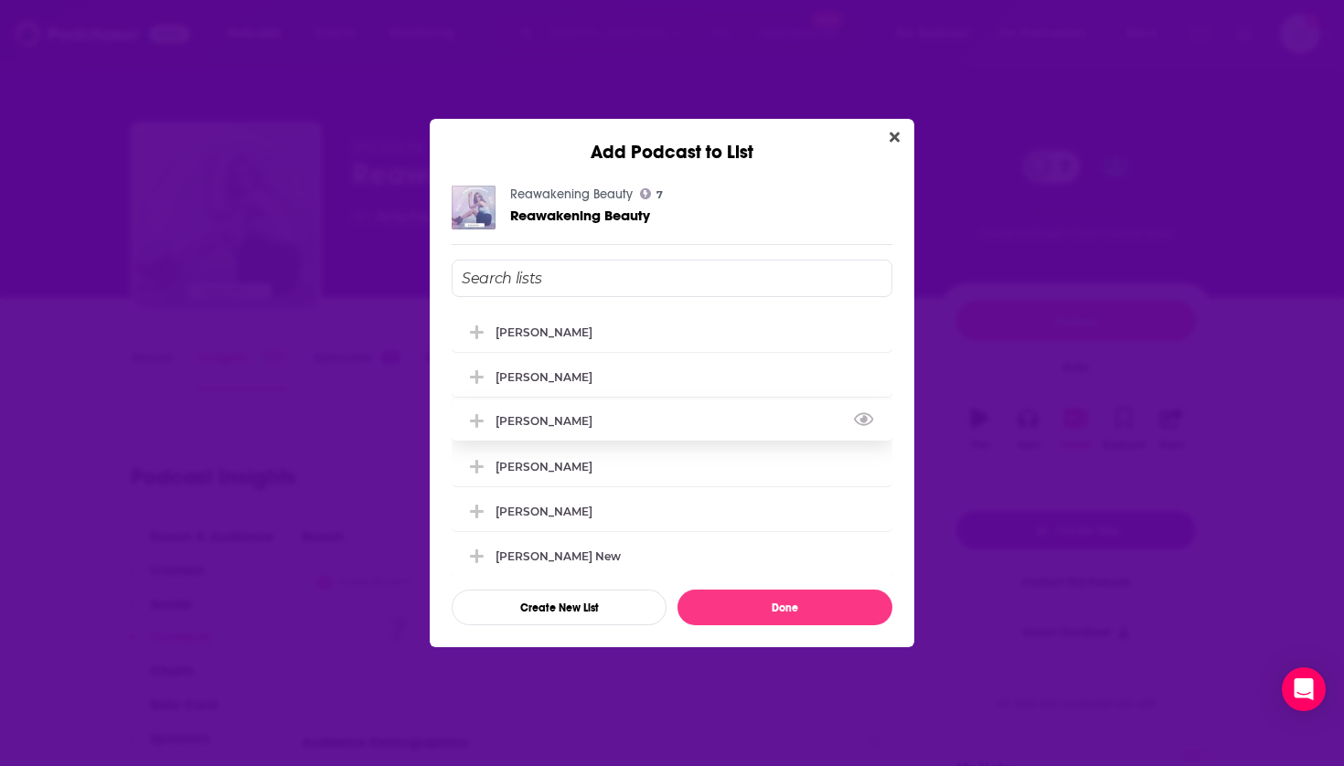
click at [602, 417] on div "[PERSON_NAME]" at bounding box center [672, 421] width 441 height 40
click at [727, 607] on button "Done" at bounding box center [785, 608] width 215 height 36
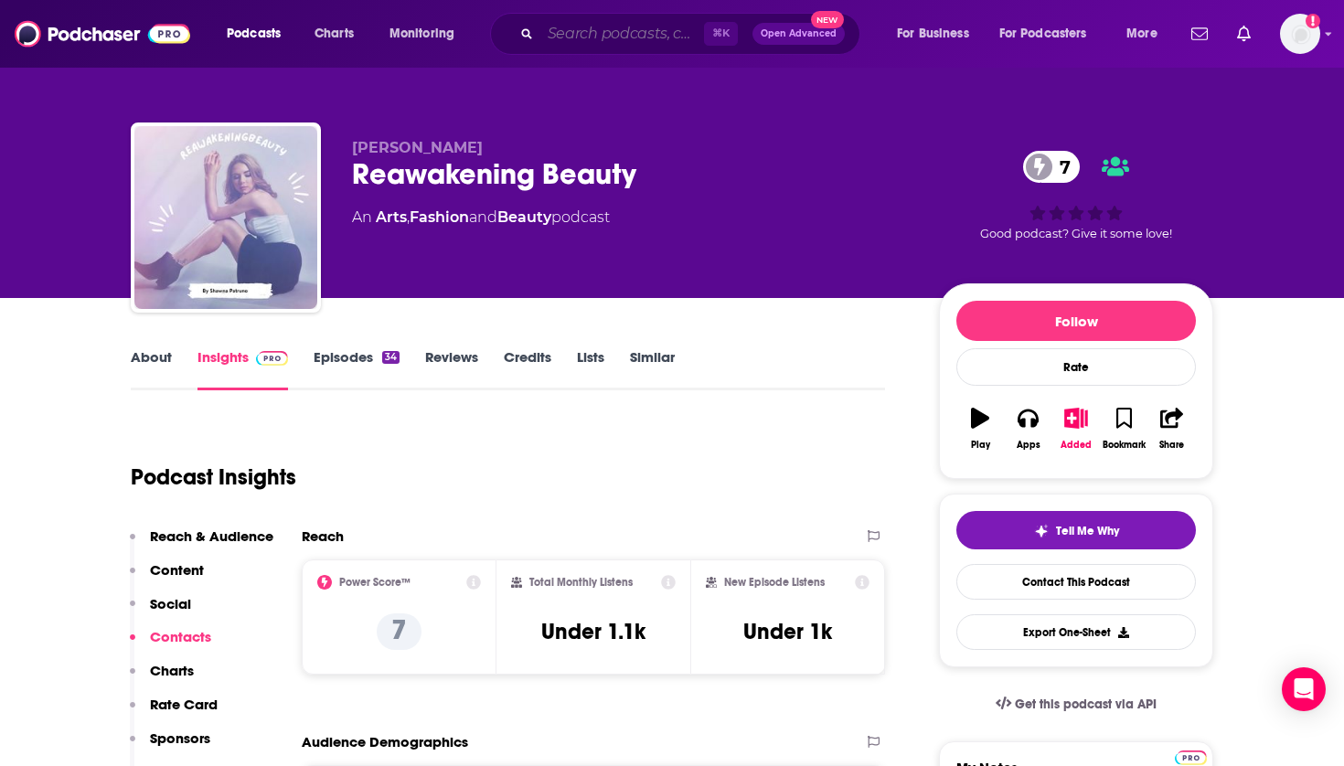
click at [617, 33] on input "Search podcasts, credits, & more..." at bounding box center [623, 33] width 164 height 29
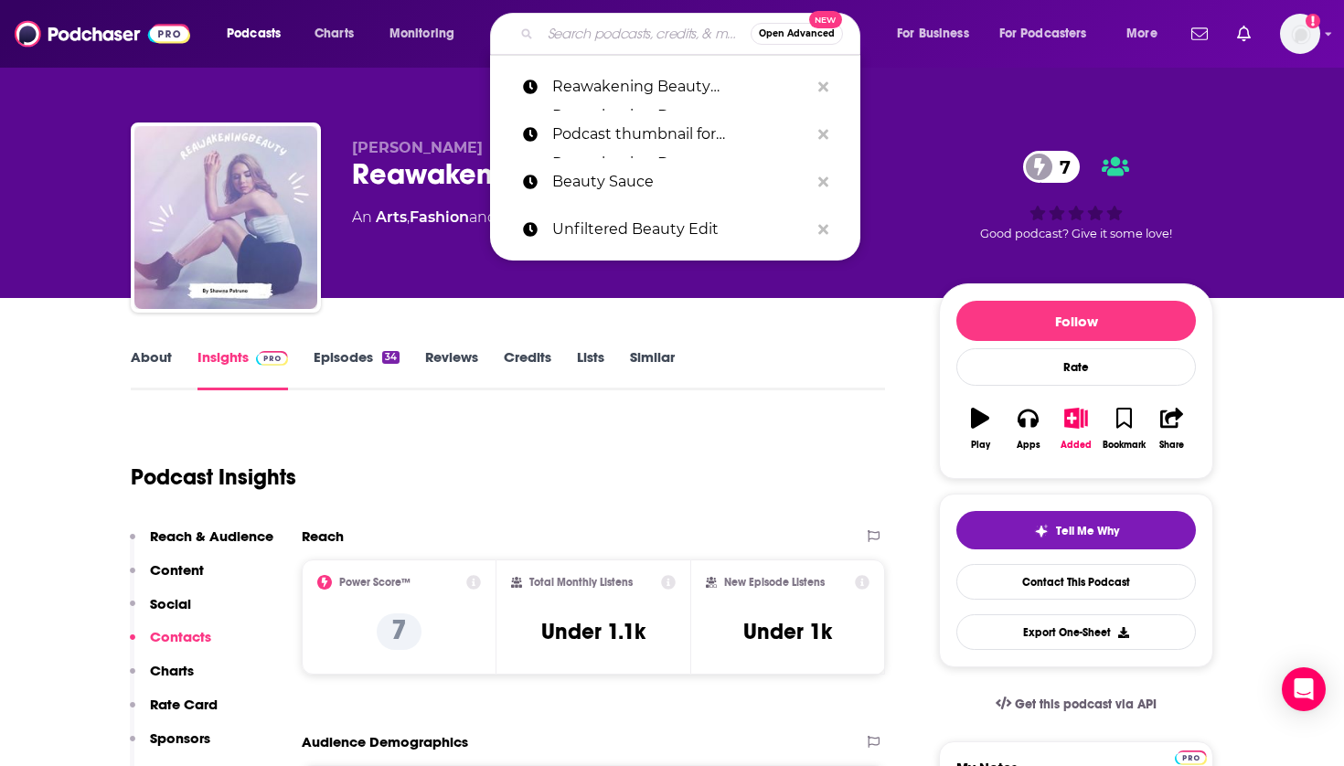
paste input "Age of Beauty Podcast"
type input "Age of Beauty Podcast"
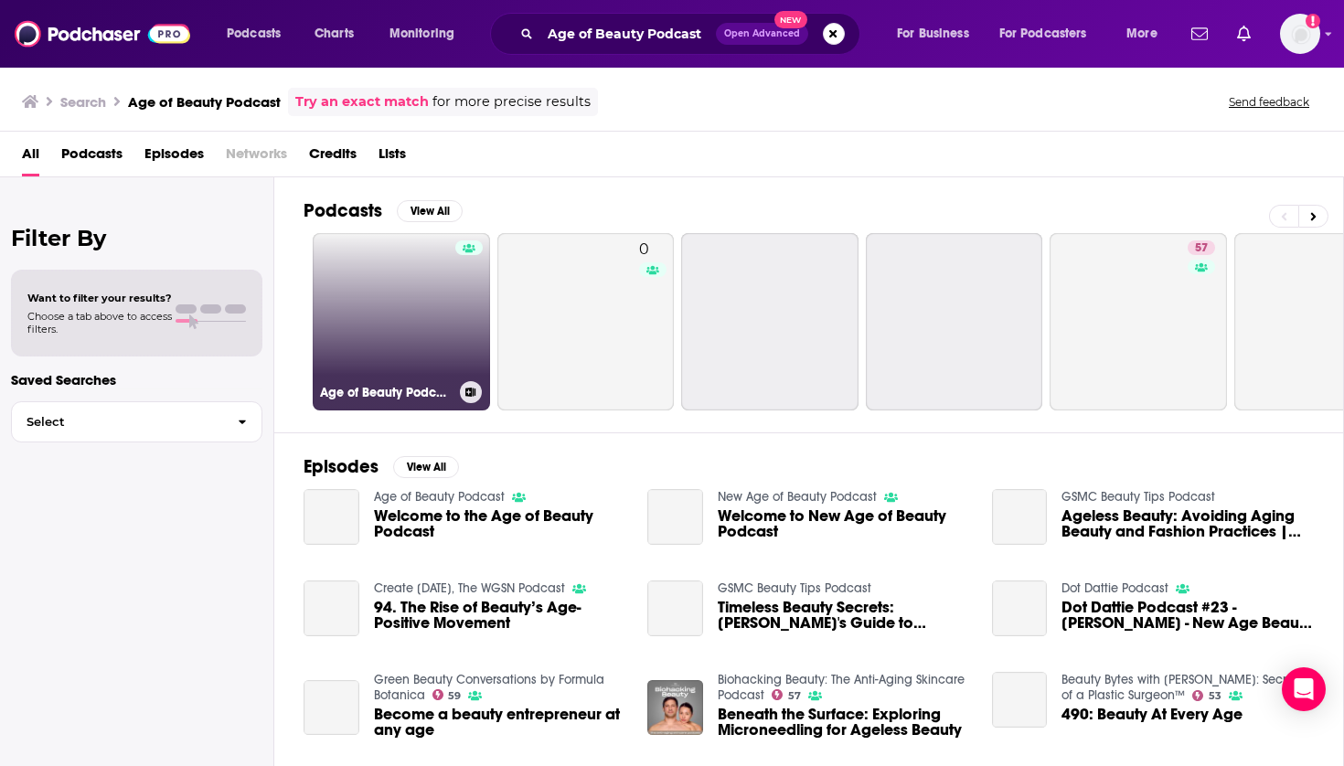
click at [409, 280] on link "Age of Beauty Podcast" at bounding box center [401, 321] width 177 height 177
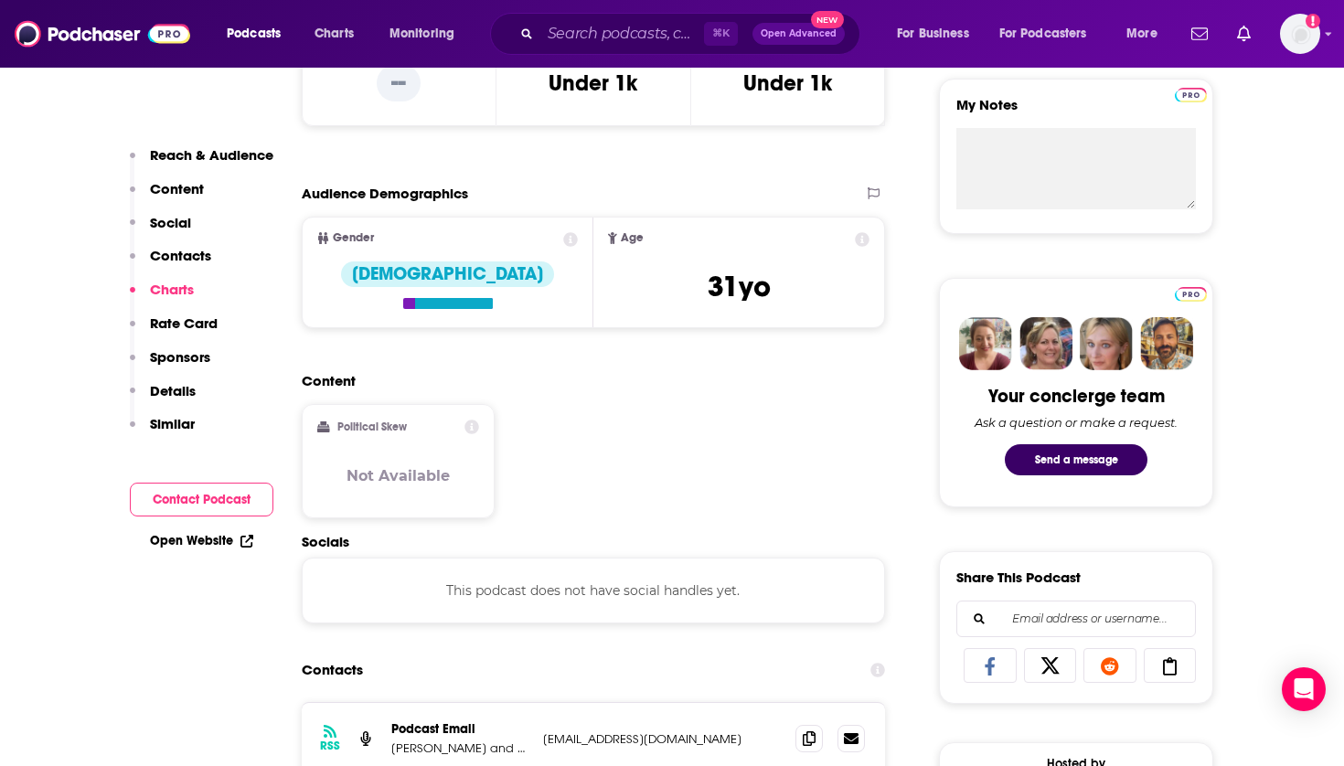
scroll to position [8, 0]
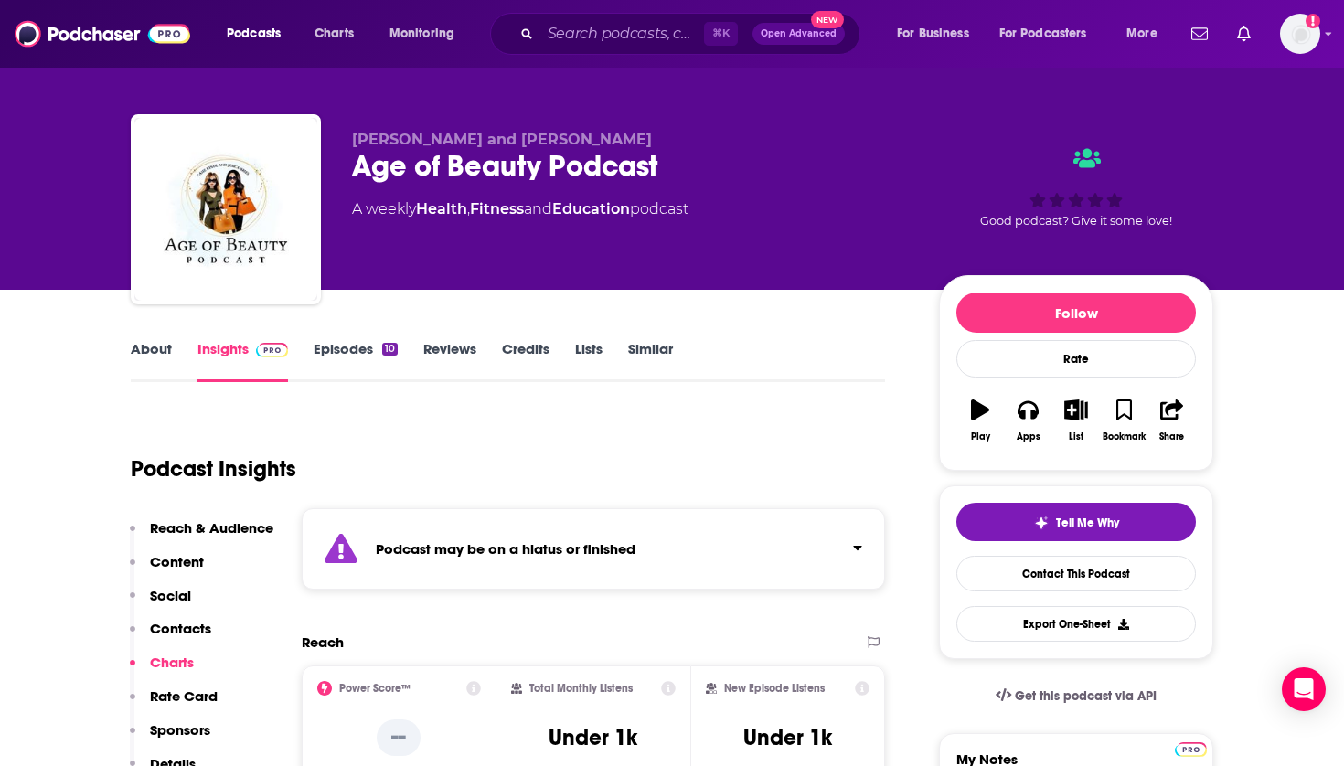
click at [1061, 400] on button "List" at bounding box center [1077, 421] width 48 height 66
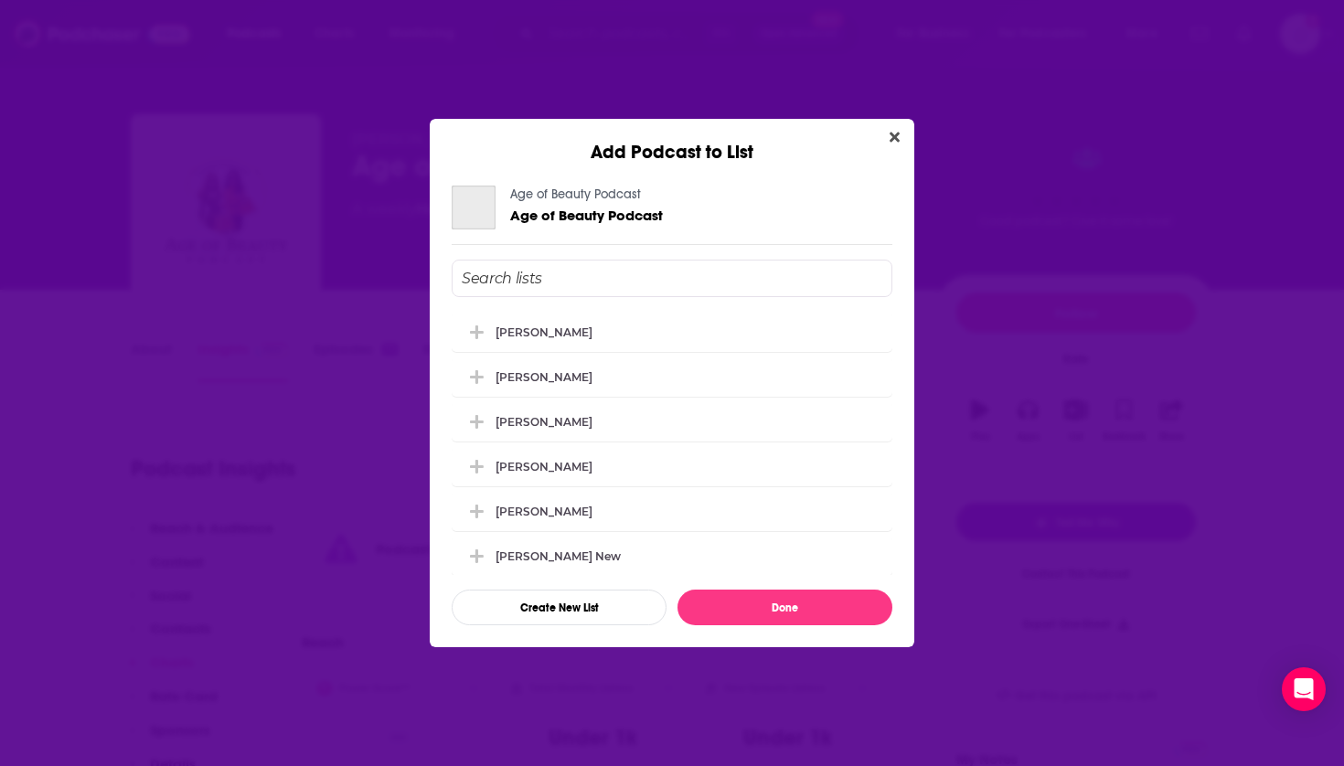
scroll to position [0, 0]
click at [567, 417] on div "[PERSON_NAME]" at bounding box center [672, 421] width 441 height 40
click at [717, 602] on button "Done" at bounding box center [785, 608] width 215 height 36
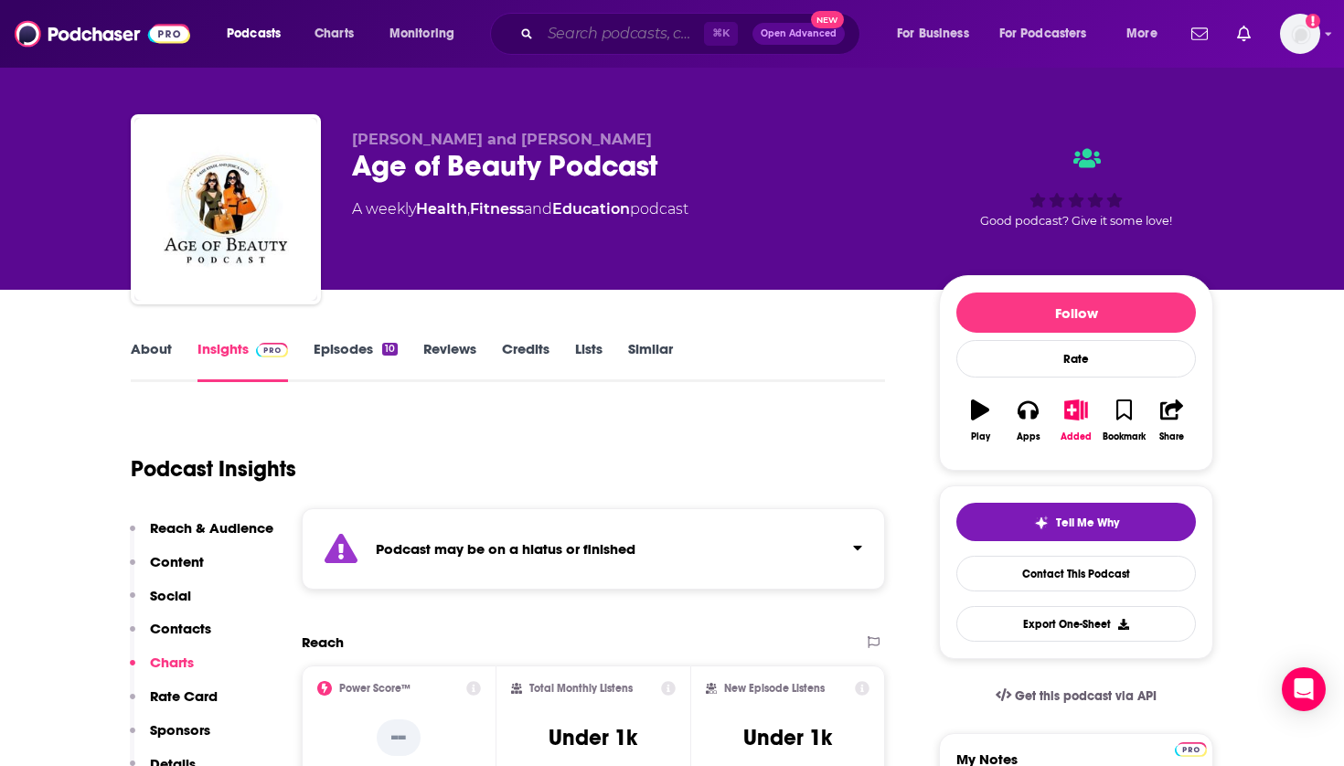
click at [594, 37] on input "Search podcasts, credits, & more..." at bounding box center [623, 33] width 164 height 29
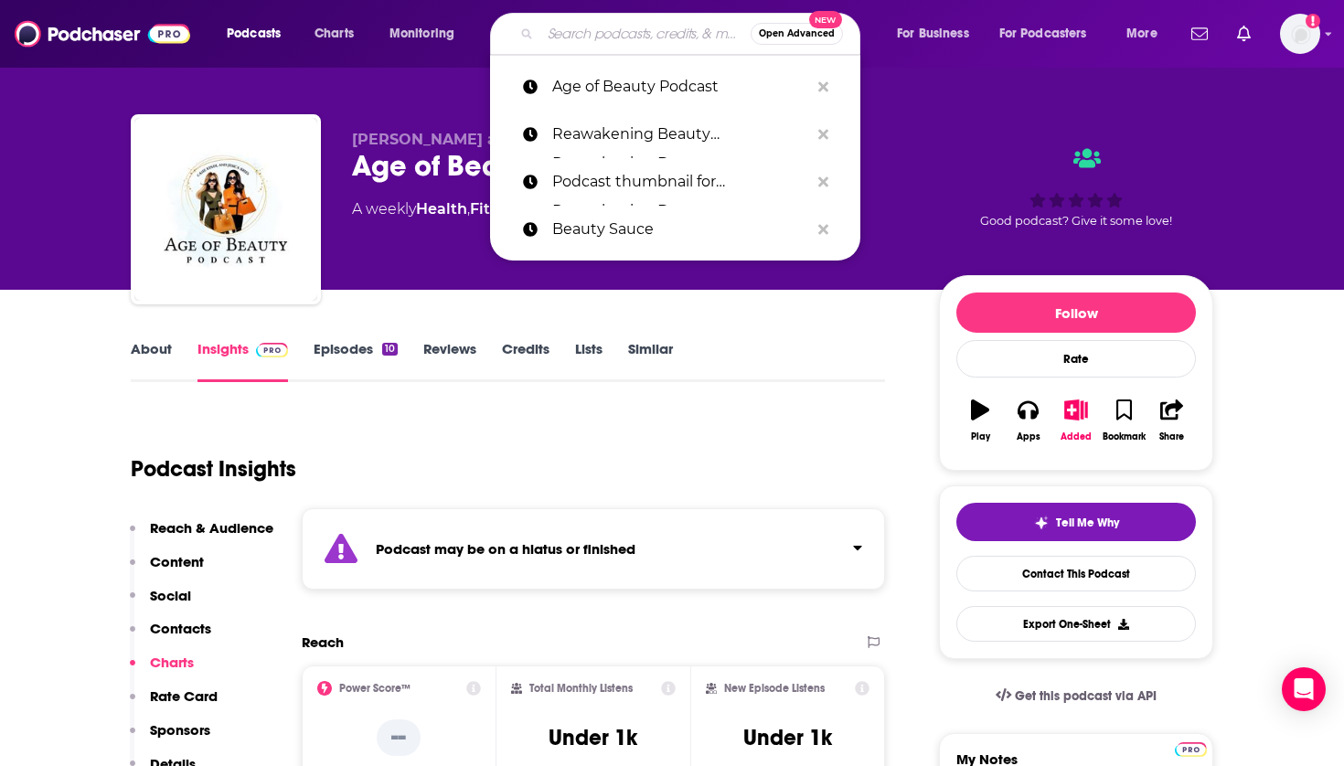
paste input "Wayfinding Wellness"
type input "Wayfinding Wellness"
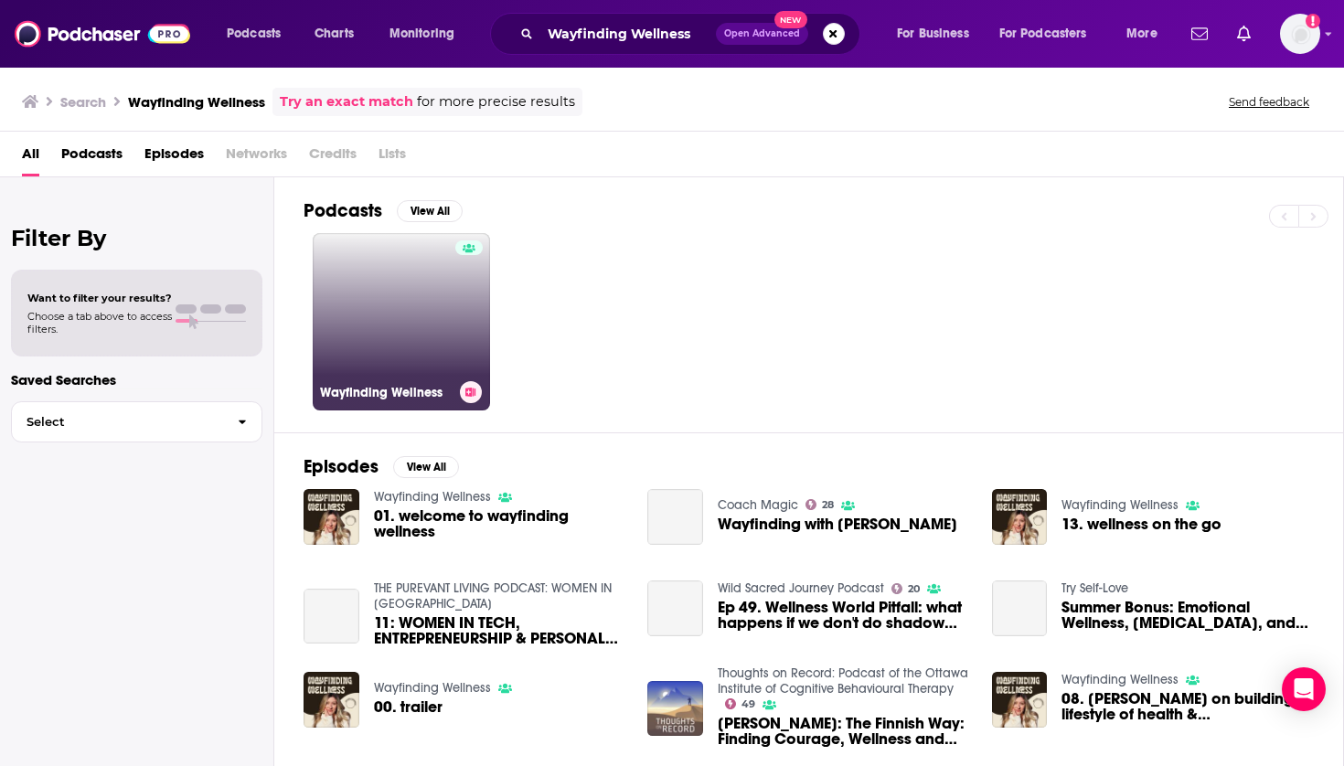
click at [395, 326] on link "Wayfinding Wellness" at bounding box center [401, 321] width 177 height 177
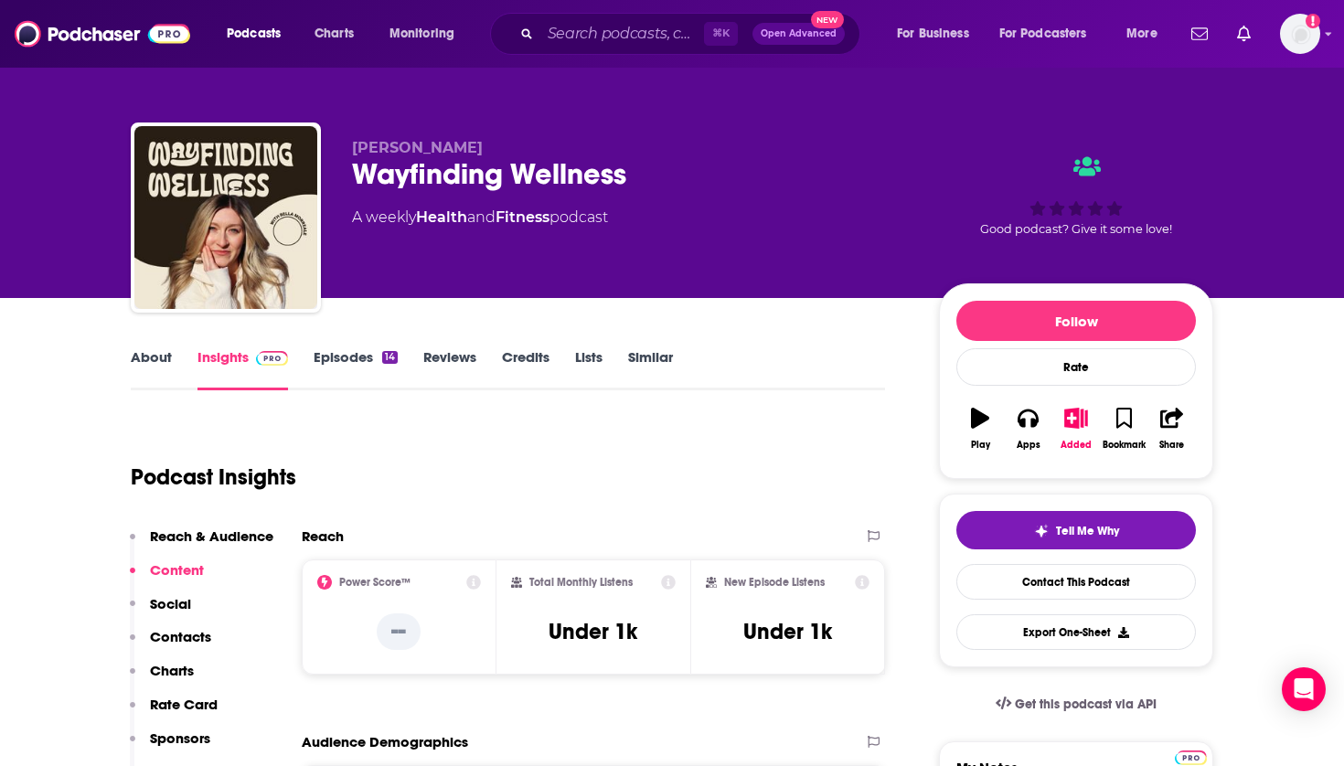
click at [1075, 411] on icon "button" at bounding box center [1077, 418] width 23 height 20
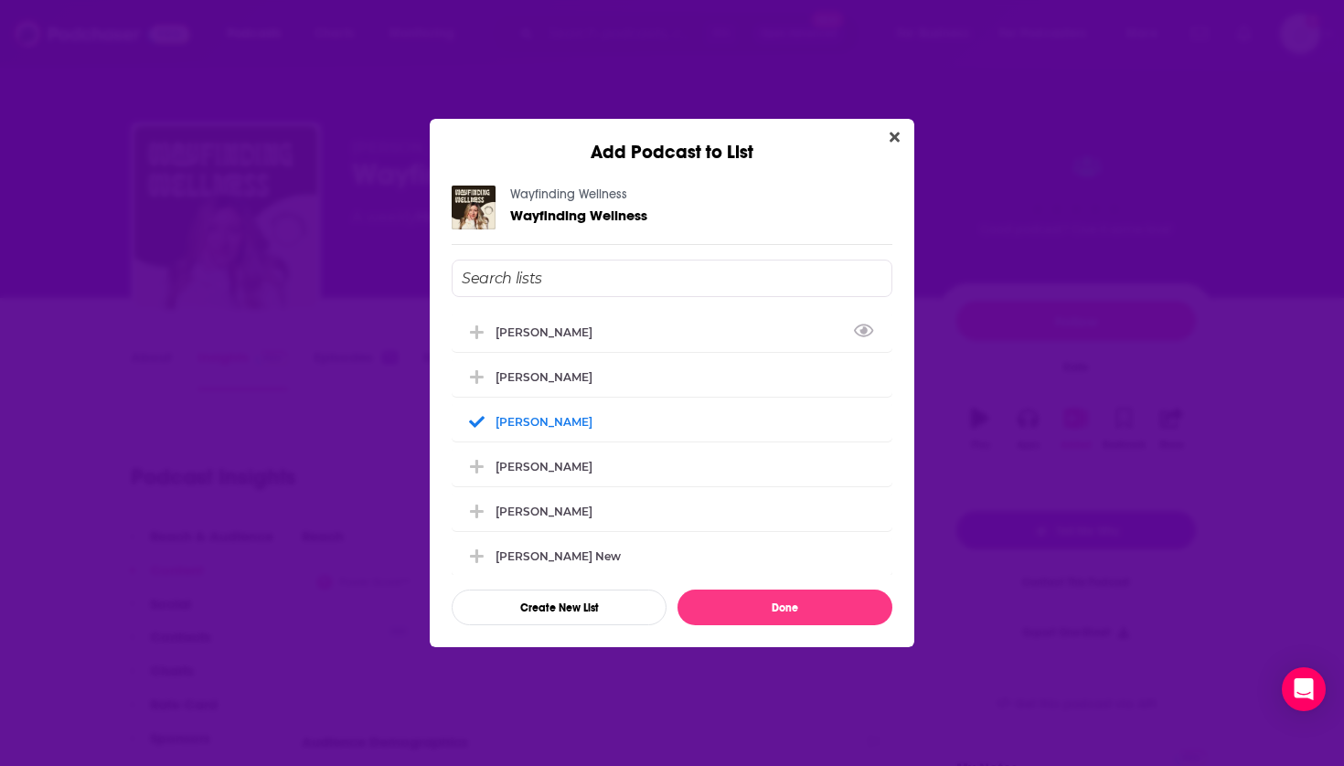
click at [882, 139] on div "Add Podcast to List" at bounding box center [672, 141] width 485 height 45
click at [893, 136] on icon "Close" at bounding box center [895, 138] width 10 height 10
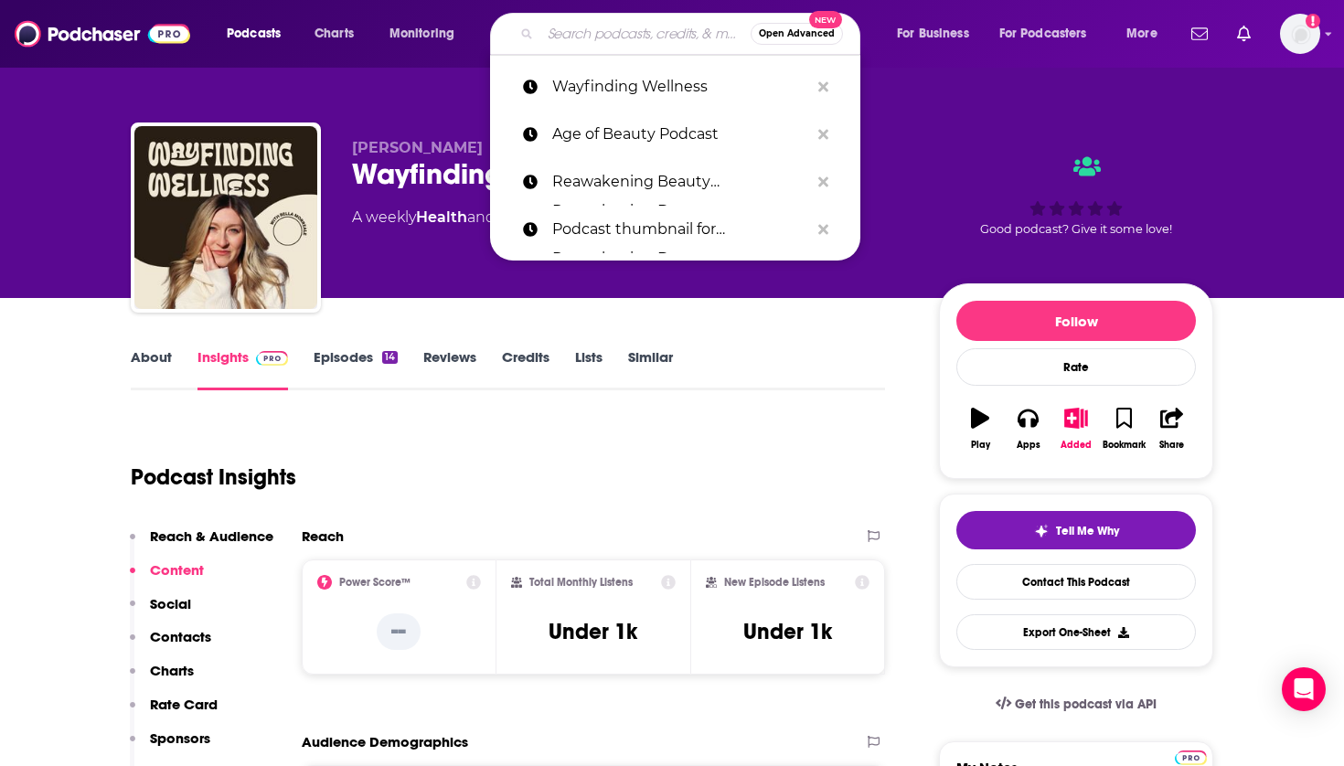
click at [614, 37] on input "Search podcasts, credits, & more..." at bounding box center [646, 33] width 210 height 29
paste input "Women's Wealth and Wellness UNLEASHED"
type input "Women's Wealth and Wellness UNLEASHED"
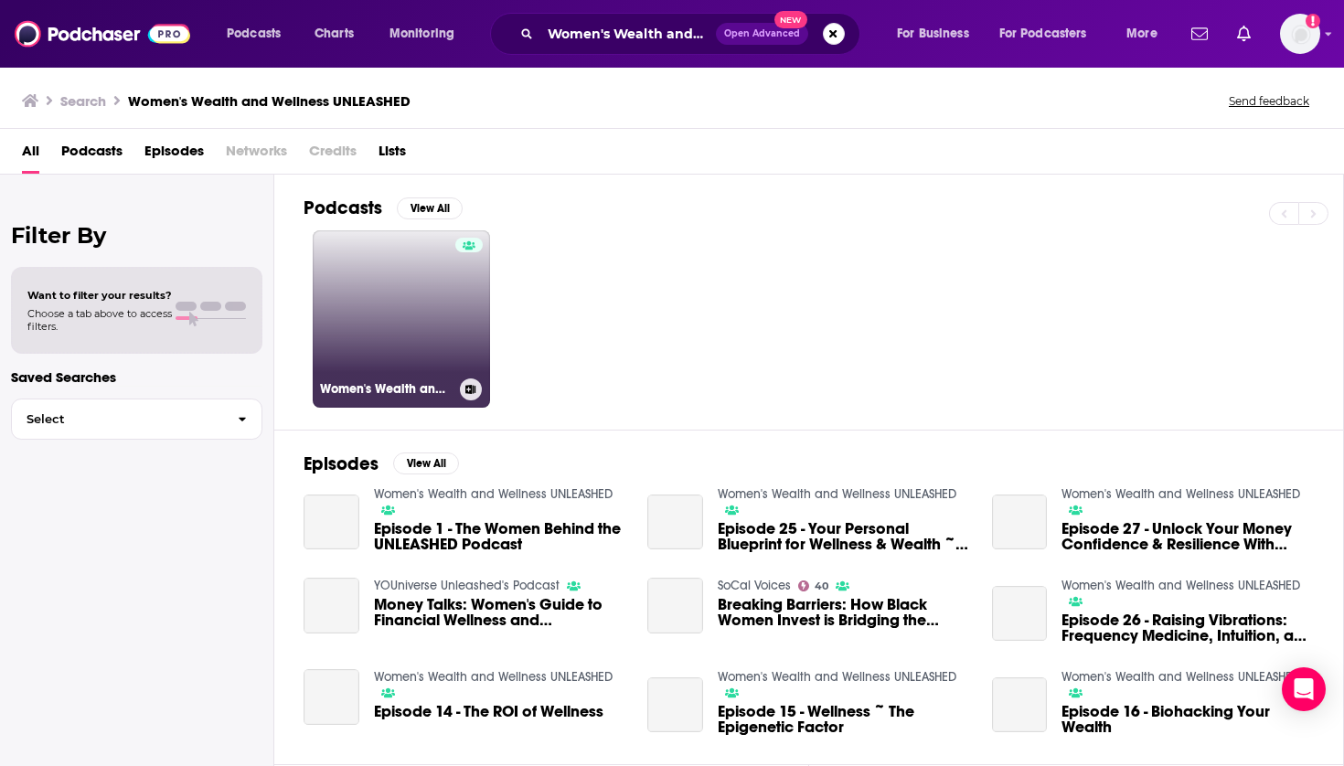
click at [423, 283] on link "Women's Wealth and Wellness UNLEASHED" at bounding box center [401, 318] width 177 height 177
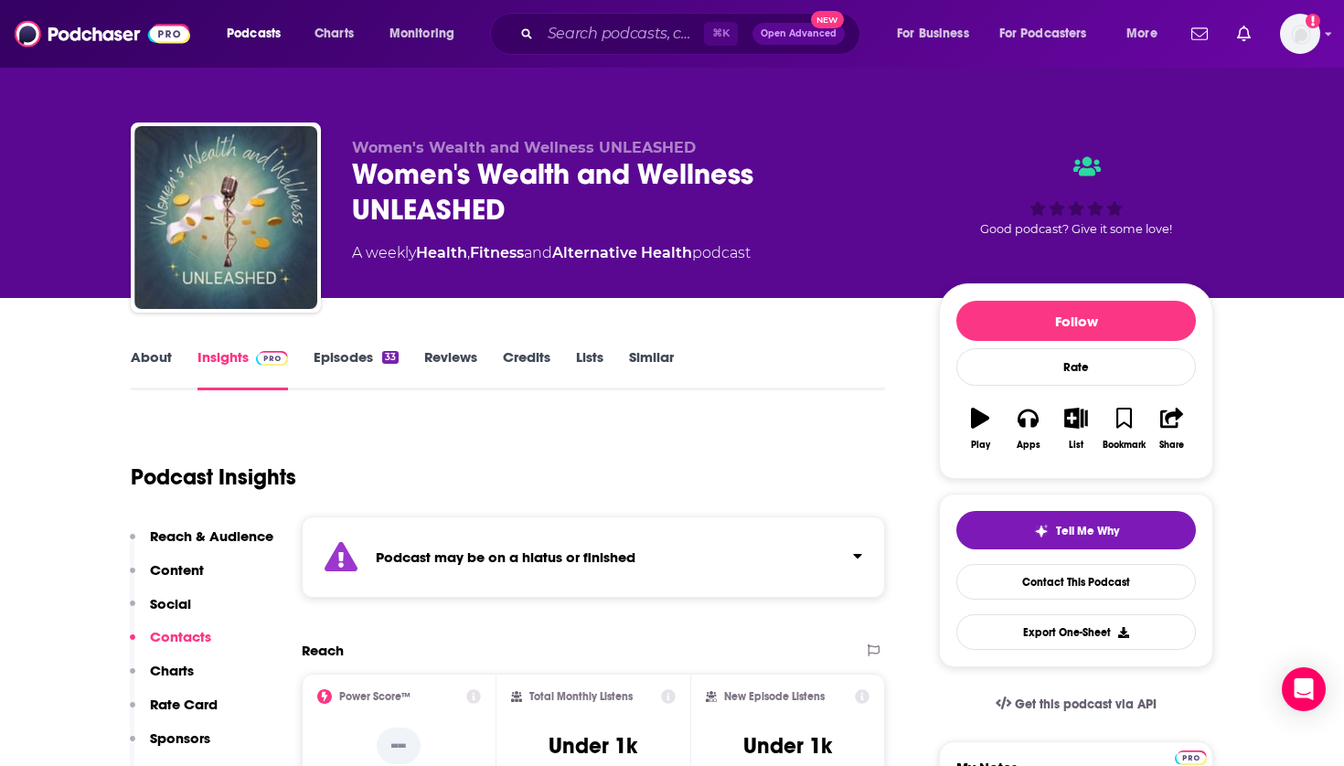
click at [1074, 413] on icon "button" at bounding box center [1076, 418] width 23 height 20
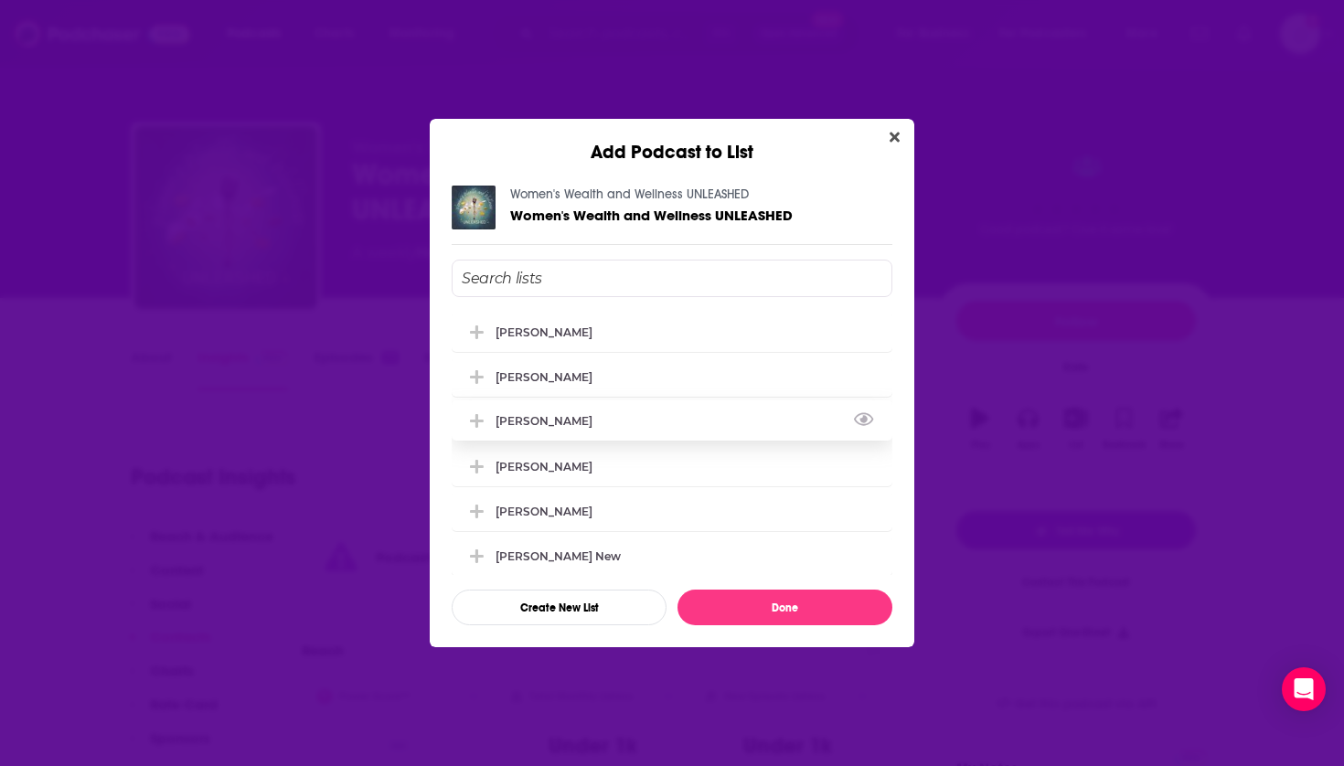
click at [533, 428] on div "[PERSON_NAME]" at bounding box center [550, 421] width 108 height 14
click at [734, 588] on div "[PERSON_NAME] [PERSON_NAME] [PERSON_NAME] [PERSON_NAME] [PERSON_NAME] [PERSON_N…" at bounding box center [672, 443] width 441 height 366
click at [734, 607] on button "Done" at bounding box center [785, 608] width 215 height 36
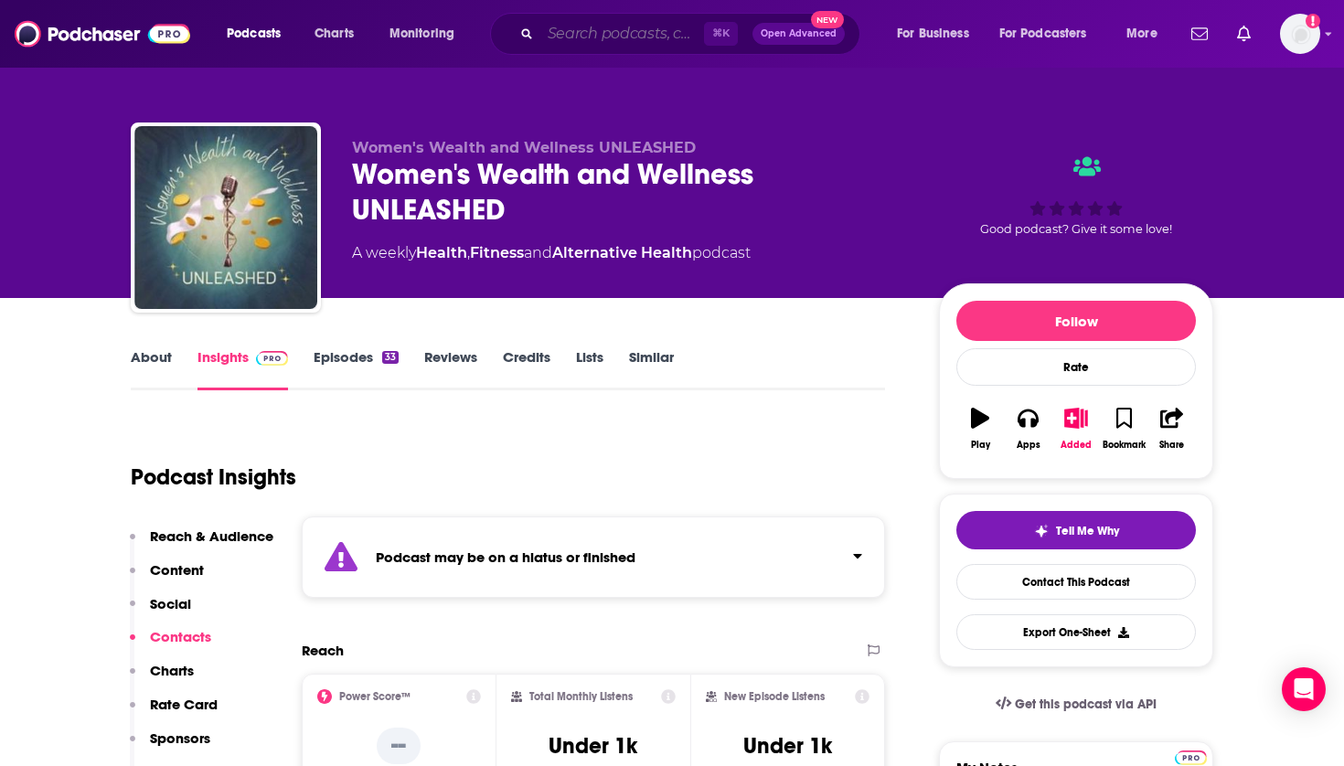
click at [571, 29] on input "Search podcasts, credits, & more..." at bounding box center [623, 33] width 164 height 29
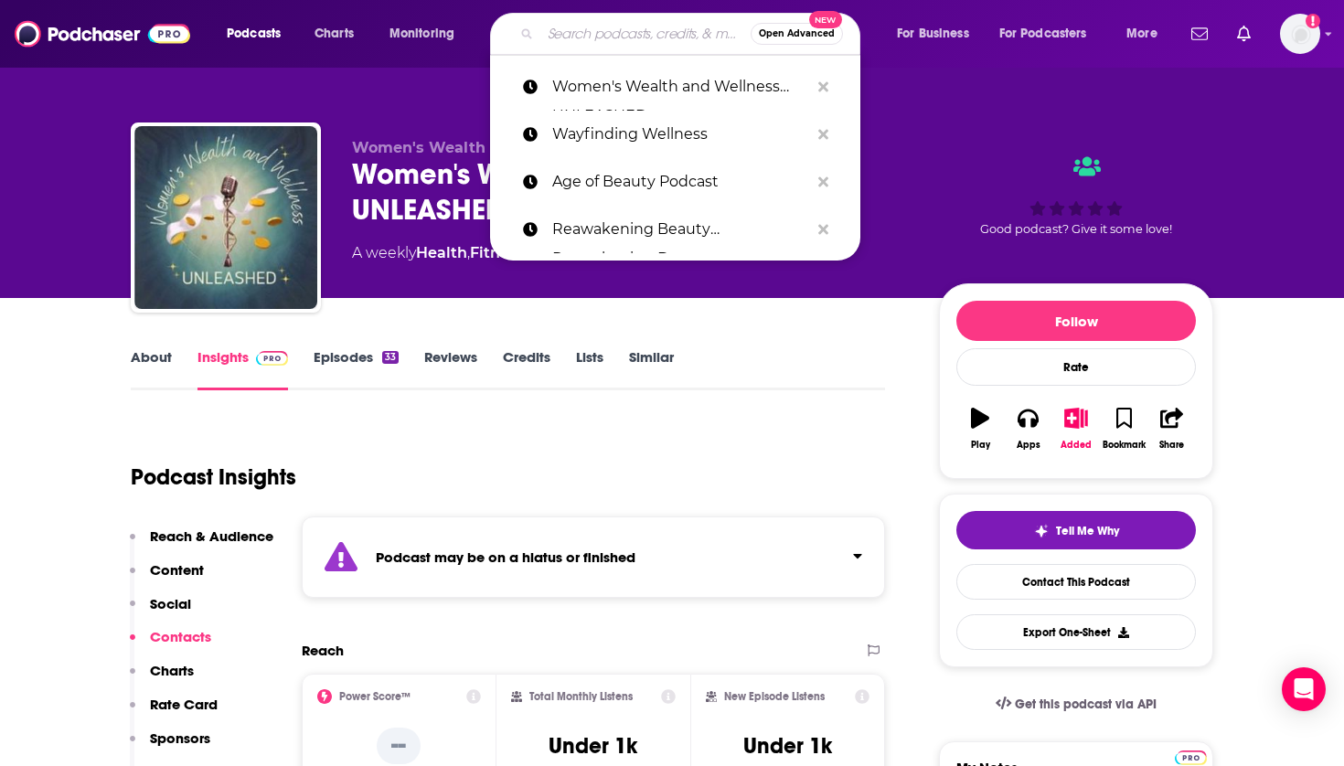
paste input "Beauty Growth Academy Unleashed"
type input "Beauty Growth Academy Unleashed"
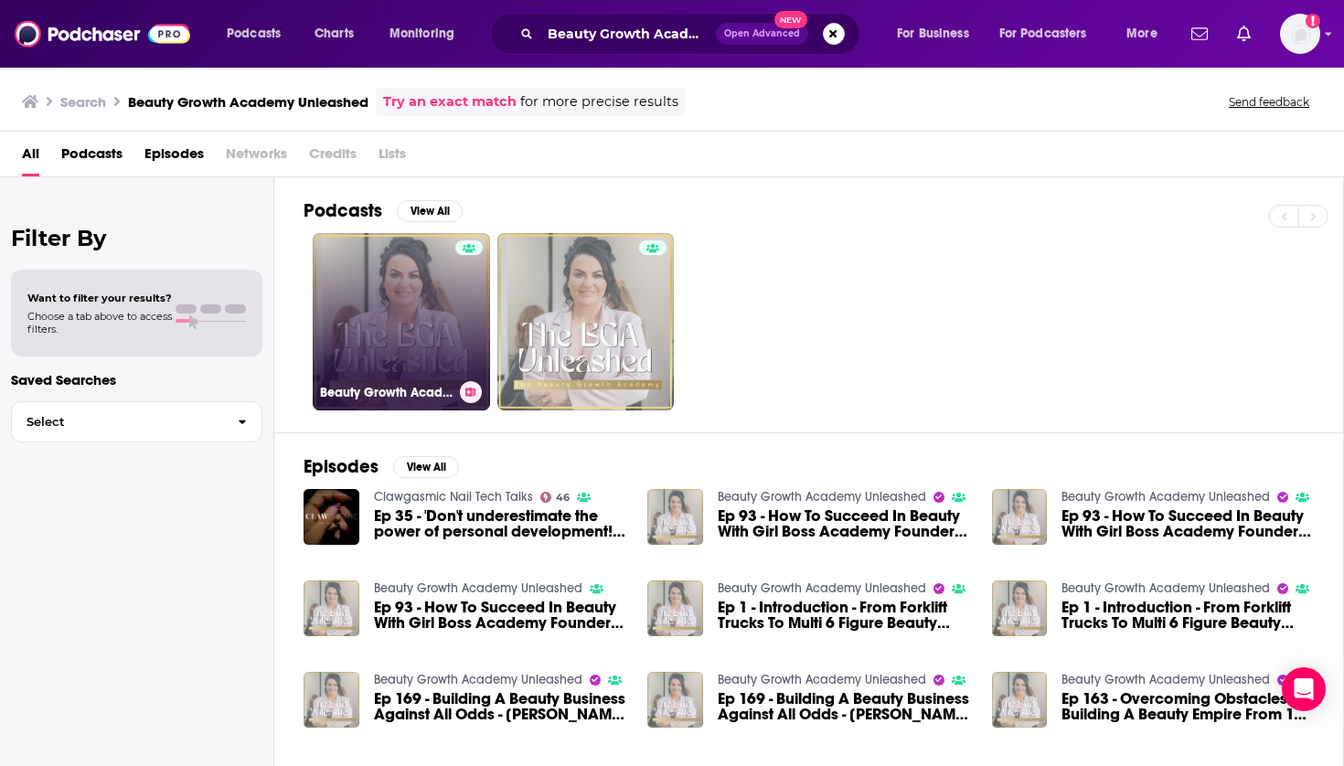
click at [428, 326] on link "Beauty Growth Academy Unleashed" at bounding box center [401, 321] width 177 height 177
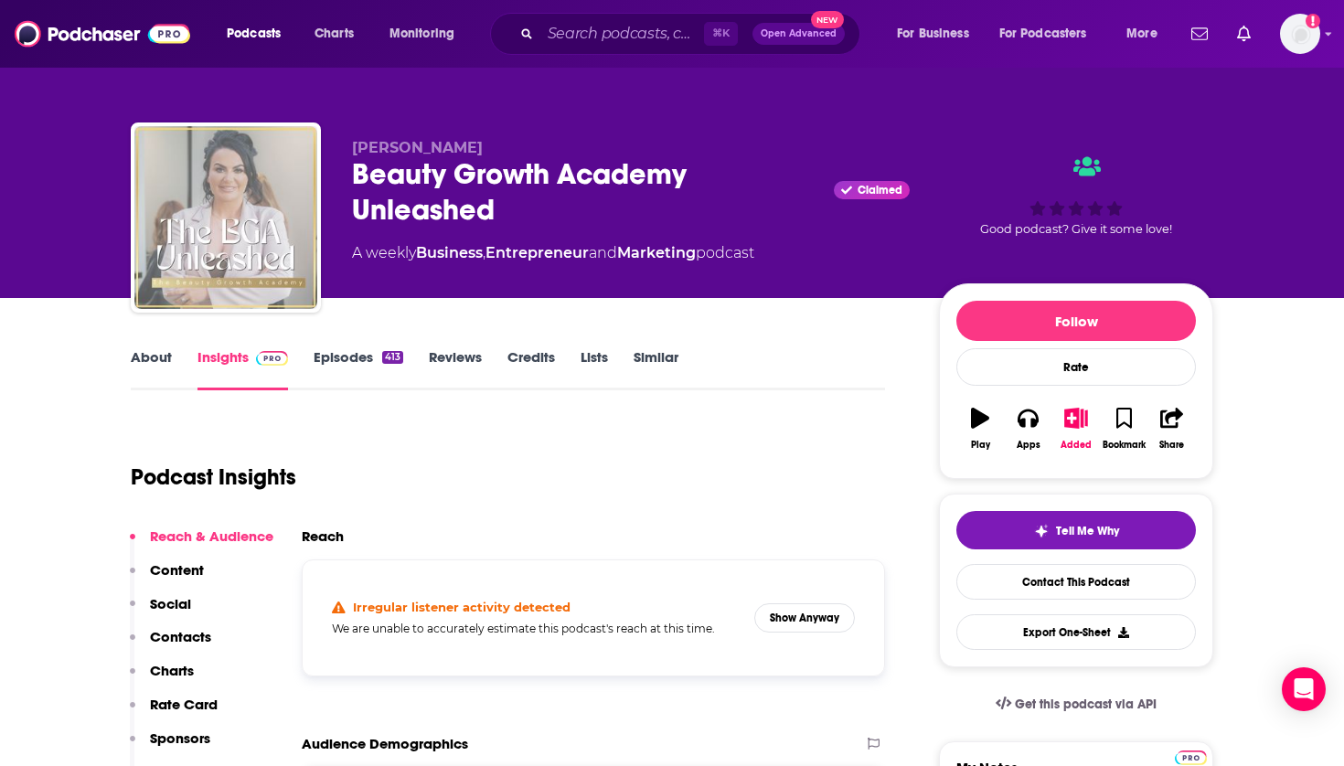
click at [1076, 412] on icon "button" at bounding box center [1077, 418] width 23 height 20
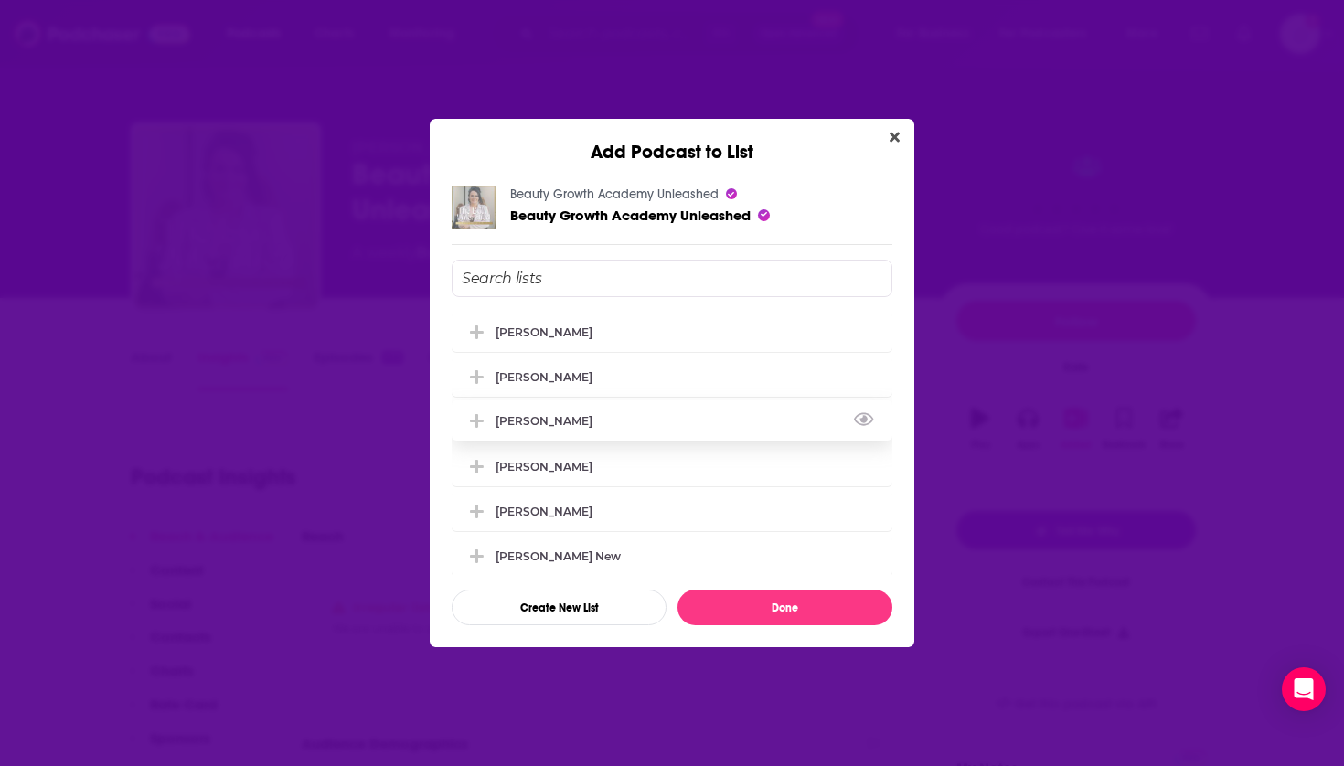
click at [621, 425] on div "[PERSON_NAME]" at bounding box center [672, 421] width 441 height 40
click at [733, 588] on div "[PERSON_NAME] [PERSON_NAME] [PERSON_NAME] [PERSON_NAME] [PERSON_NAME] [PERSON_N…" at bounding box center [672, 443] width 441 height 366
click at [733, 604] on button "Done" at bounding box center [785, 608] width 215 height 36
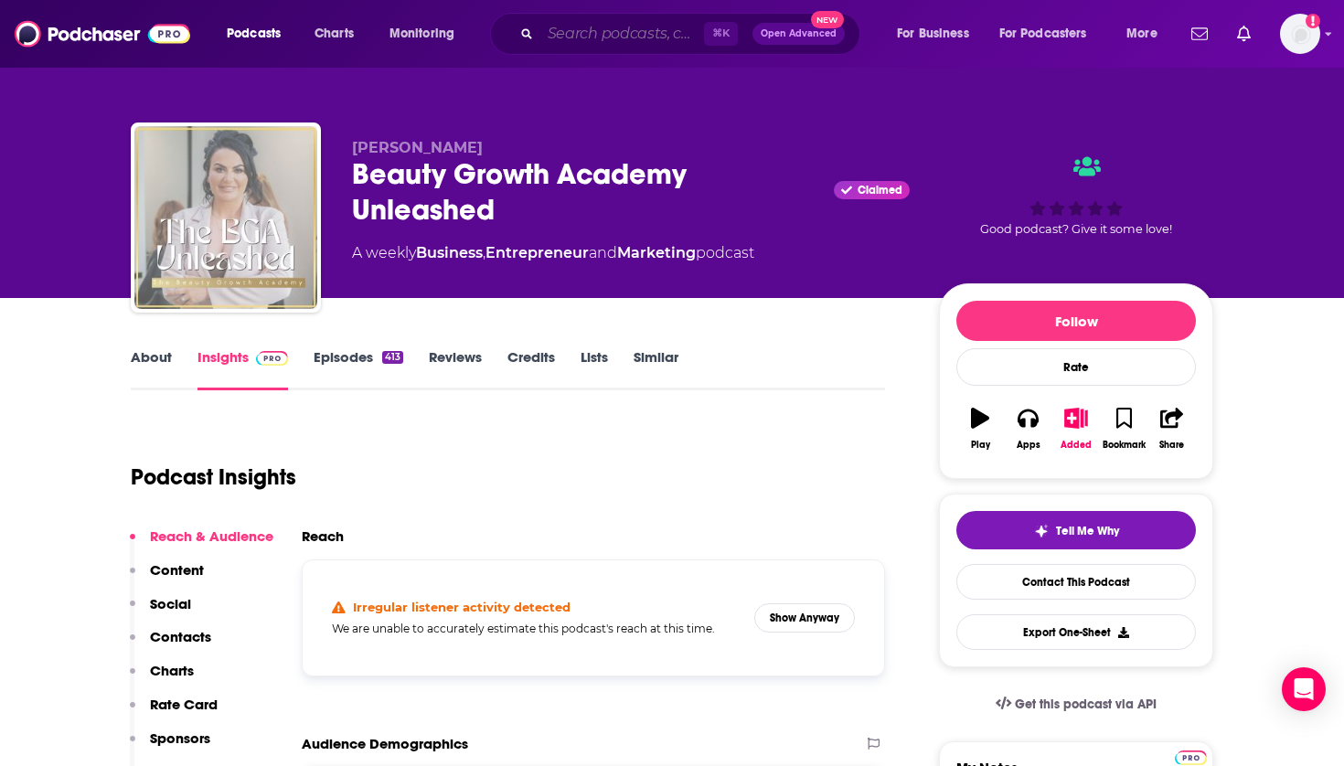
click at [648, 27] on input "Search podcasts, credits, & more..." at bounding box center [623, 33] width 164 height 29
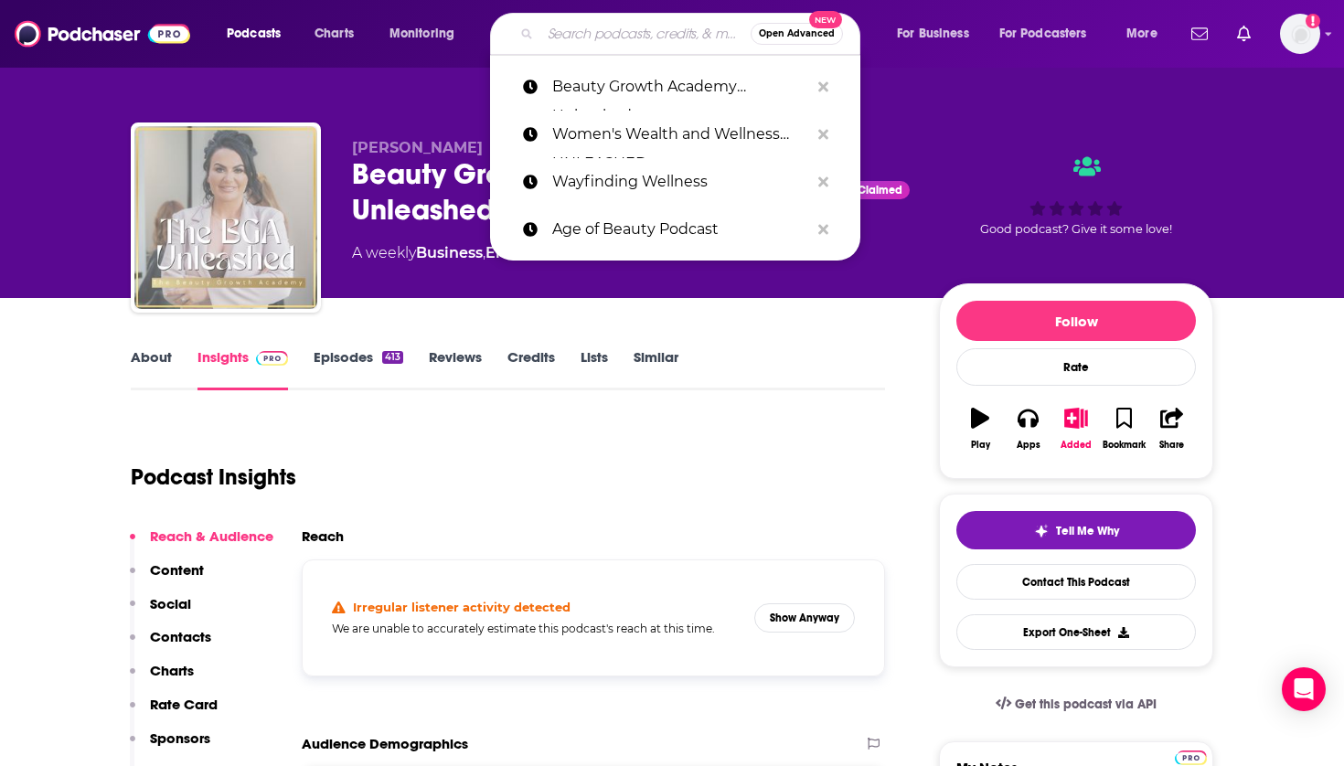
paste input "Beauty Talk"
type input "Beauty Talk"
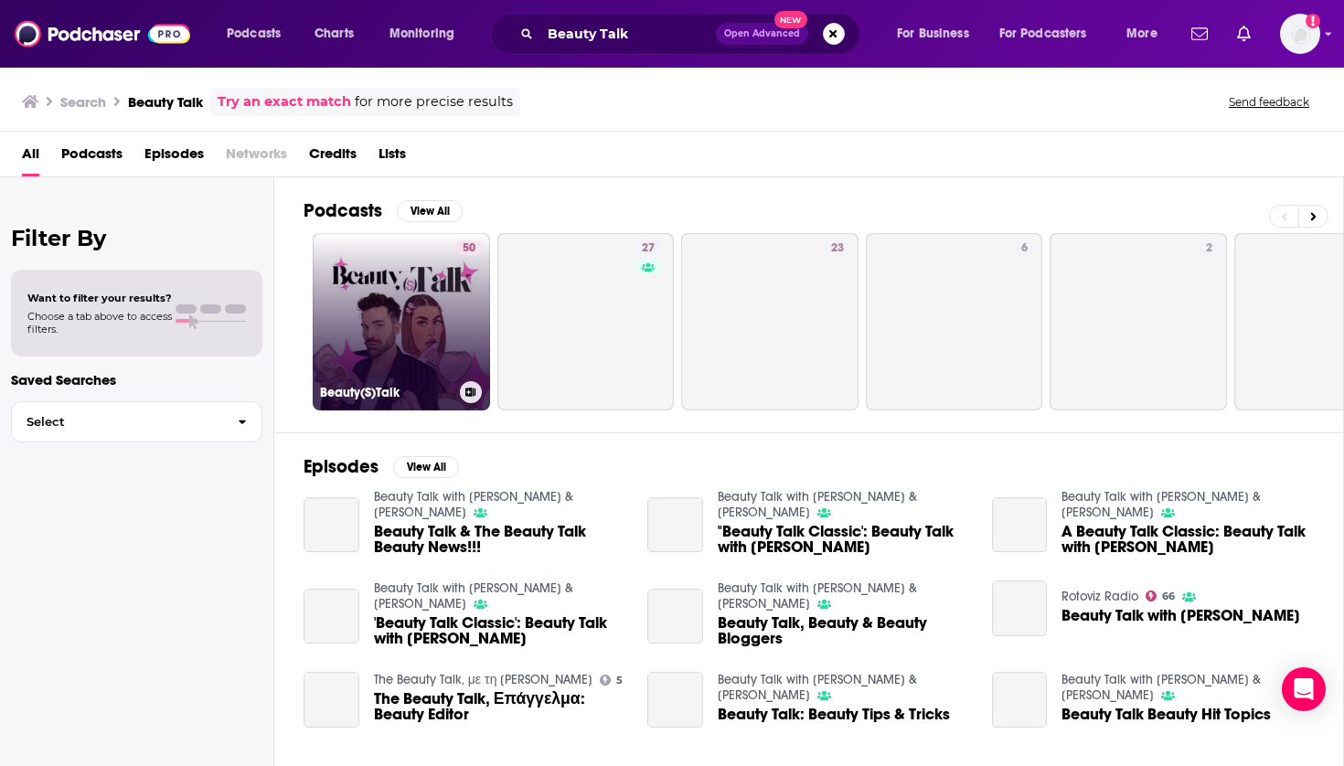
click at [404, 295] on link "50 Beauty(S)Talk" at bounding box center [401, 321] width 177 height 177
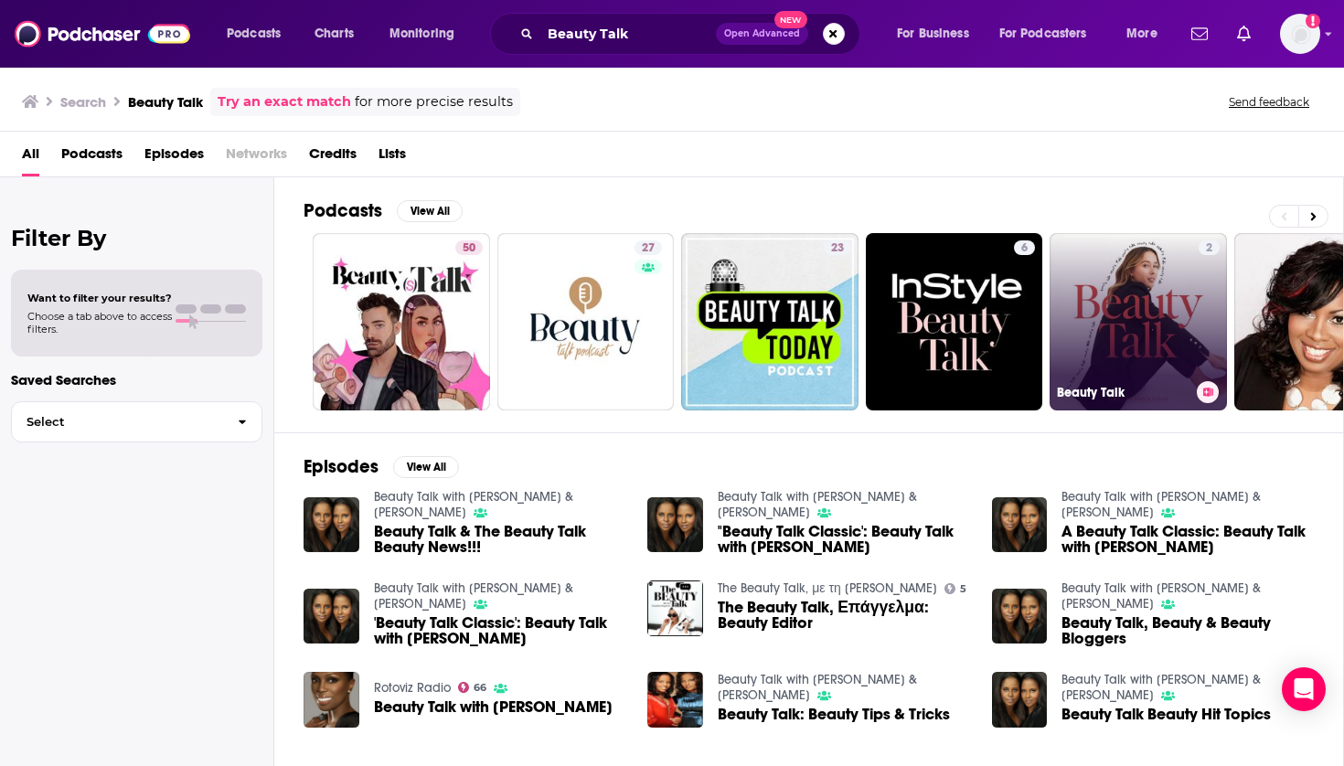
click at [1141, 339] on link "2 Beauty Talk" at bounding box center [1138, 321] width 177 height 177
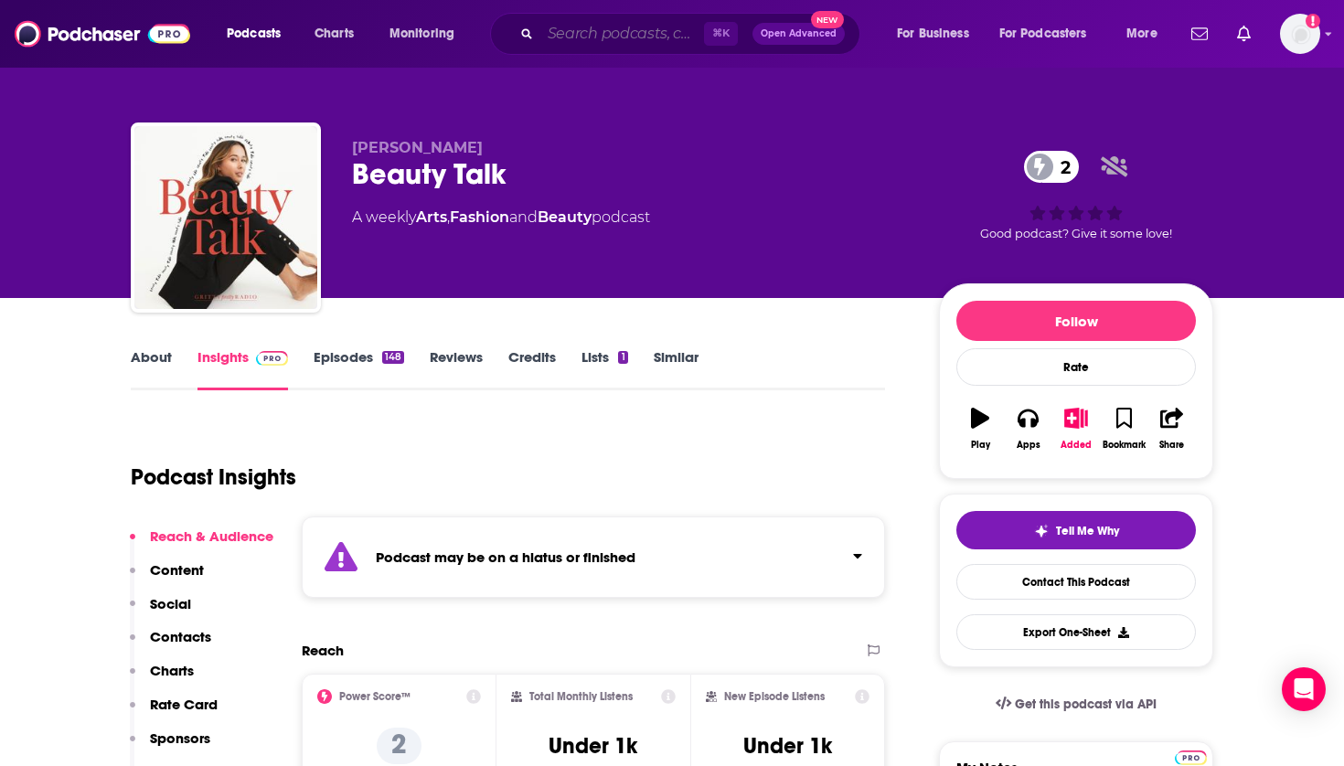
click at [567, 42] on input "Search podcasts, credits, & more..." at bounding box center [623, 33] width 164 height 29
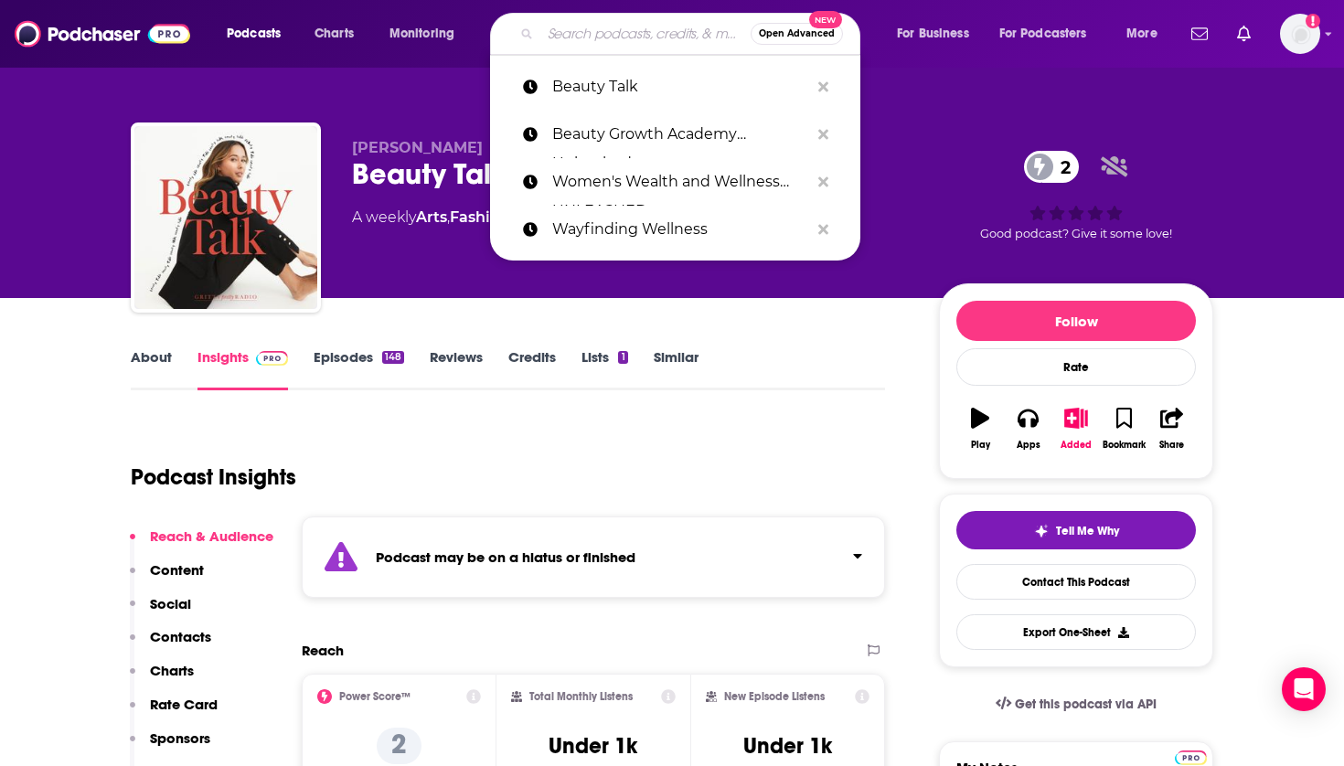
paste input "Rethinking Wellness"
type input "Rethinking Wellness"
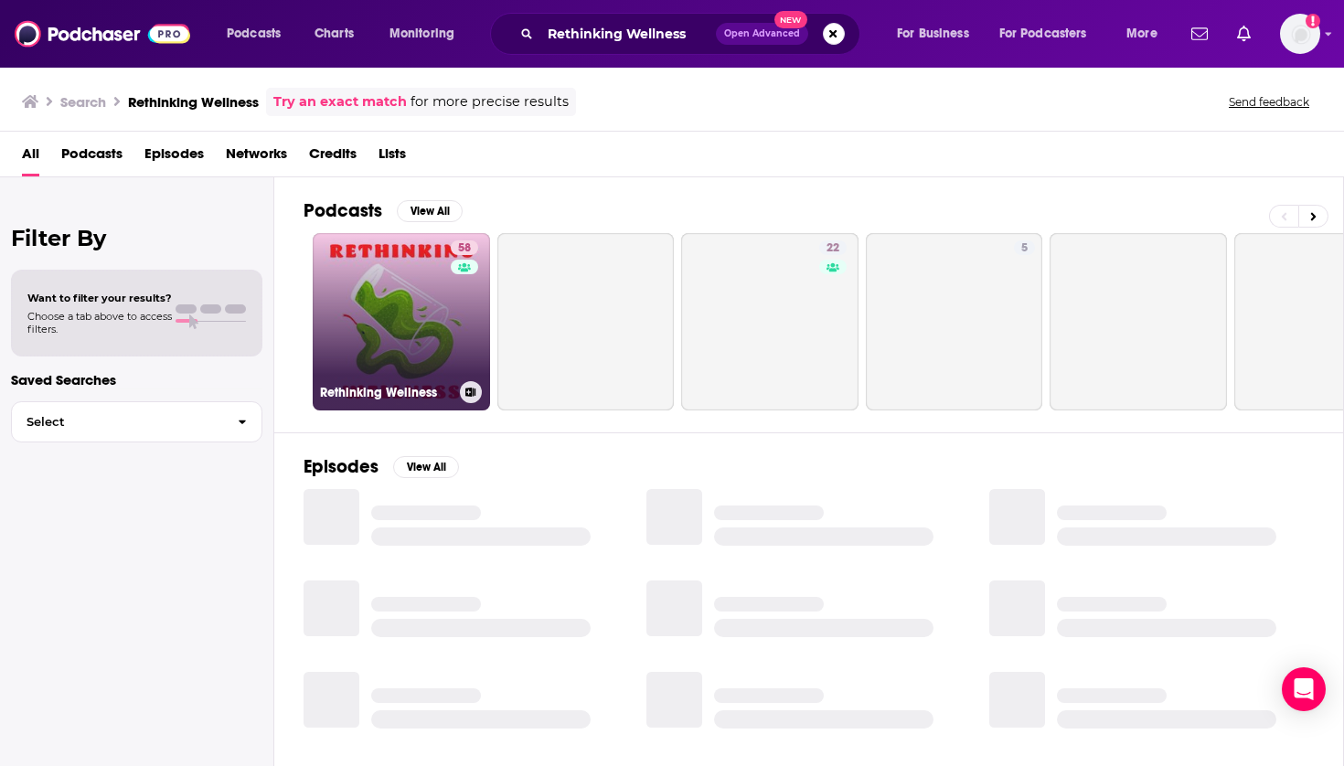
click at [388, 336] on link "58 Rethinking Wellness" at bounding box center [401, 321] width 177 height 177
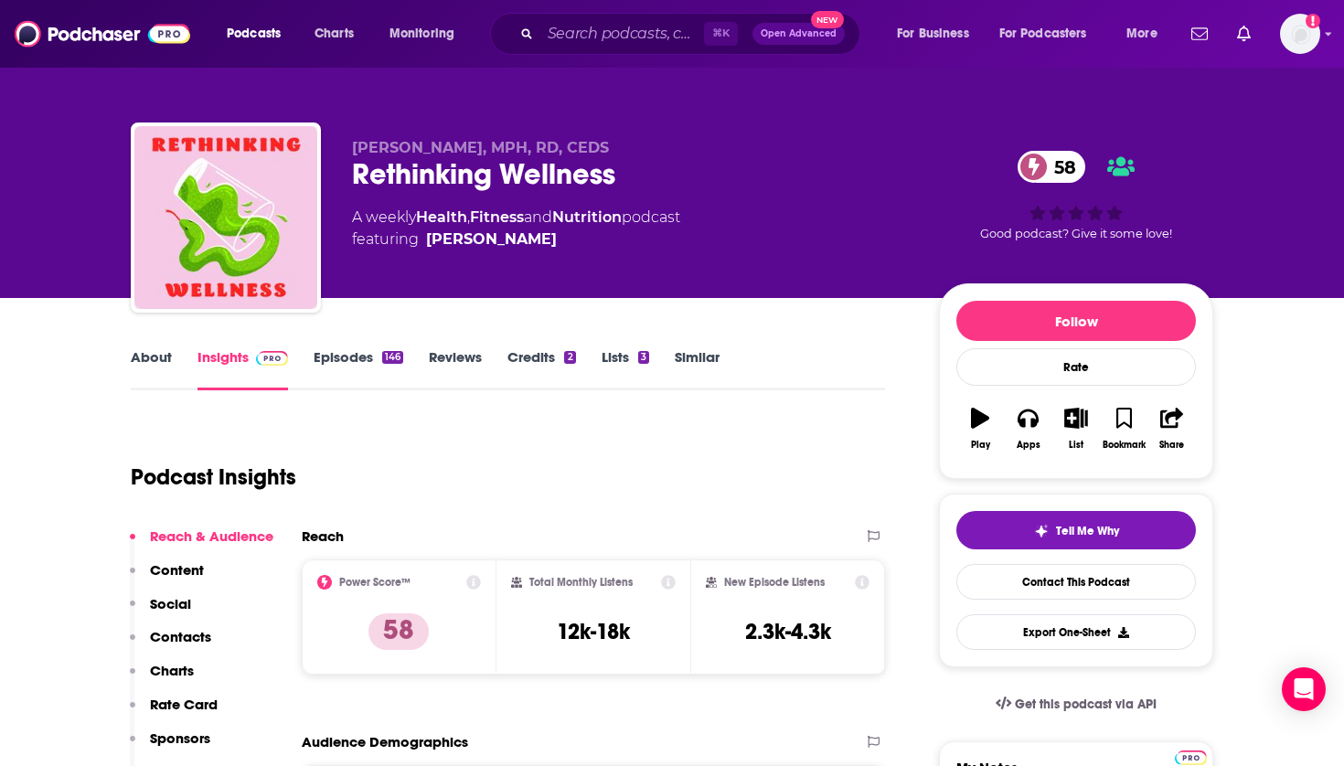
click at [1076, 413] on icon "button" at bounding box center [1077, 418] width 23 height 20
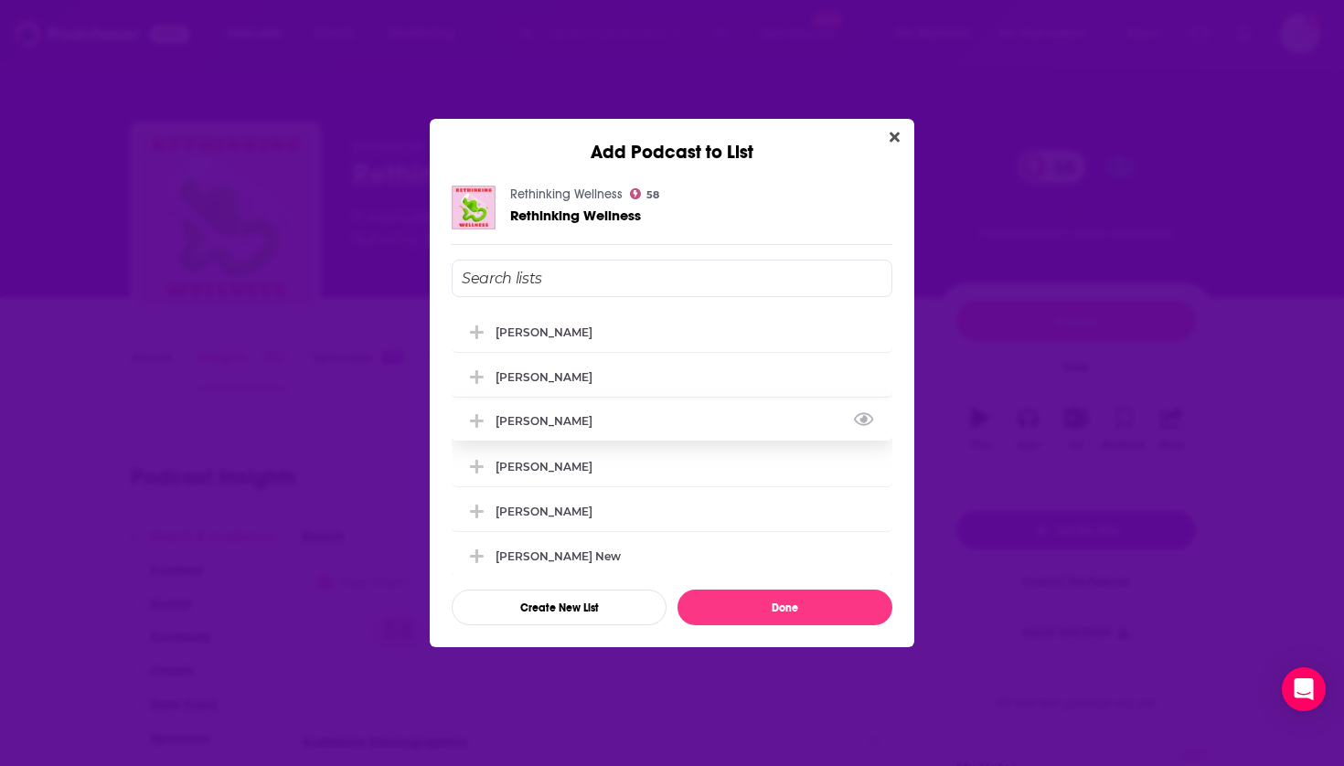
click at [549, 428] on div "[PERSON_NAME]" at bounding box center [550, 421] width 108 height 14
click at [754, 611] on button "Done" at bounding box center [785, 608] width 215 height 36
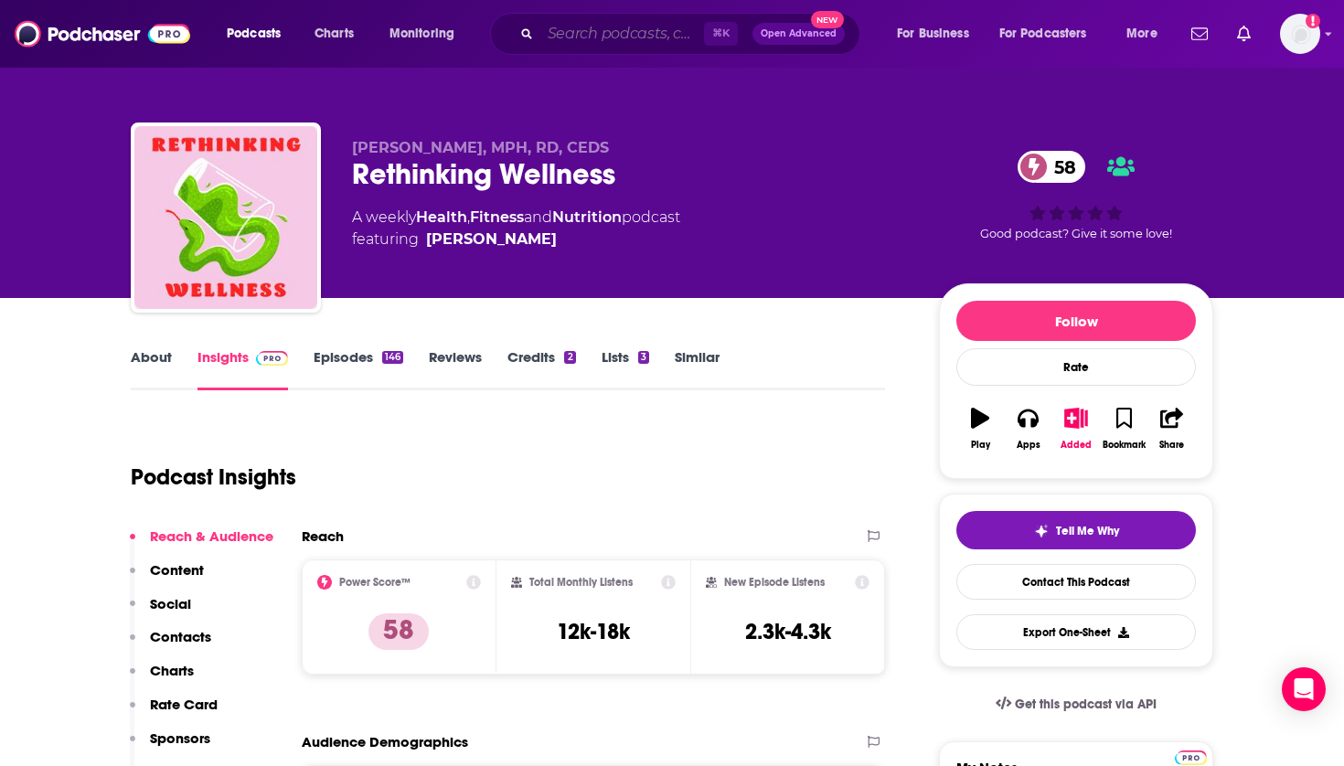
click at [637, 36] on input "Search podcasts, credits, & more..." at bounding box center [623, 33] width 164 height 29
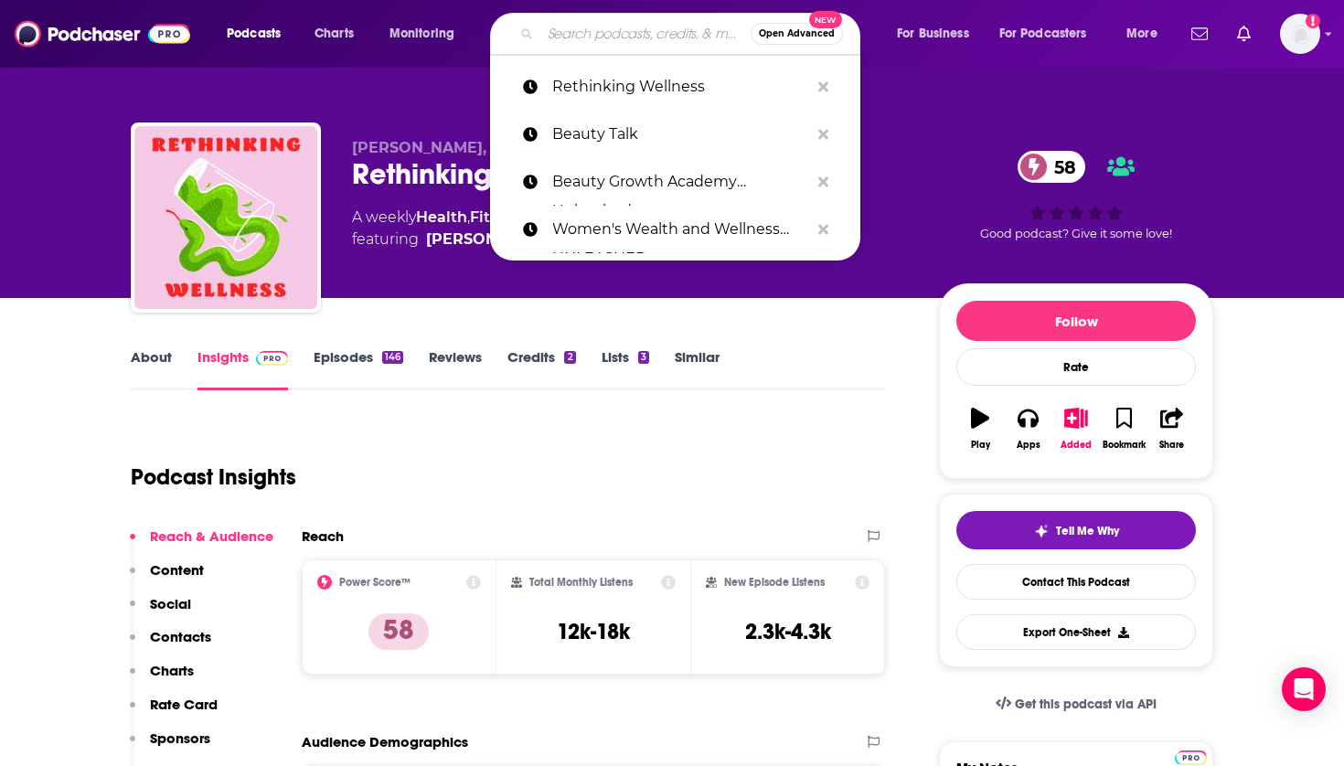
paste input "Beauty Wisdom Podcast"
type input "Beauty Wisdom Podcast"
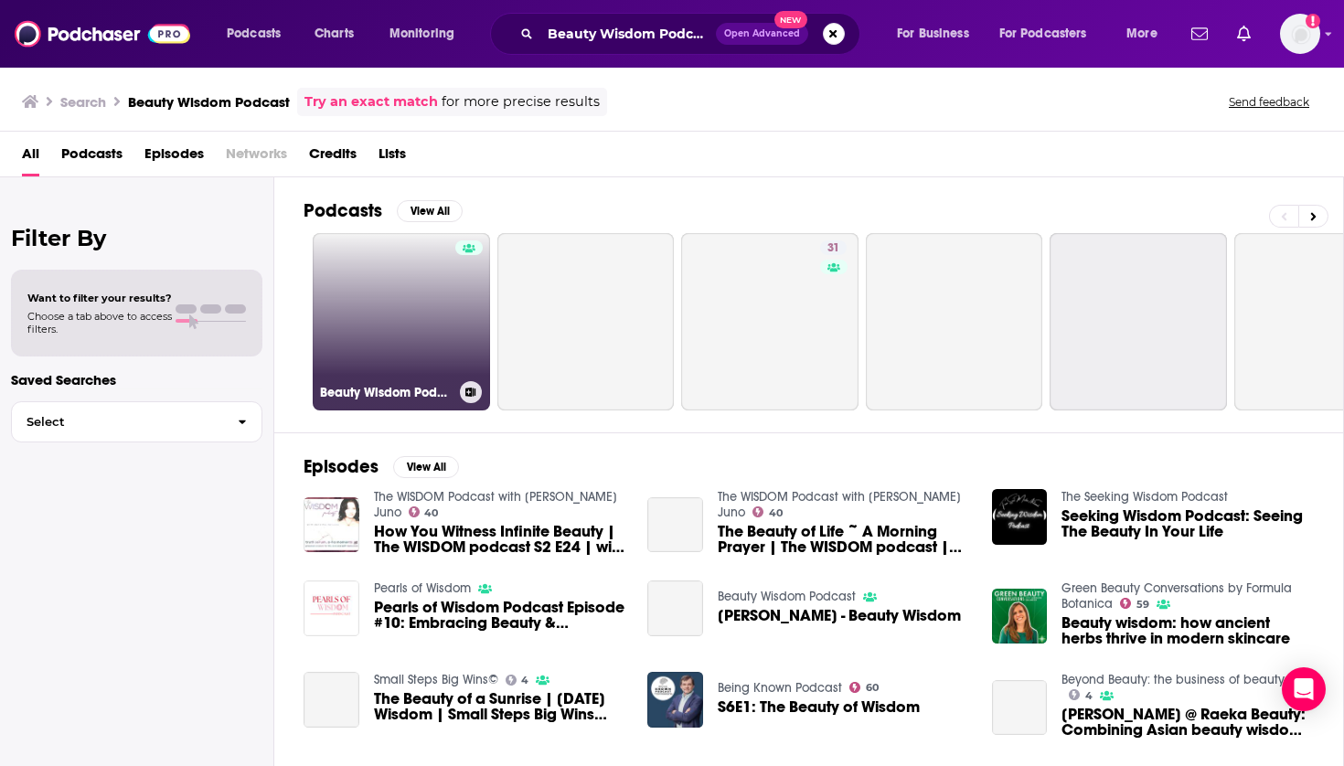
click at [393, 290] on link "Beauty Wisdom Podcast" at bounding box center [401, 321] width 177 height 177
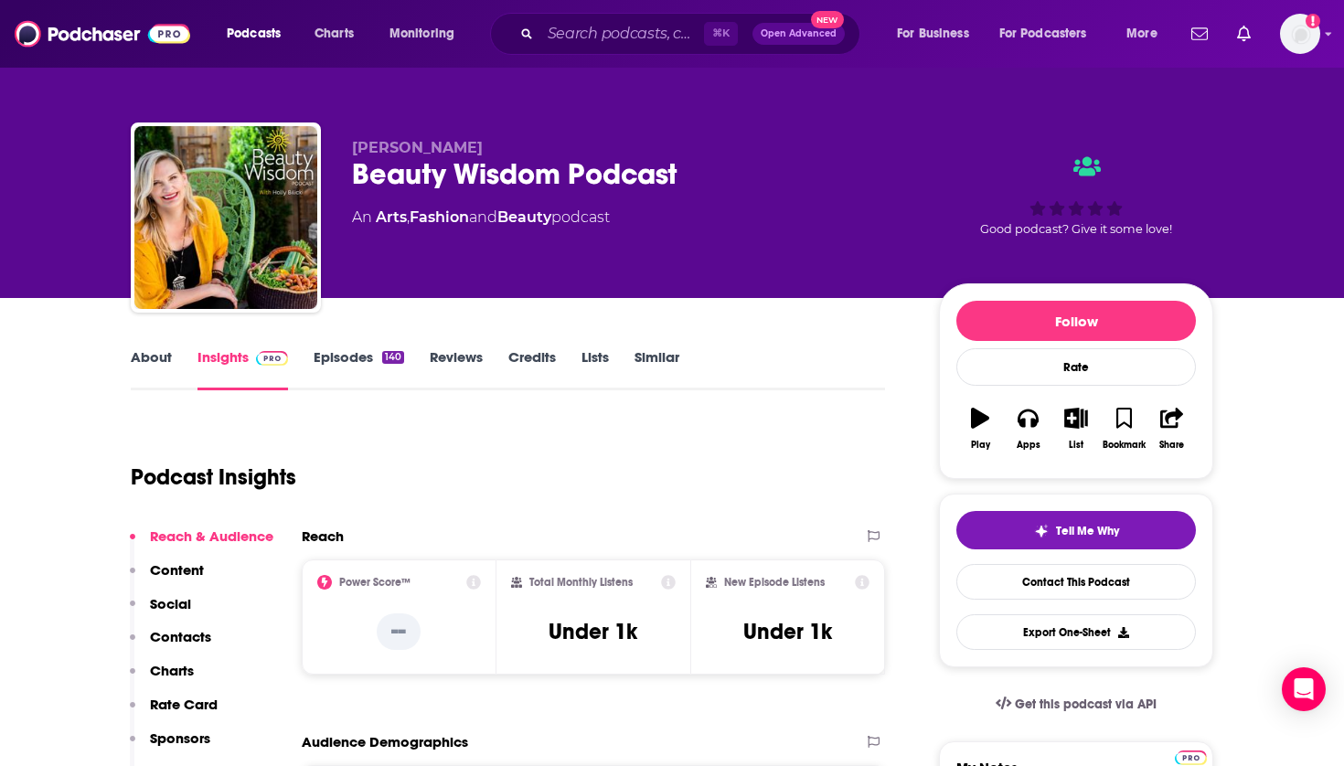
click at [1075, 415] on icon "button" at bounding box center [1077, 418] width 23 height 20
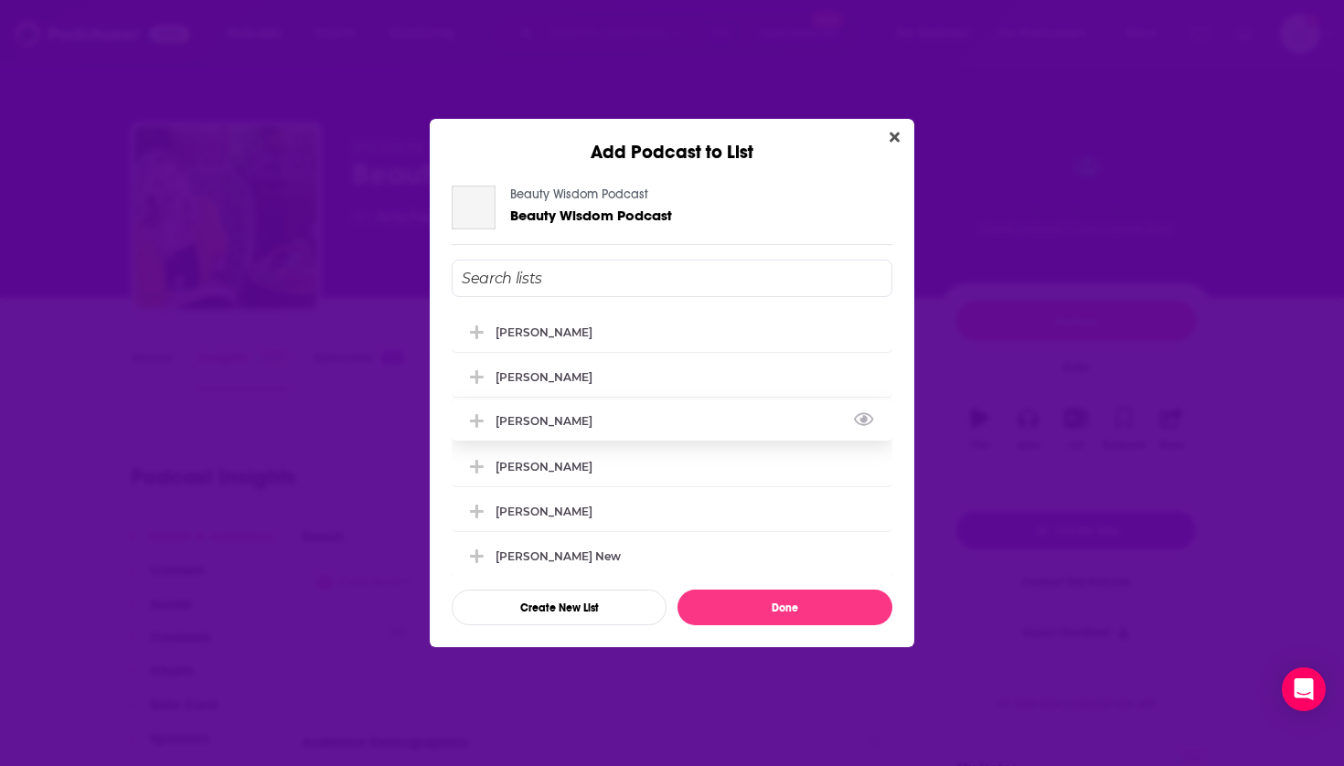
click at [561, 418] on div "[PERSON_NAME]" at bounding box center [672, 421] width 441 height 40
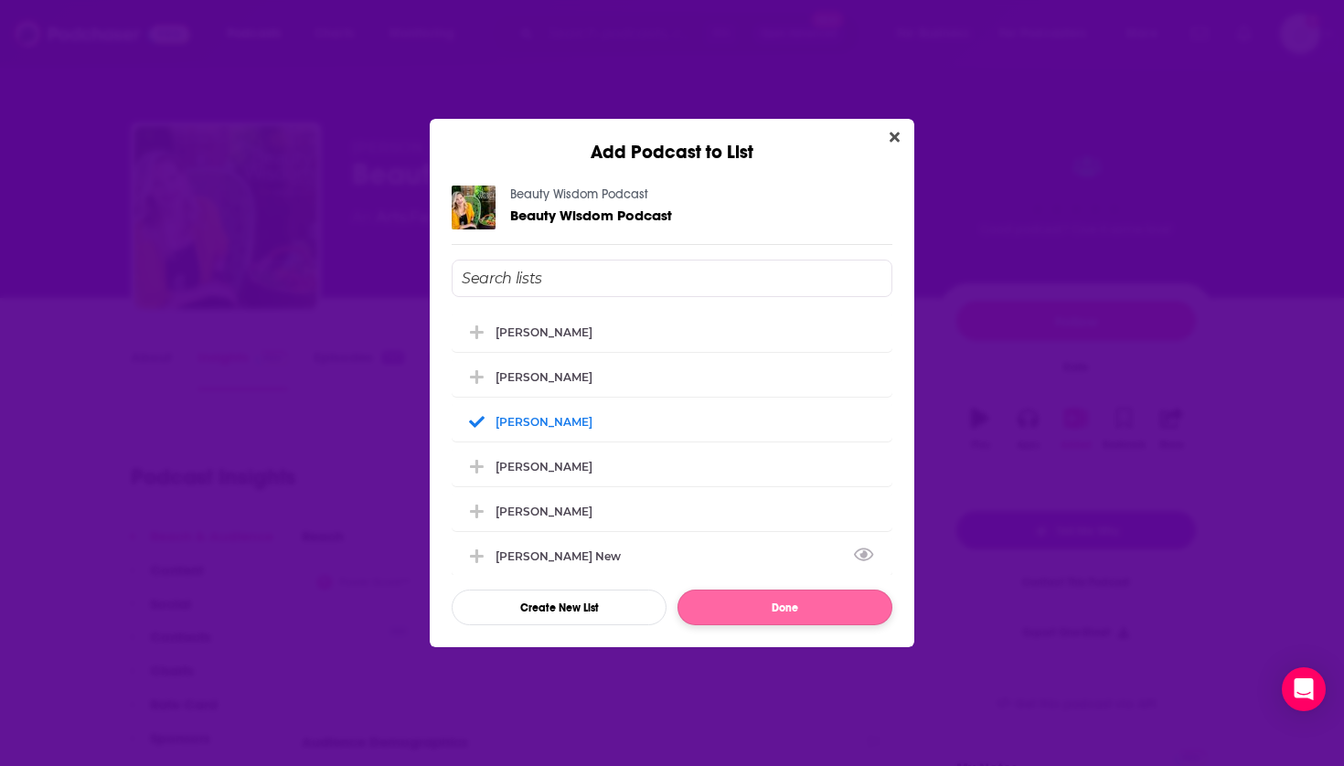
click at [727, 604] on button "Done" at bounding box center [785, 608] width 215 height 36
